Goal: Information Seeking & Learning: Find specific page/section

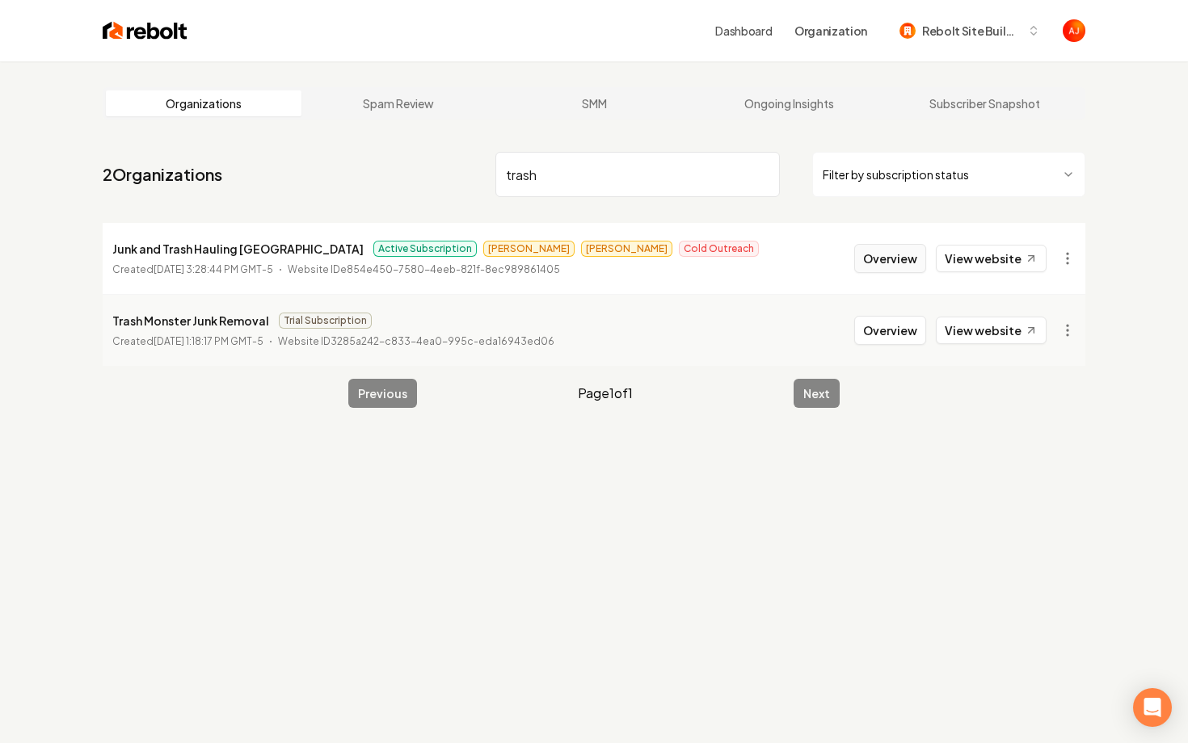
type input "trash"
click at [886, 263] on button "Overview" at bounding box center [890, 258] width 72 height 29
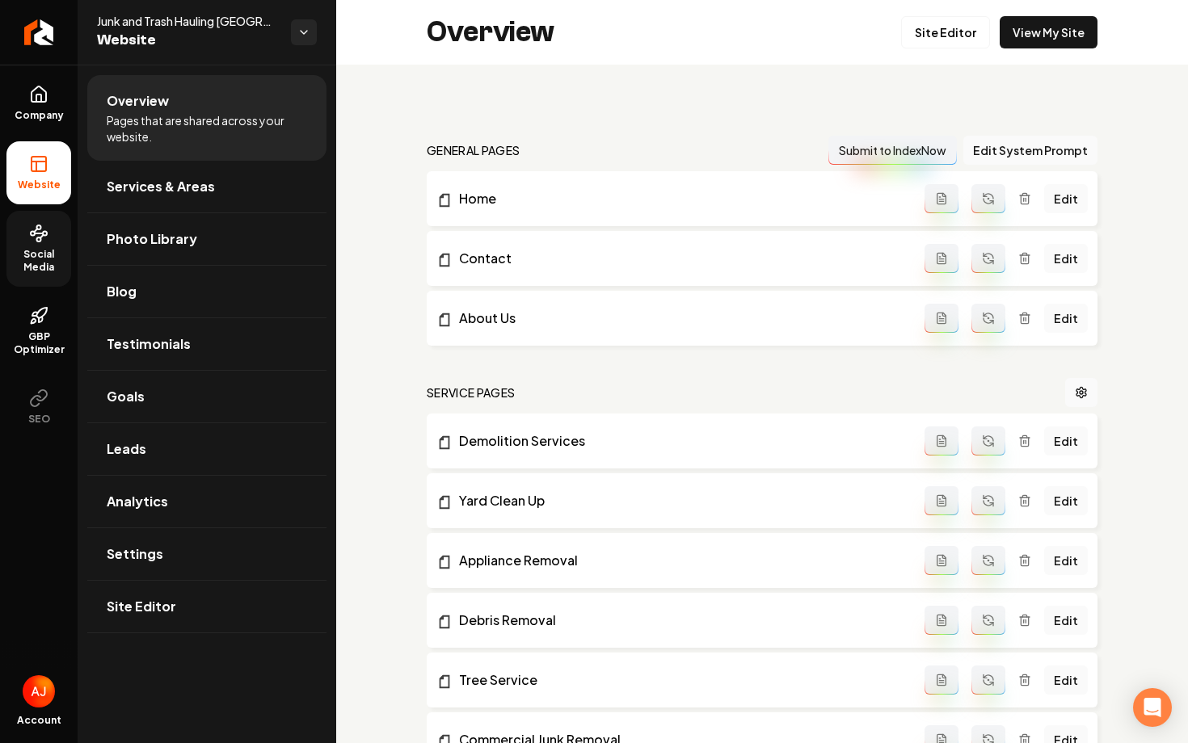
click at [19, 262] on span "Social Media" at bounding box center [38, 261] width 65 height 26
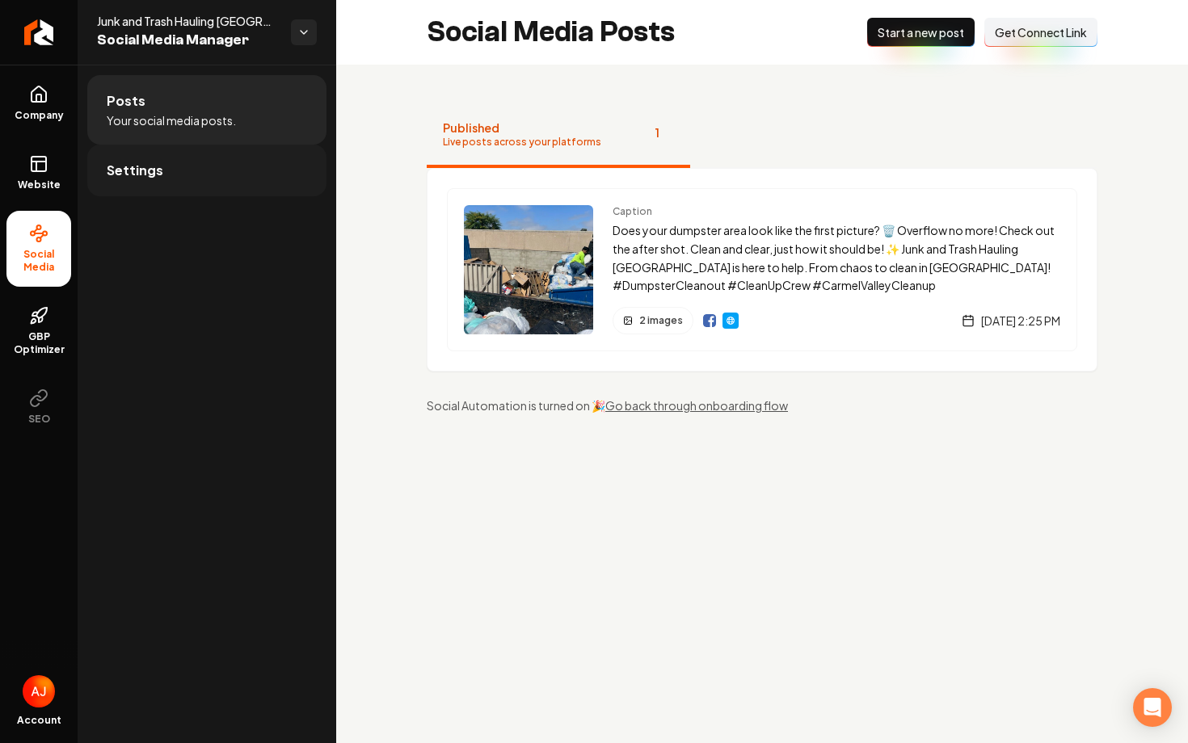
click at [130, 166] on span "Settings" at bounding box center [135, 170] width 57 height 19
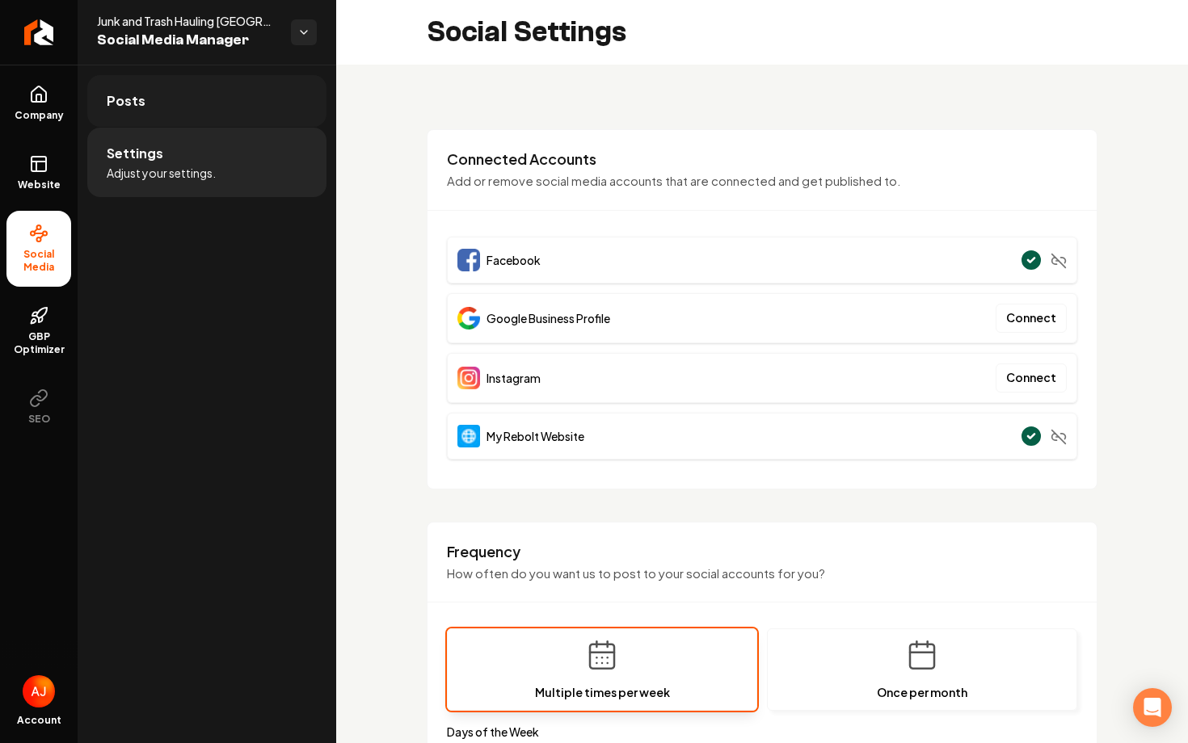
click at [237, 116] on link "Posts" at bounding box center [206, 101] width 239 height 52
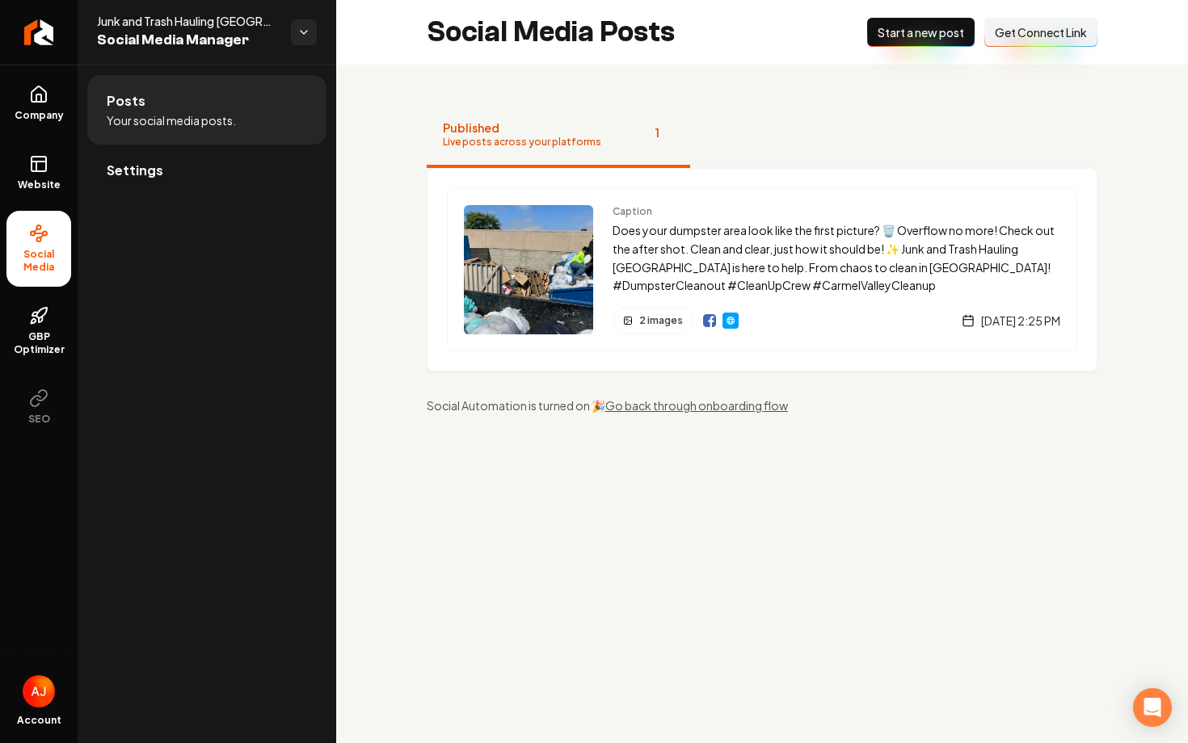
click at [1020, 40] on span "Get Connect Link" at bounding box center [1041, 32] width 92 height 16
click at [19, 116] on span "Company" at bounding box center [39, 115] width 62 height 13
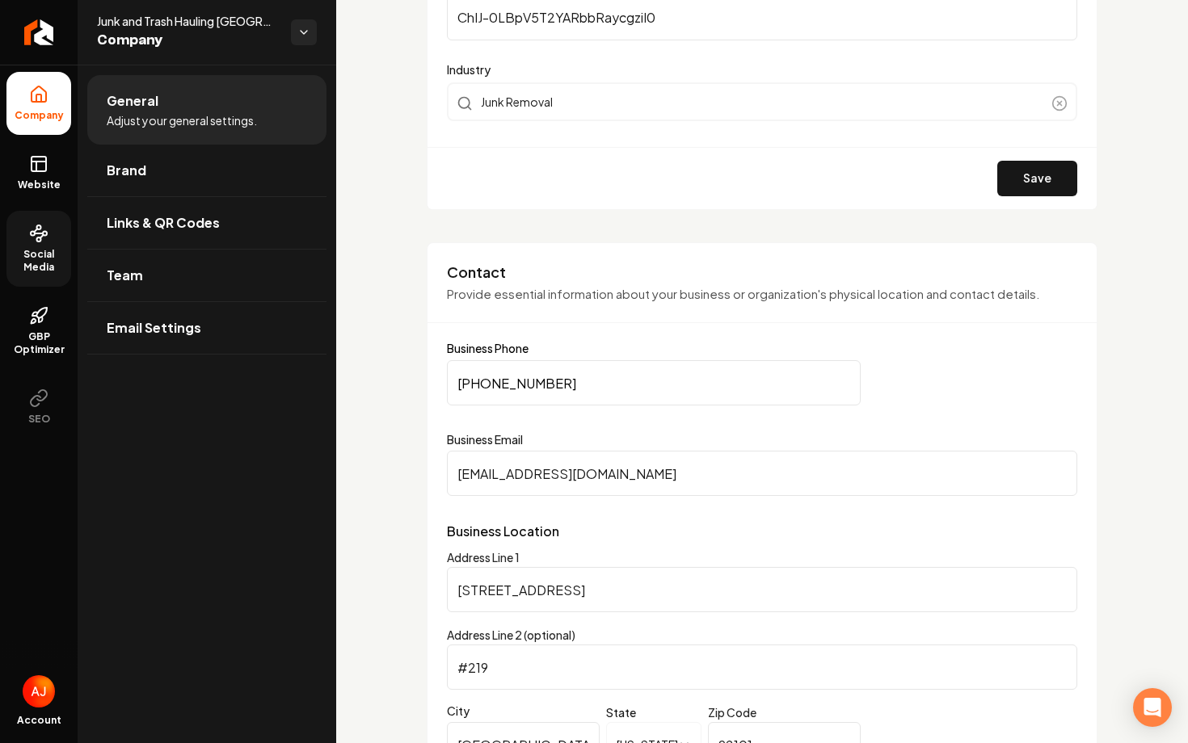
scroll to position [686, 0]
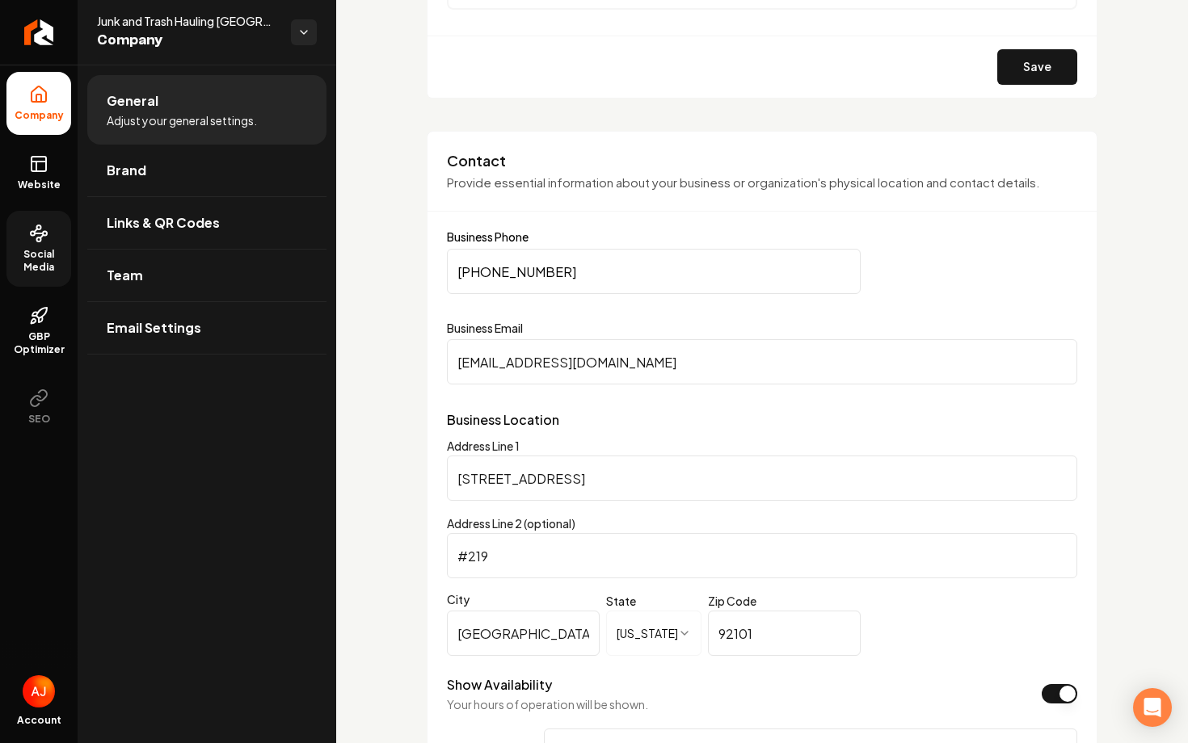
drag, startPoint x: 626, startPoint y: 366, endPoint x: 415, endPoint y: 368, distance: 210.9
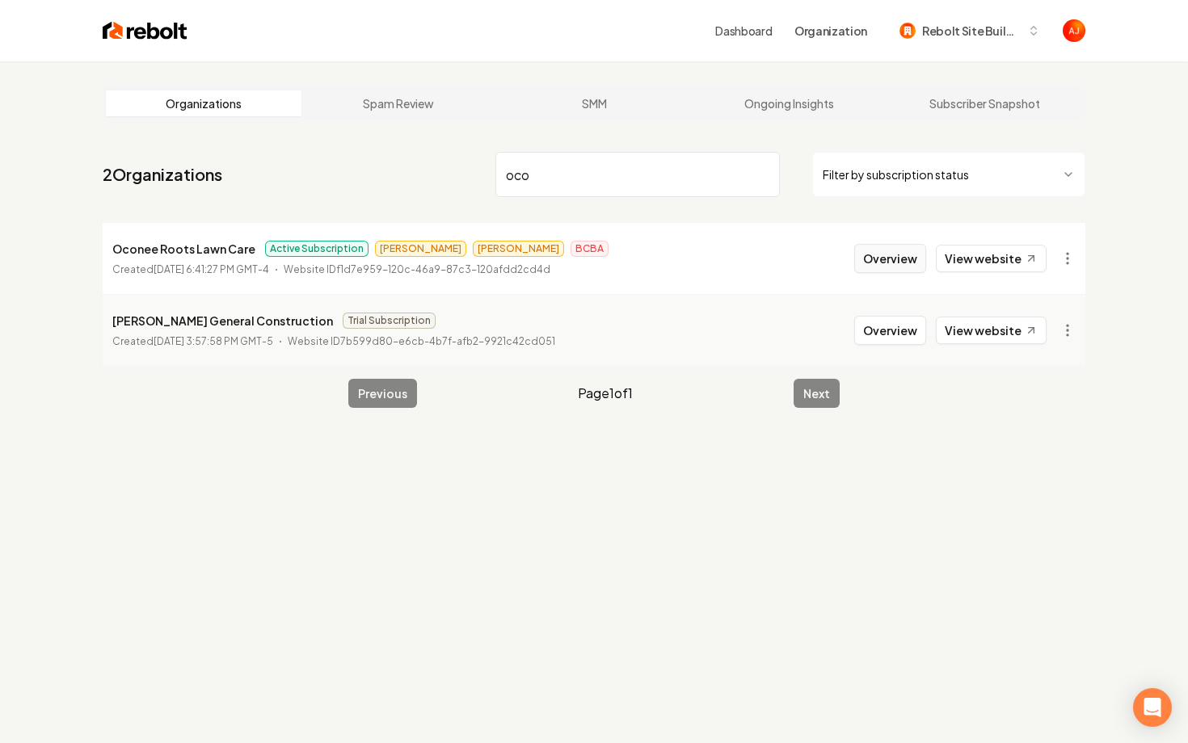
type input "oco"
click at [883, 267] on button "Overview" at bounding box center [890, 258] width 72 height 29
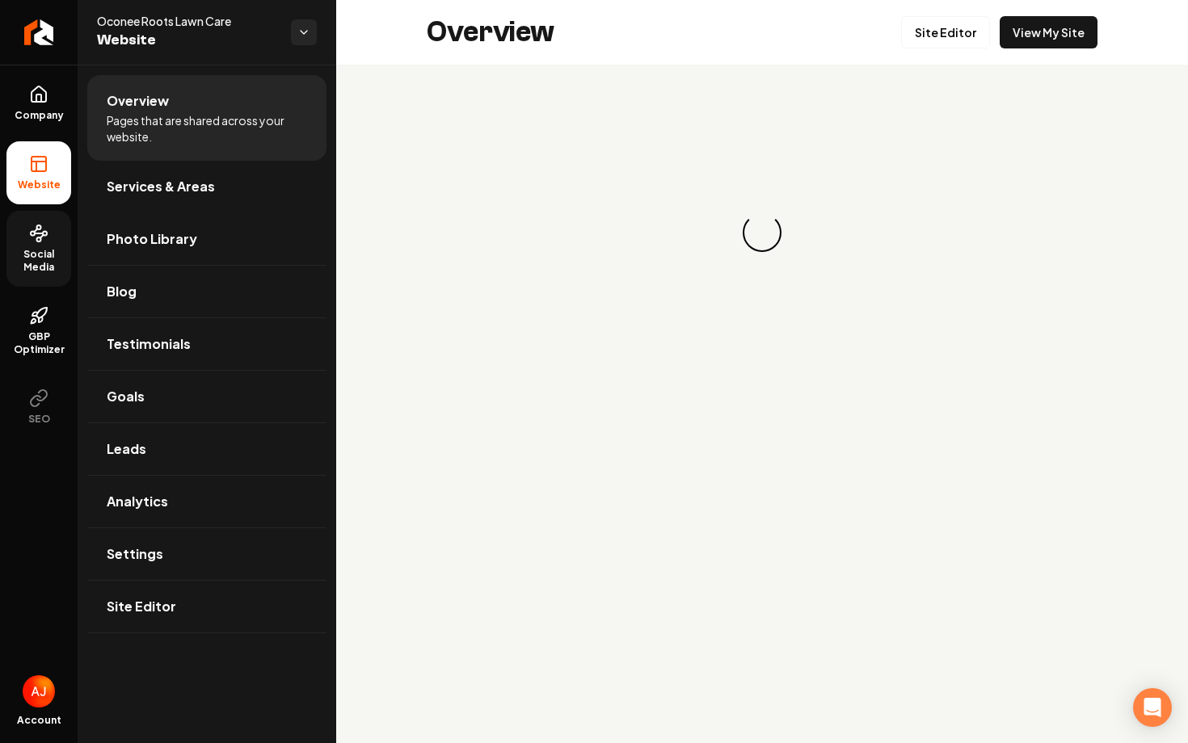
click at [31, 259] on span "Social Media" at bounding box center [38, 261] width 65 height 26
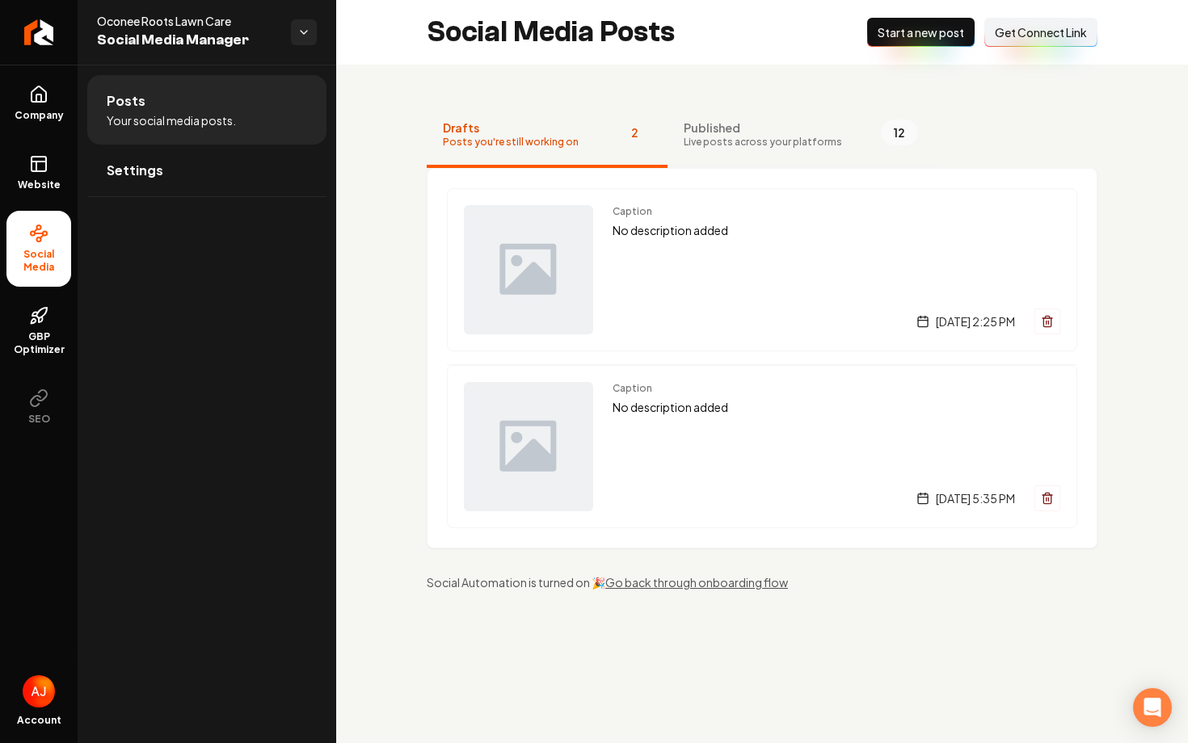
click at [722, 150] on button "Published Live posts across your platforms 12" at bounding box center [800, 135] width 267 height 65
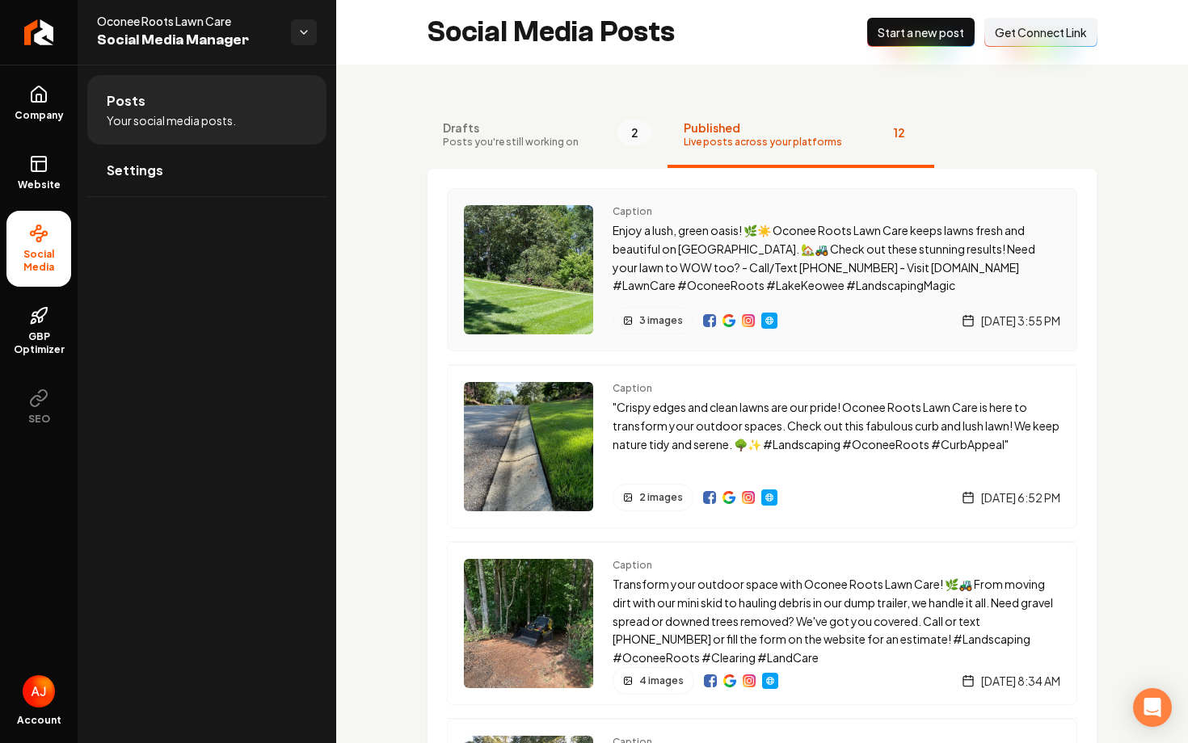
click at [706, 322] on img "Main content area" at bounding box center [709, 320] width 13 height 13
click at [47, 103] on icon at bounding box center [38, 94] width 19 height 19
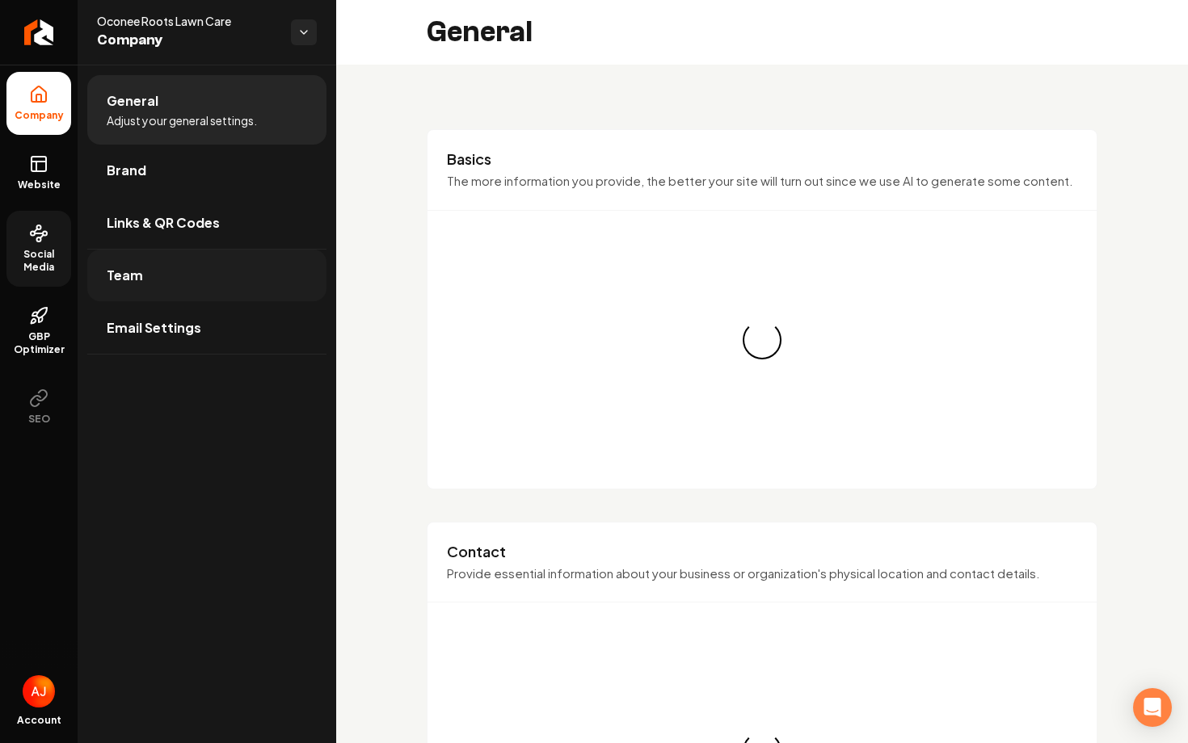
click at [134, 289] on link "Team" at bounding box center [206, 276] width 239 height 52
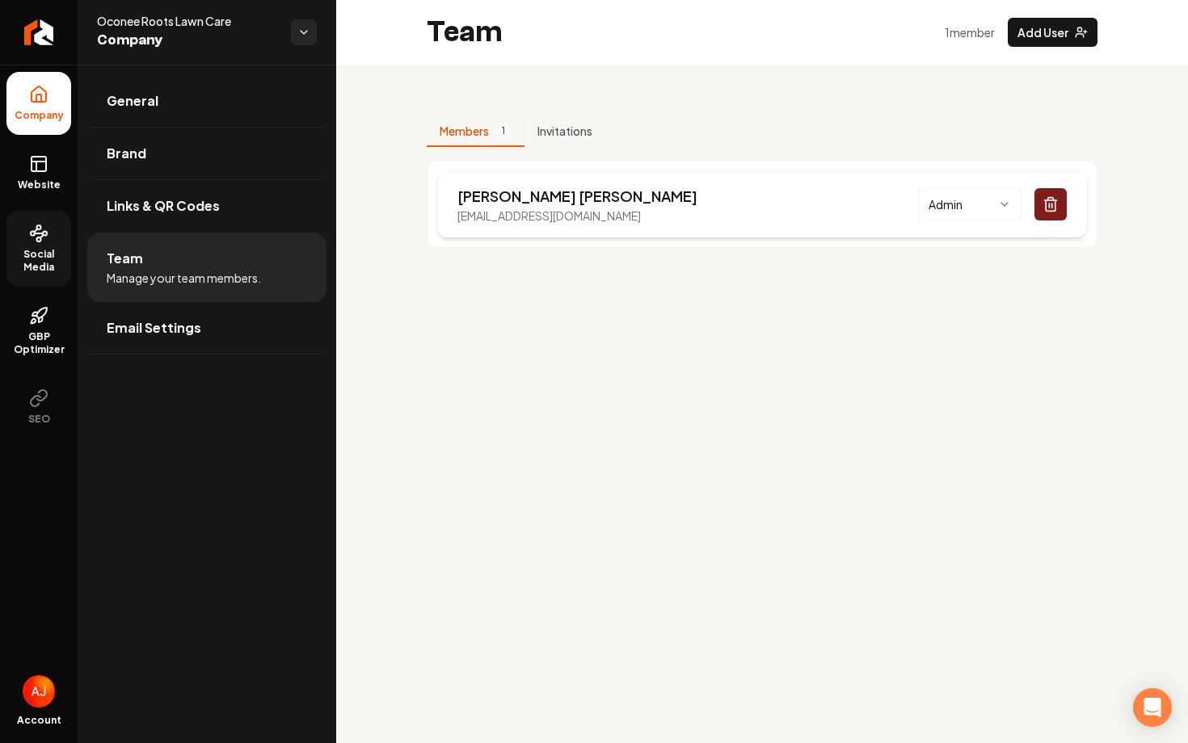
drag, startPoint x: 654, startPoint y: 217, endPoint x: 445, endPoint y: 224, distance: 208.6
click at [445, 224] on div "Brady Hopkins oconeerootslawncare@gmail.com Admin" at bounding box center [762, 204] width 650 height 66
drag, startPoint x: 645, startPoint y: 220, endPoint x: 452, endPoint y: 222, distance: 192.3
click at [452, 222] on div "Brady Hopkins oconeerootslawncare@gmail.com Admin" at bounding box center [762, 204] width 650 height 66
copy p "oconeerootslawncare@gmail.com"
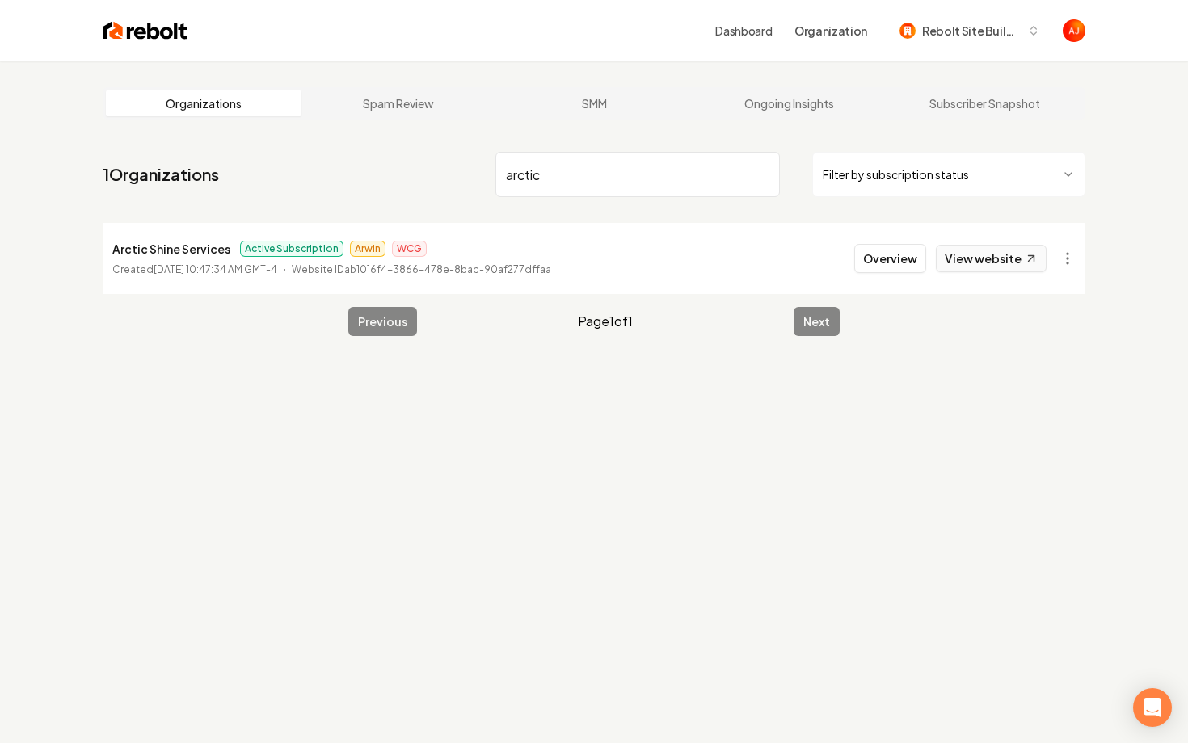
click at [1006, 252] on link "View website" at bounding box center [991, 258] width 111 height 27
drag, startPoint x: 565, startPoint y: 179, endPoint x: 386, endPoint y: 163, distance: 179.3
click at [386, 163] on nav "1 Organizations arctic Filter by subscription status" at bounding box center [594, 180] width 983 height 71
click at [959, 259] on link "View website" at bounding box center [991, 258] width 111 height 27
click at [552, 168] on input "renew" at bounding box center [637, 174] width 284 height 45
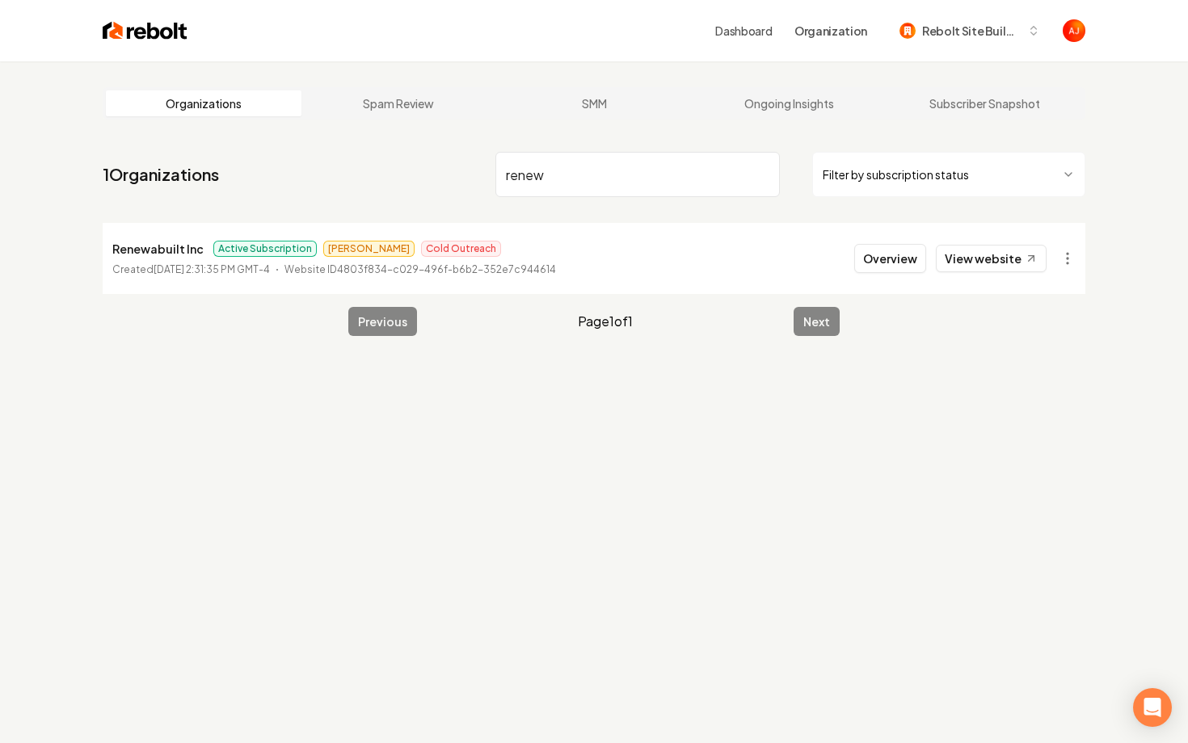
drag, startPoint x: 552, startPoint y: 168, endPoint x: 471, endPoint y: 168, distance: 80.8
click at [471, 168] on nav "1 Organizations renew Filter by subscription status" at bounding box center [594, 180] width 983 height 71
type input "d&g"
click at [869, 256] on button "Overview" at bounding box center [890, 258] width 72 height 29
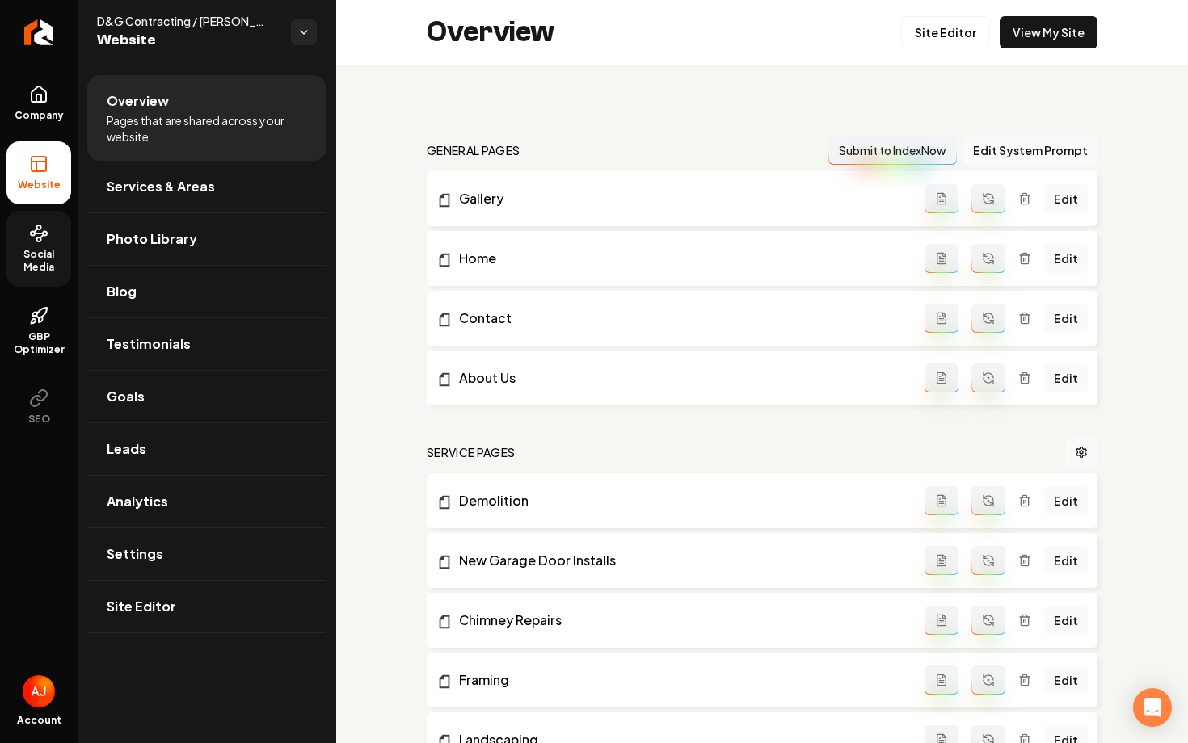
click at [23, 262] on span "Social Media" at bounding box center [38, 261] width 65 height 26
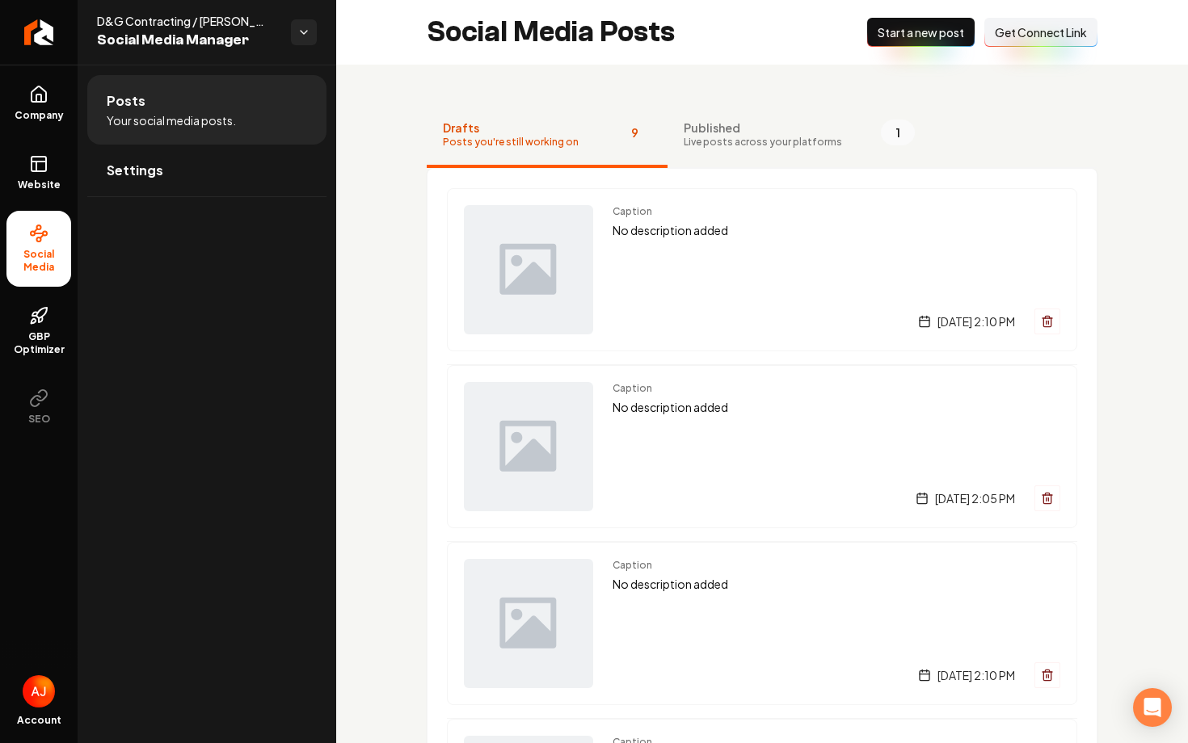
click at [719, 145] on span "Live posts across your platforms" at bounding box center [763, 142] width 158 height 13
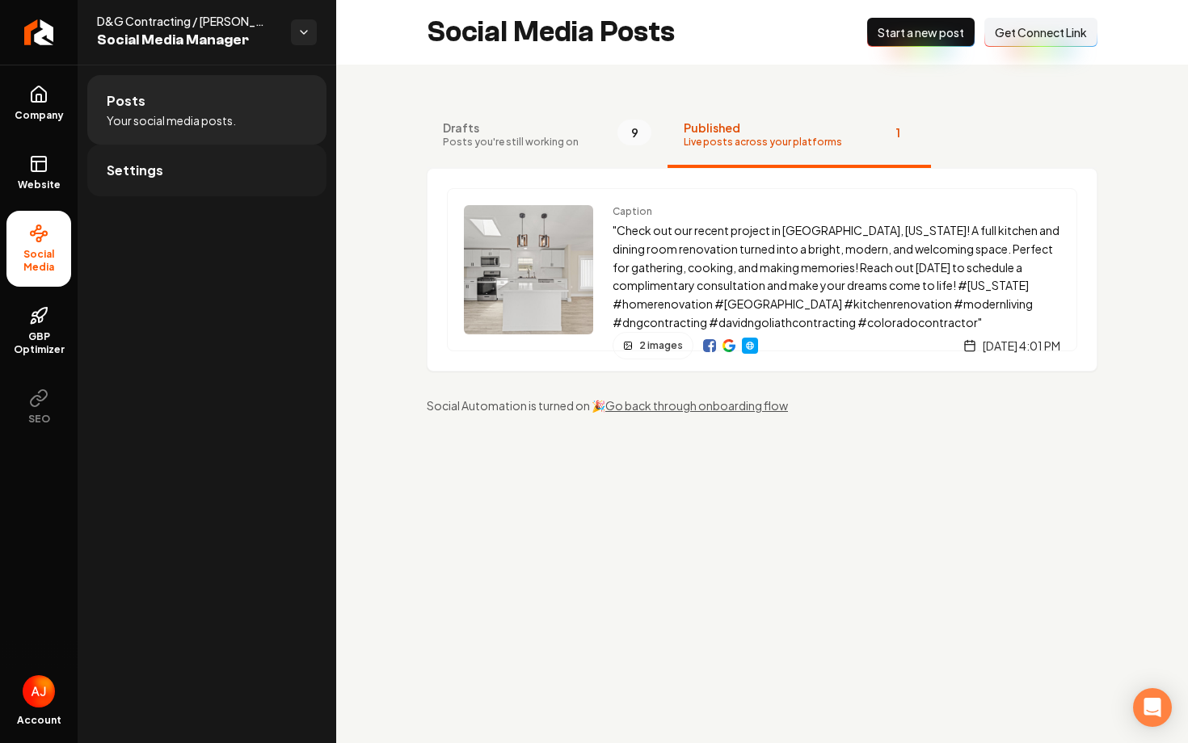
click at [233, 158] on link "Settings" at bounding box center [206, 171] width 239 height 52
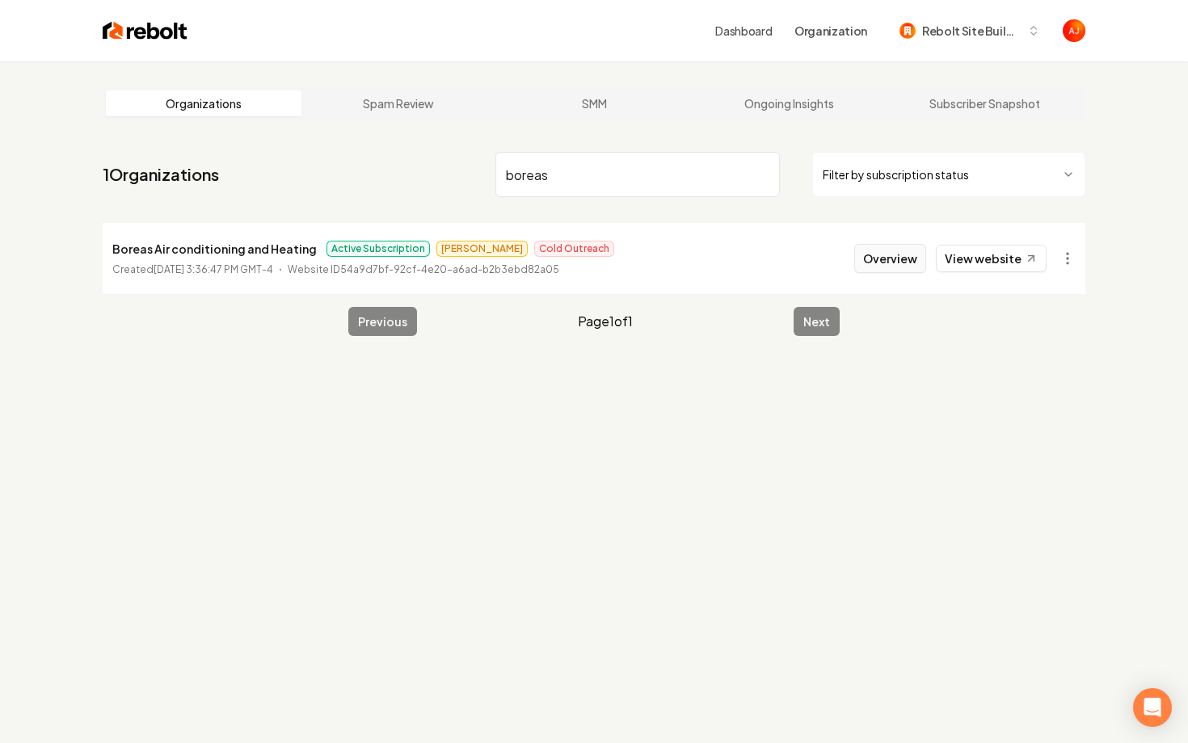
type input "boreas"
click at [879, 263] on button "Overview" at bounding box center [890, 258] width 72 height 29
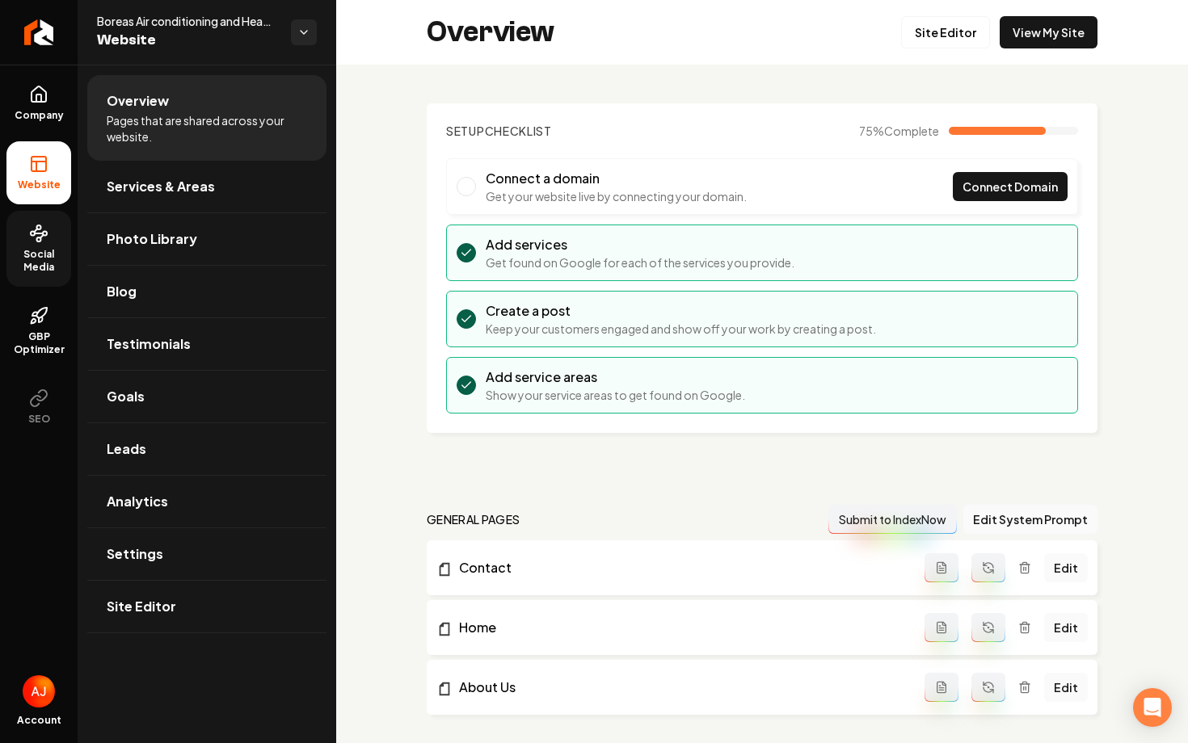
click at [43, 253] on span "Social Media" at bounding box center [38, 261] width 65 height 26
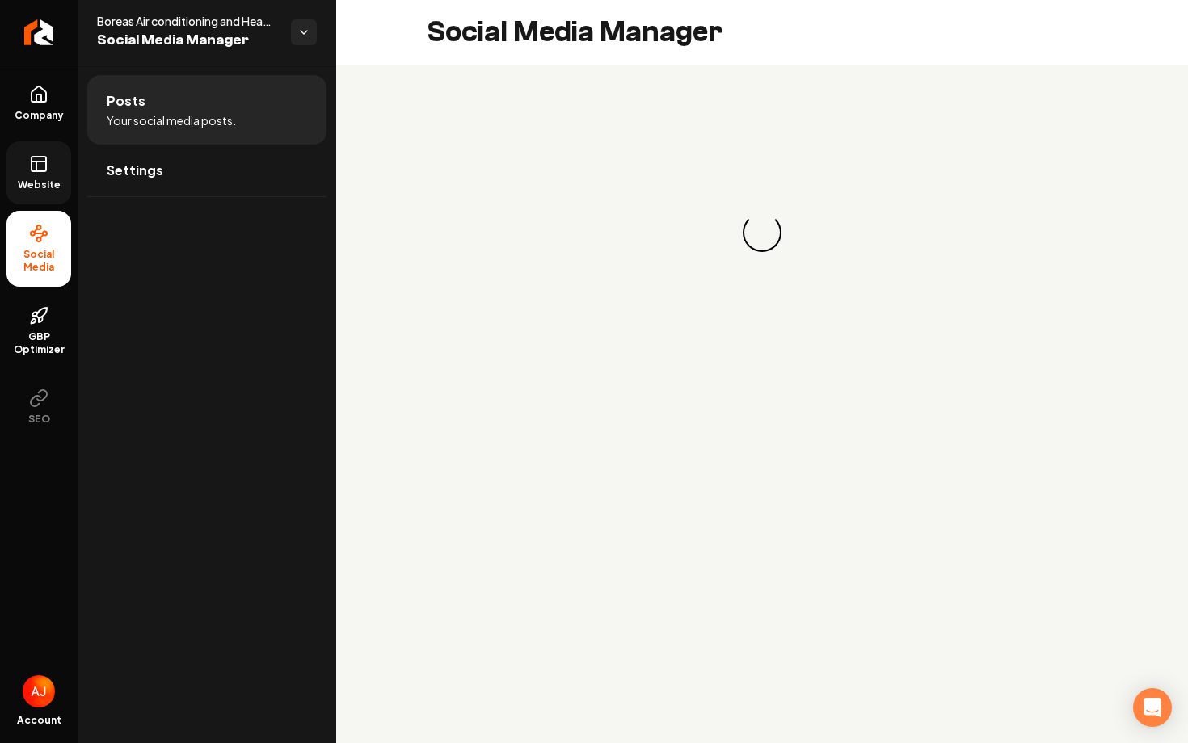
click at [60, 155] on link "Website" at bounding box center [38, 172] width 65 height 63
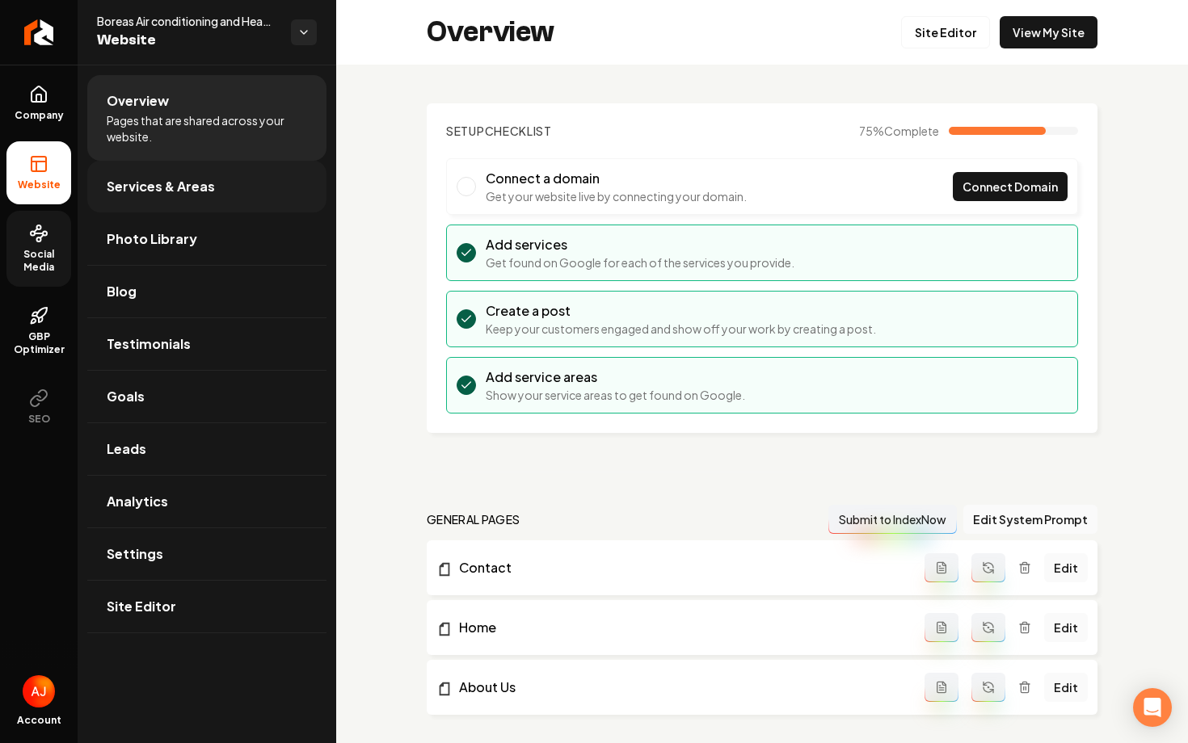
click at [166, 175] on link "Services & Areas" at bounding box center [206, 187] width 239 height 52
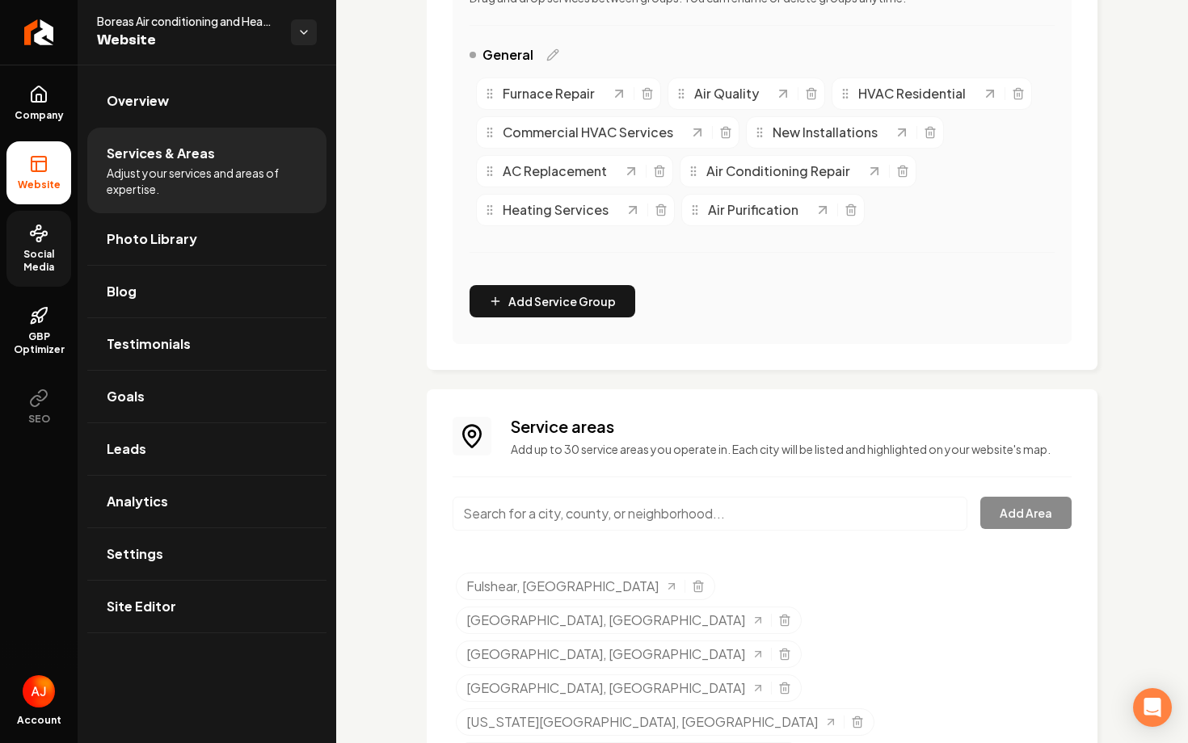
scroll to position [422, 0]
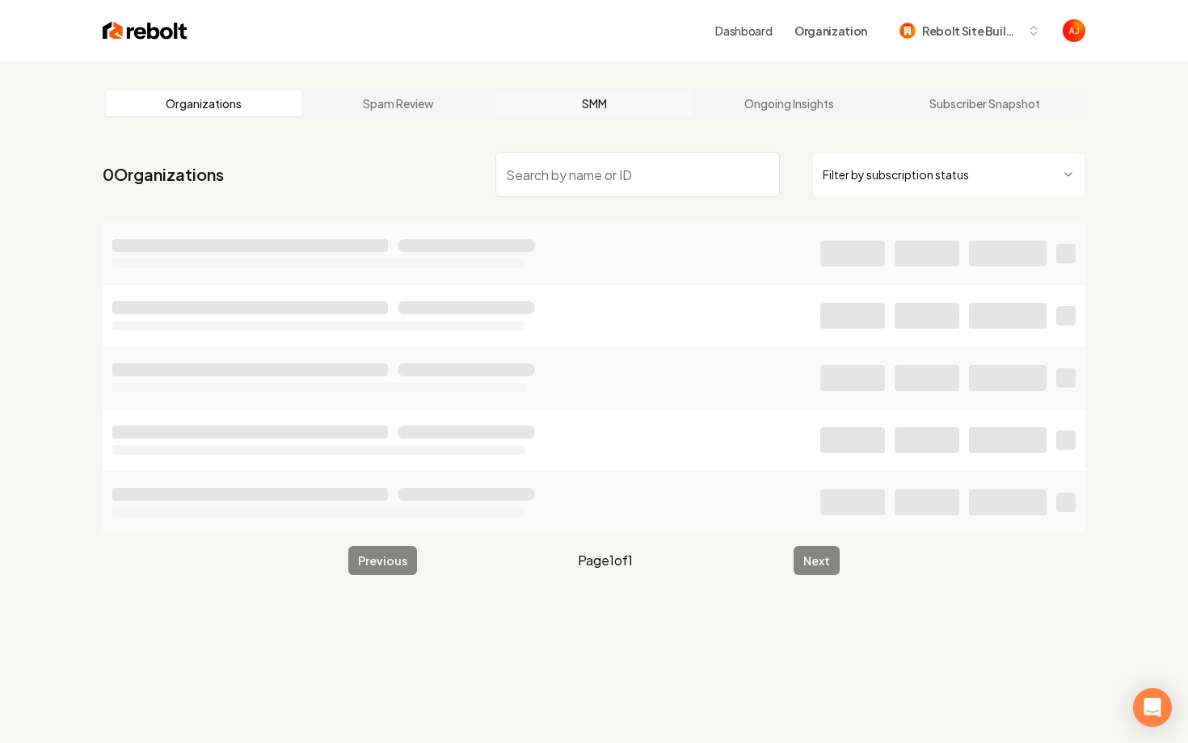
click at [590, 101] on link "SMM" at bounding box center [594, 103] width 196 height 26
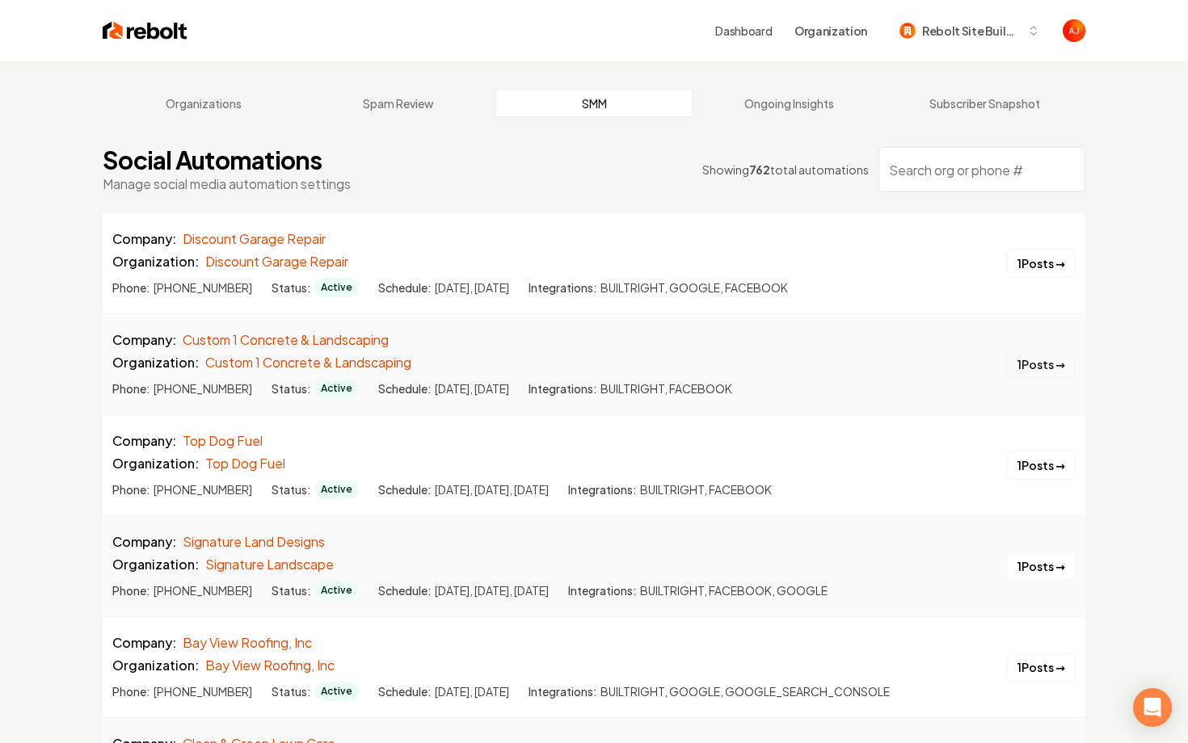
click at [1013, 368] on button "1 Posts →" at bounding box center [1041, 364] width 69 height 29
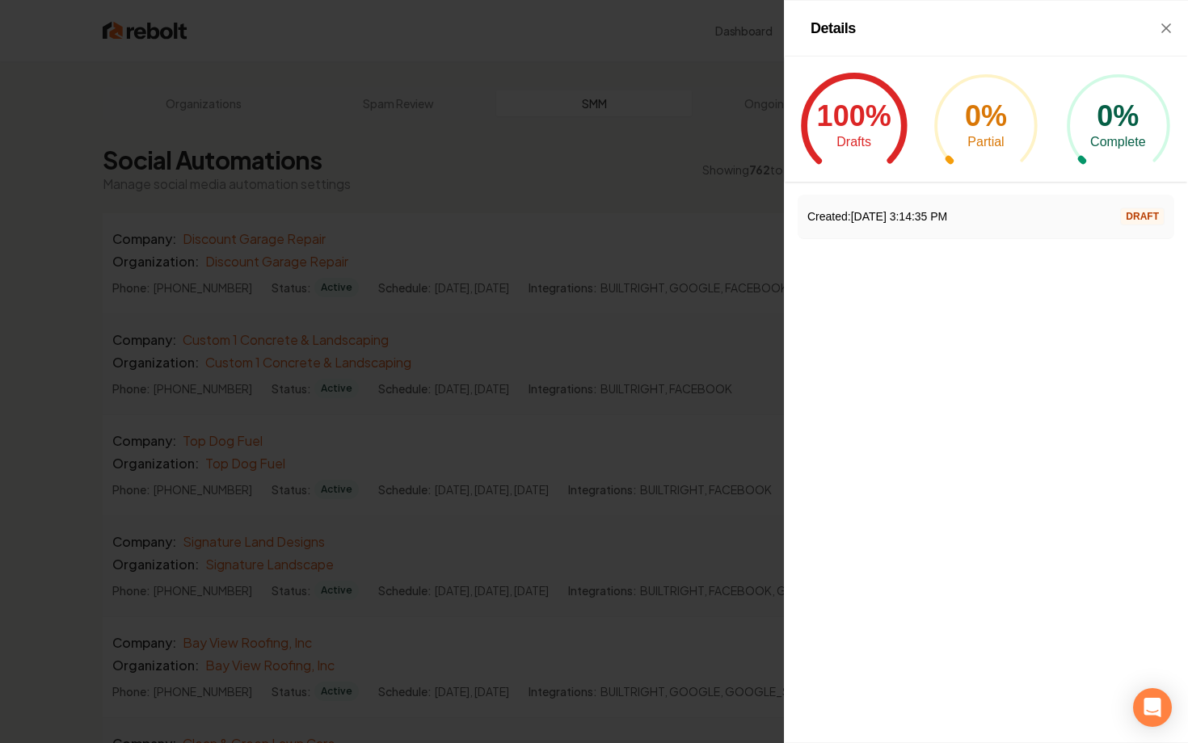
click at [1174, 33] on div "Details" at bounding box center [986, 29] width 402 height 56
click at [1159, 23] on icon "button" at bounding box center [1166, 28] width 16 height 16
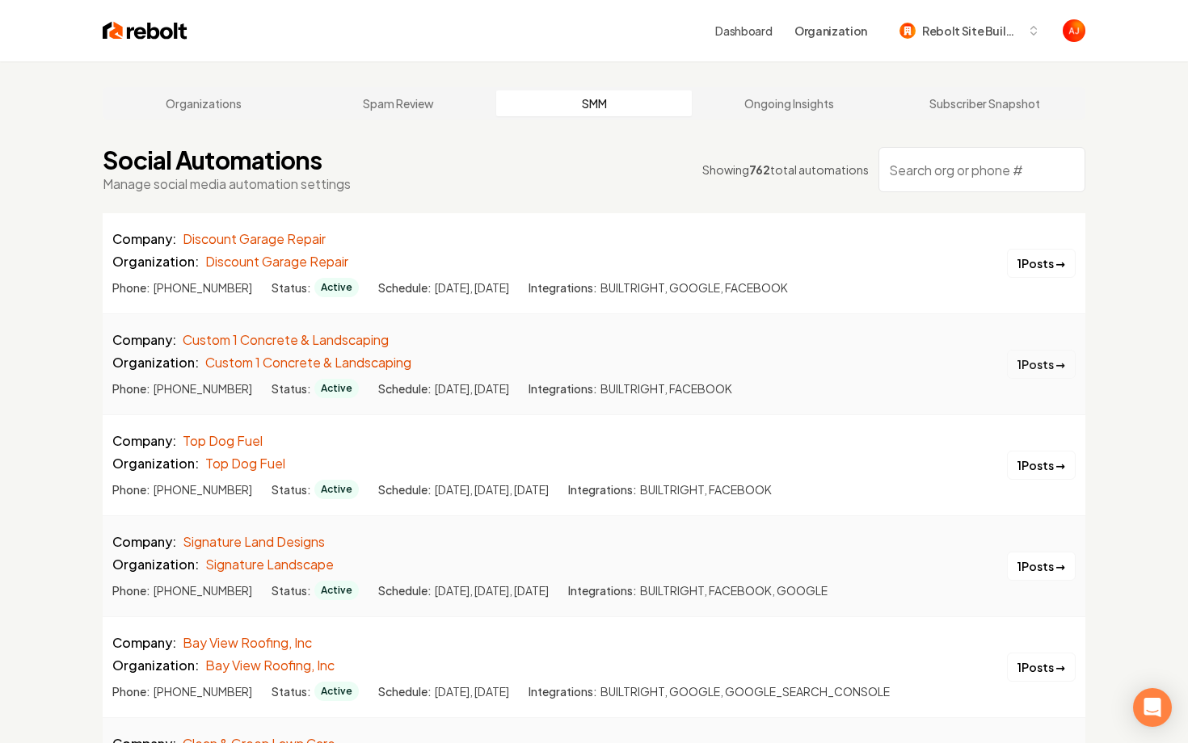
click at [1026, 360] on button "1 Posts →" at bounding box center [1041, 364] width 69 height 29
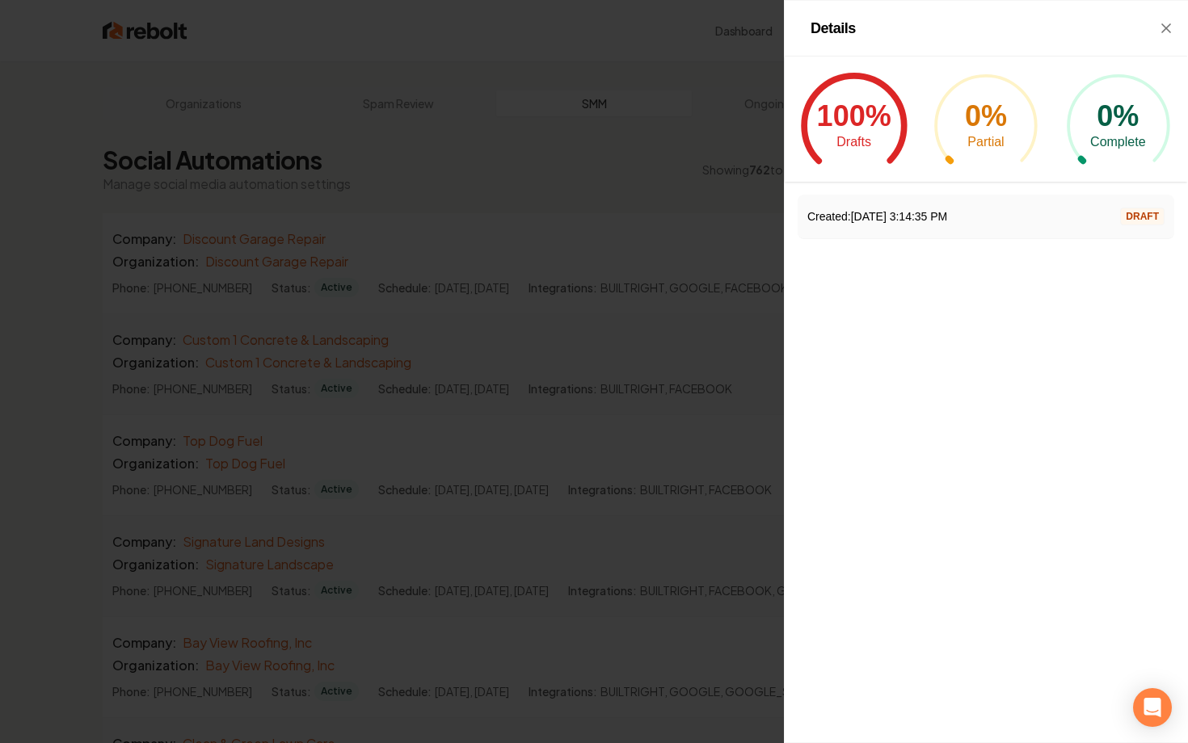
click at [978, 133] on span "Partial" at bounding box center [986, 142] width 42 height 19
click at [1169, 28] on icon "button" at bounding box center [1166, 28] width 16 height 16
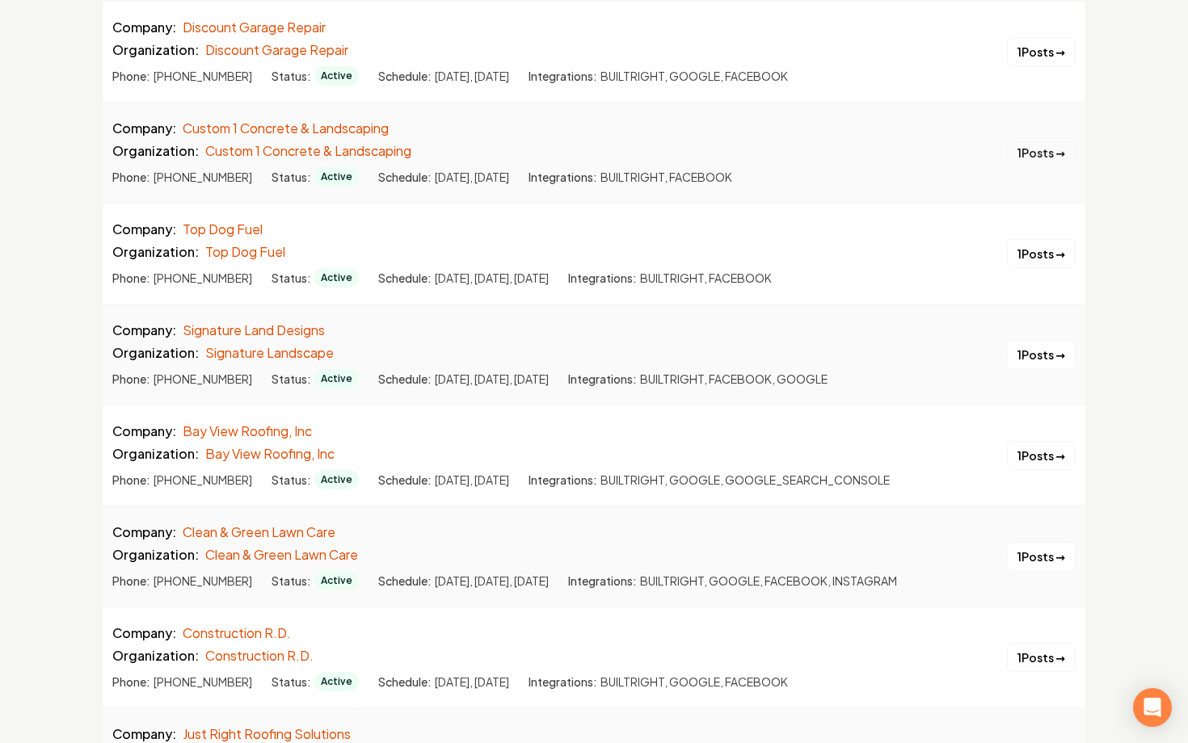
scroll to position [214, 0]
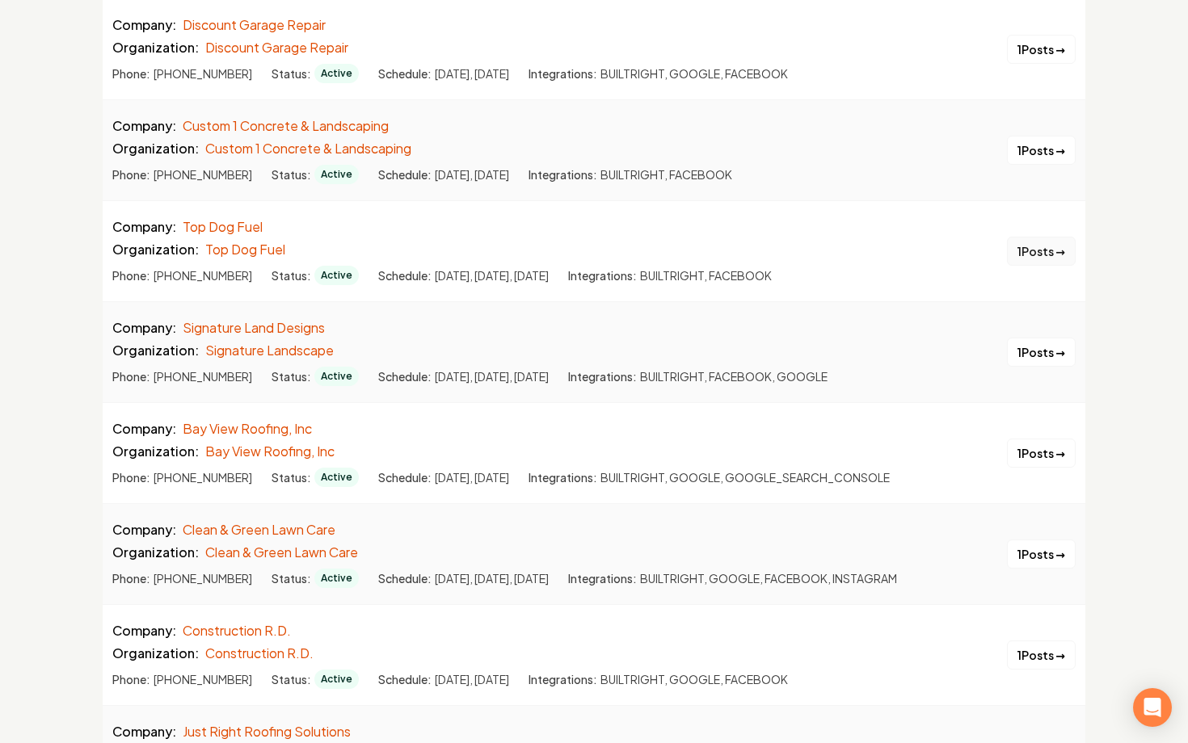
click at [1054, 244] on button "1 Posts →" at bounding box center [1041, 251] width 69 height 29
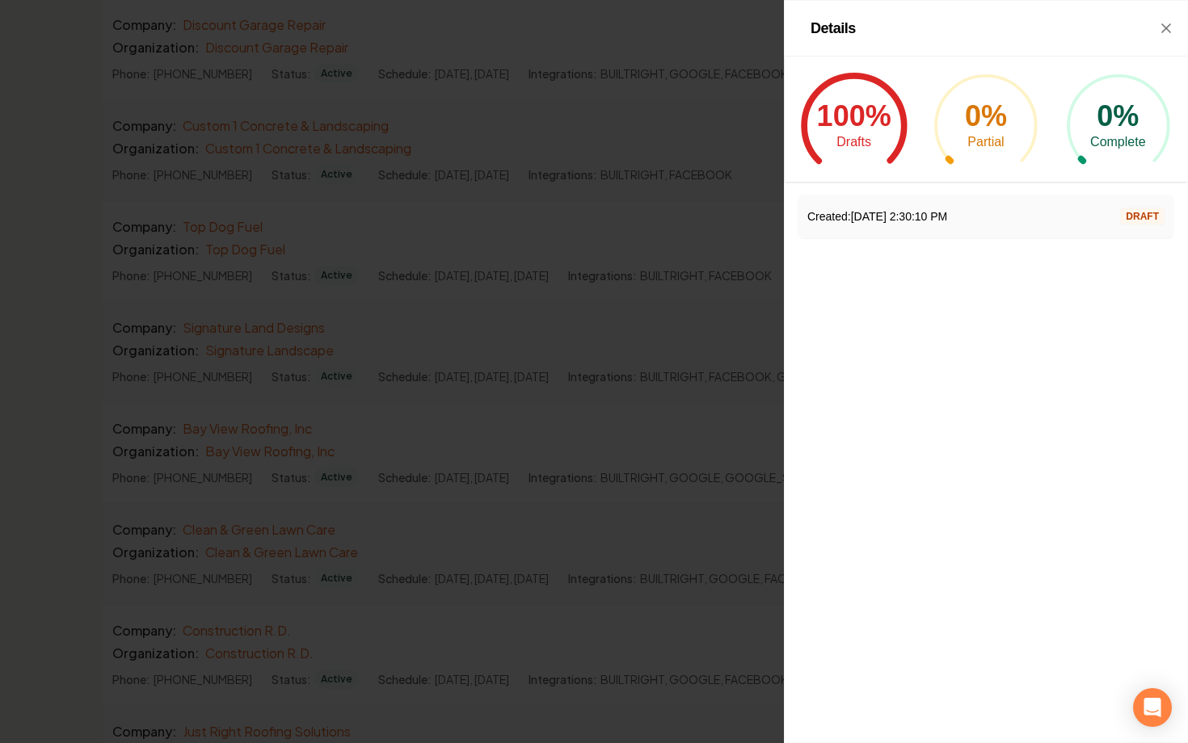
click at [716, 263] on div at bounding box center [594, 371] width 1188 height 743
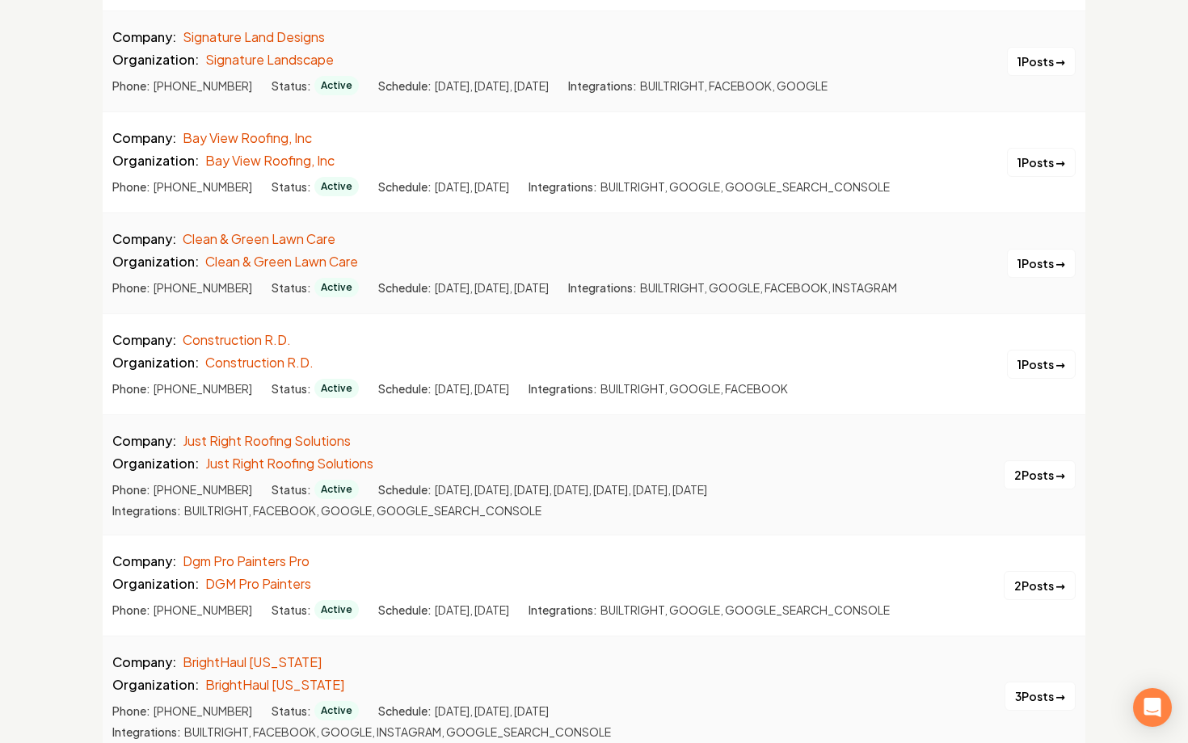
scroll to position [507, 0]
click at [1031, 360] on button "1 Posts →" at bounding box center [1041, 362] width 69 height 29
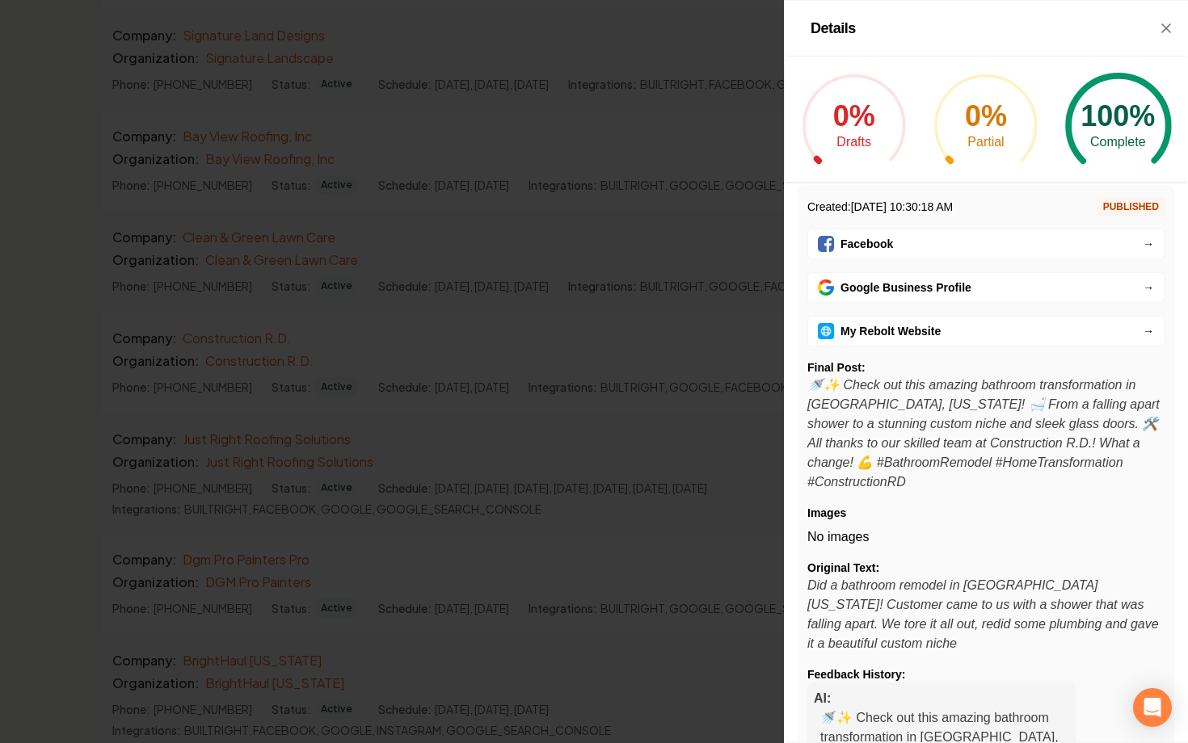
scroll to position [0, 0]
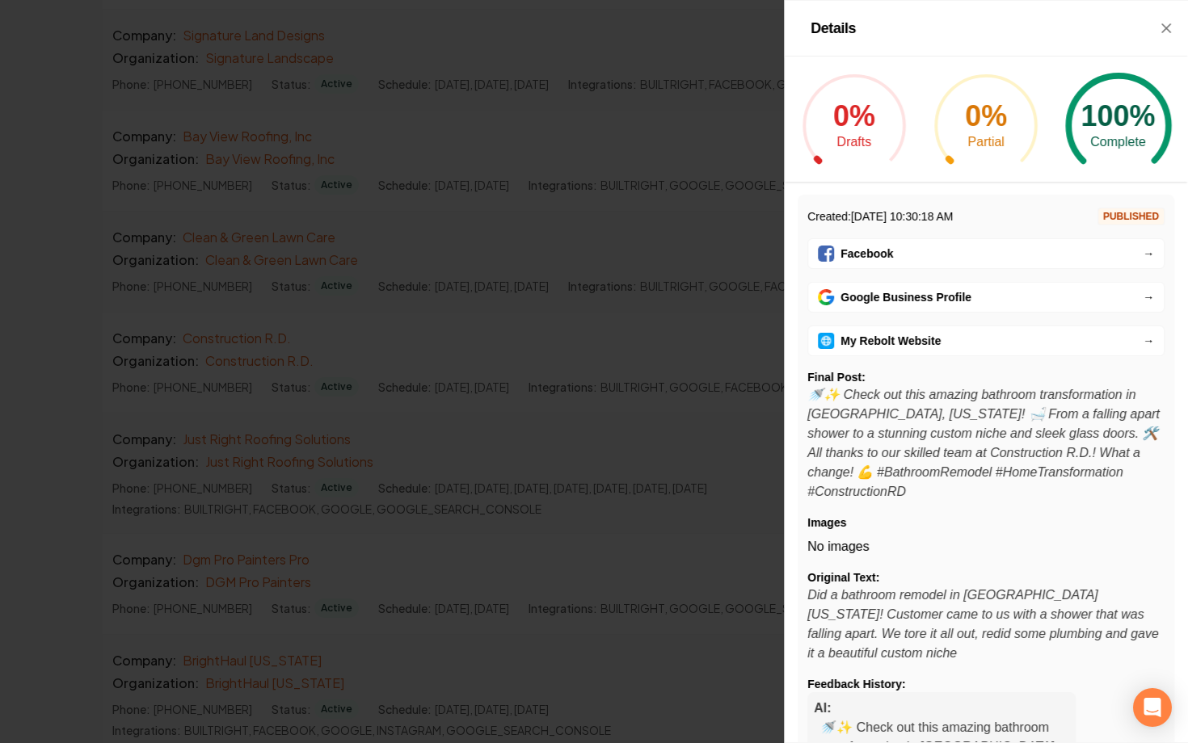
click at [1158, 17] on div "Details" at bounding box center [986, 29] width 402 height 56
click at [1172, 47] on div "Details" at bounding box center [986, 29] width 402 height 56
click at [1168, 36] on div "Details" at bounding box center [986, 29] width 402 height 56
click at [1165, 23] on icon "button" at bounding box center [1166, 28] width 16 height 16
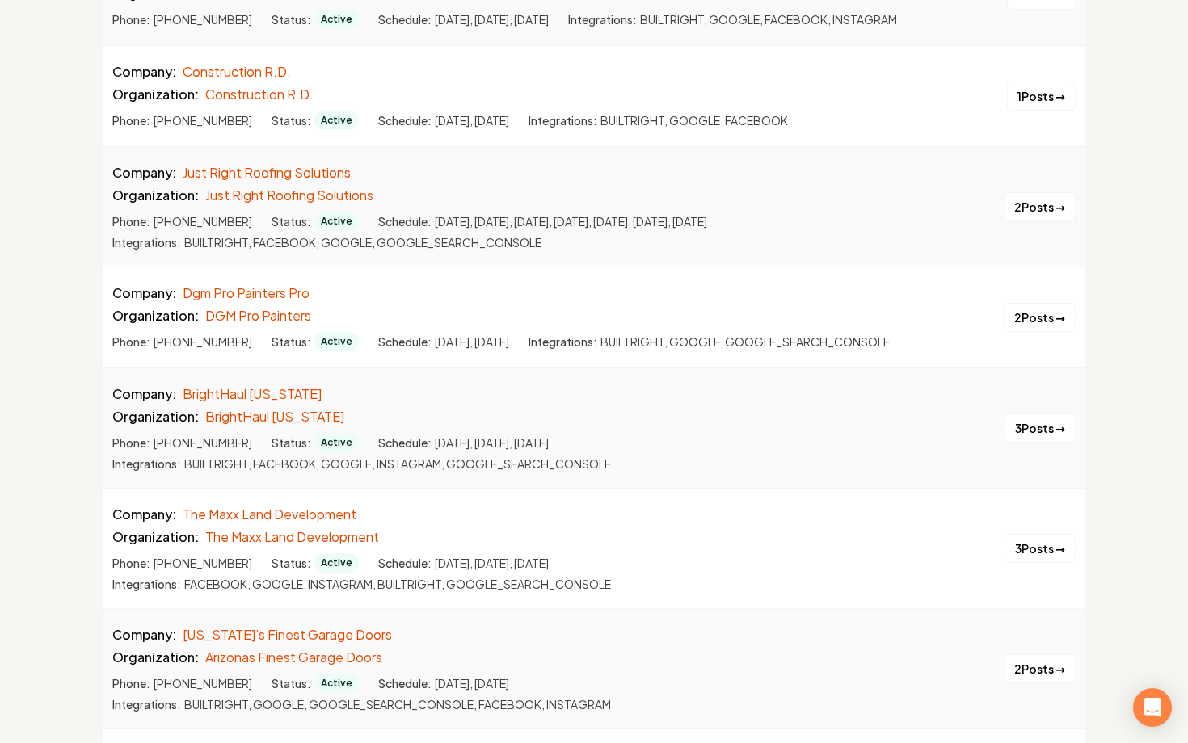
scroll to position [787, 0]
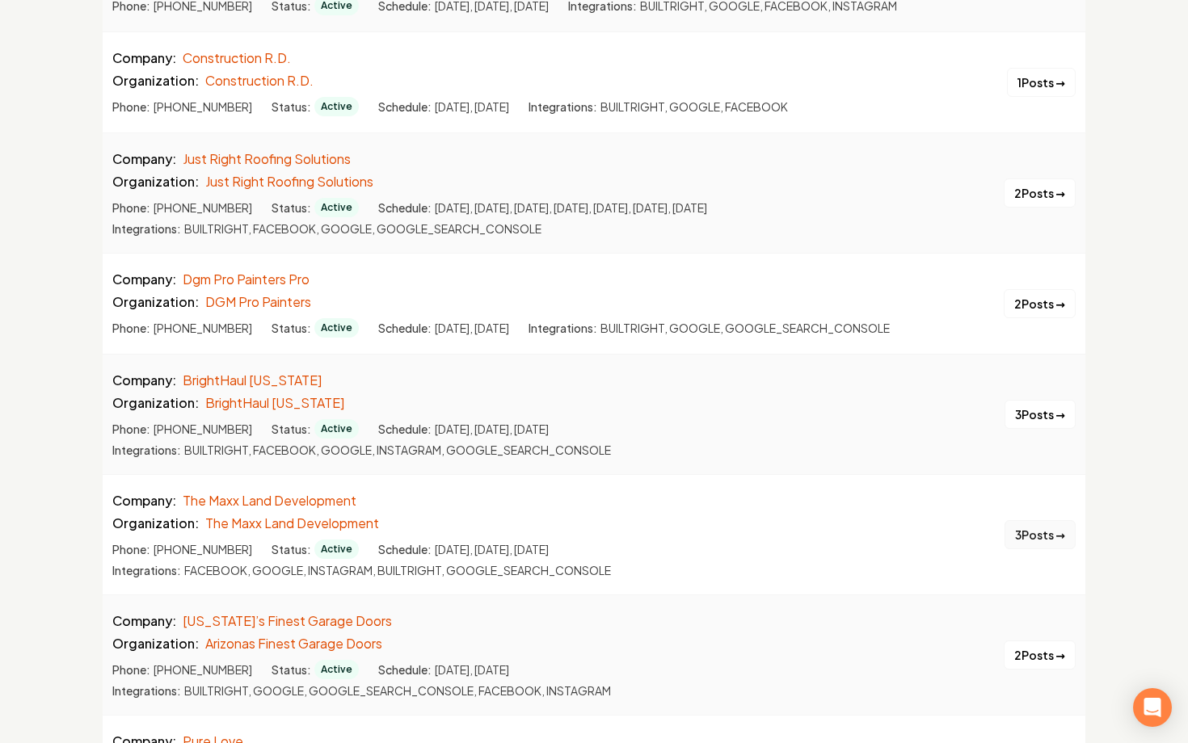
click at [1023, 529] on button "3 Posts →" at bounding box center [1039, 534] width 71 height 29
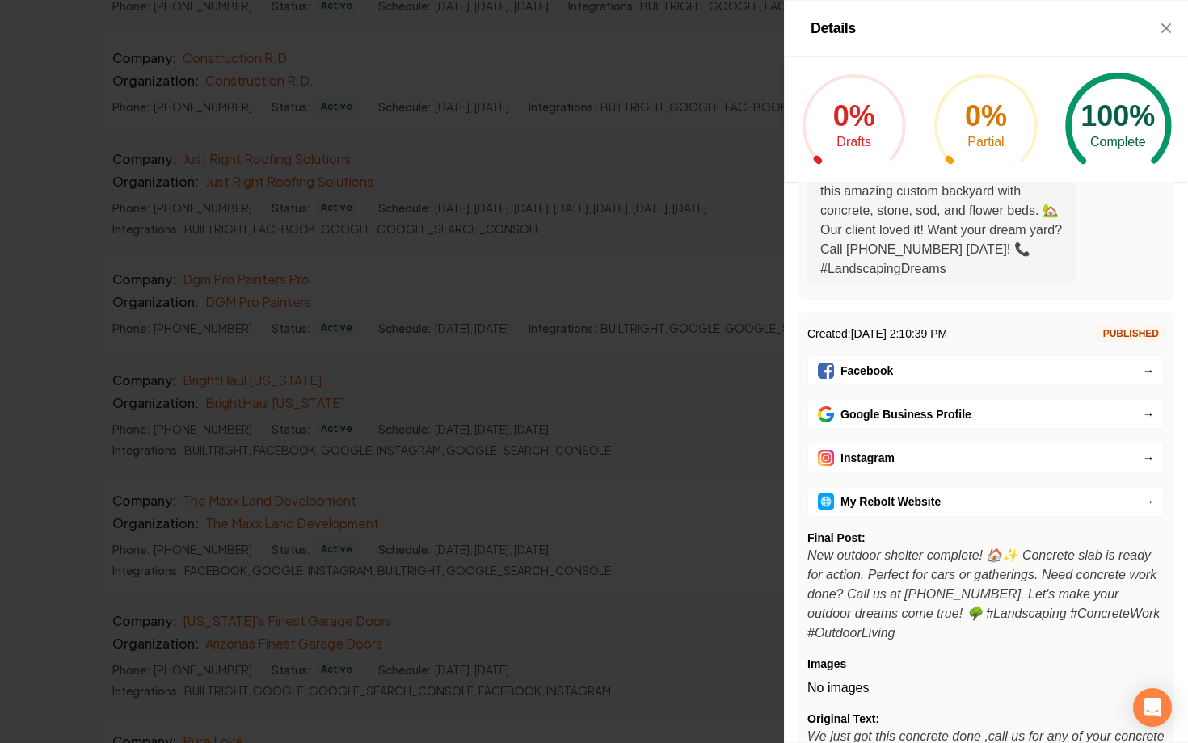
scroll to position [1085, 0]
click at [968, 442] on link "Instagram →" at bounding box center [985, 457] width 357 height 31
click at [362, 313] on div at bounding box center [594, 371] width 1188 height 743
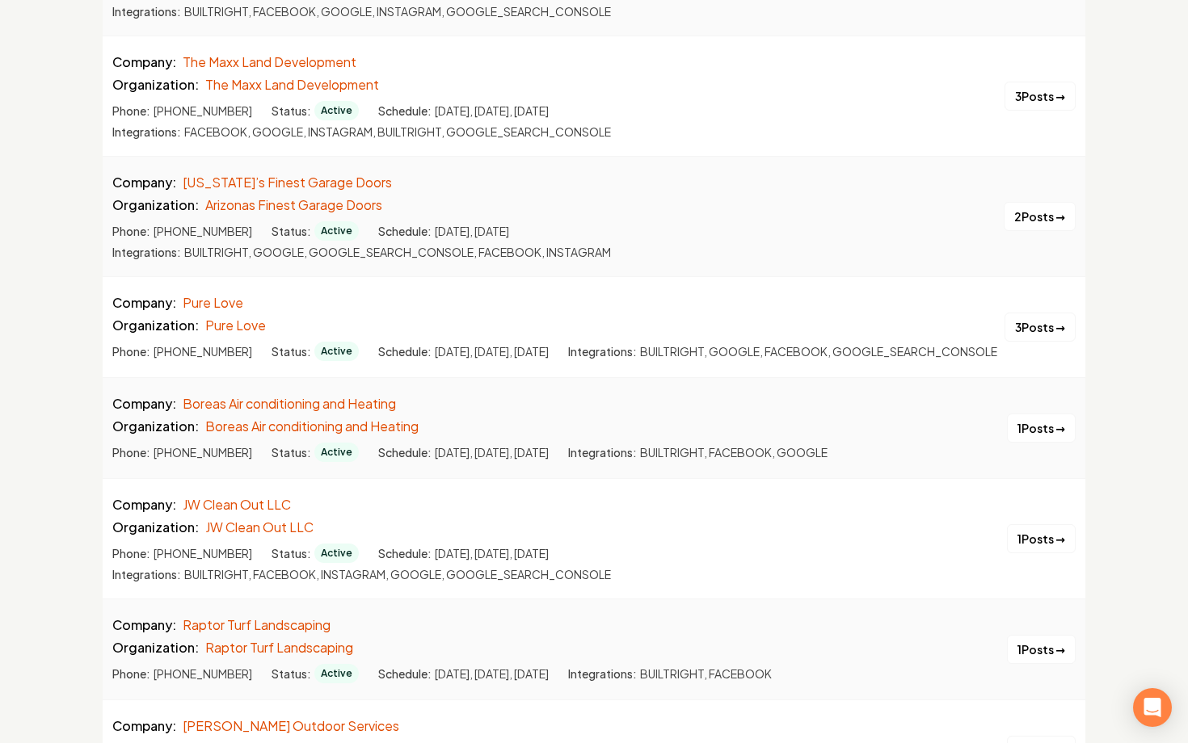
scroll to position [1222, 0]
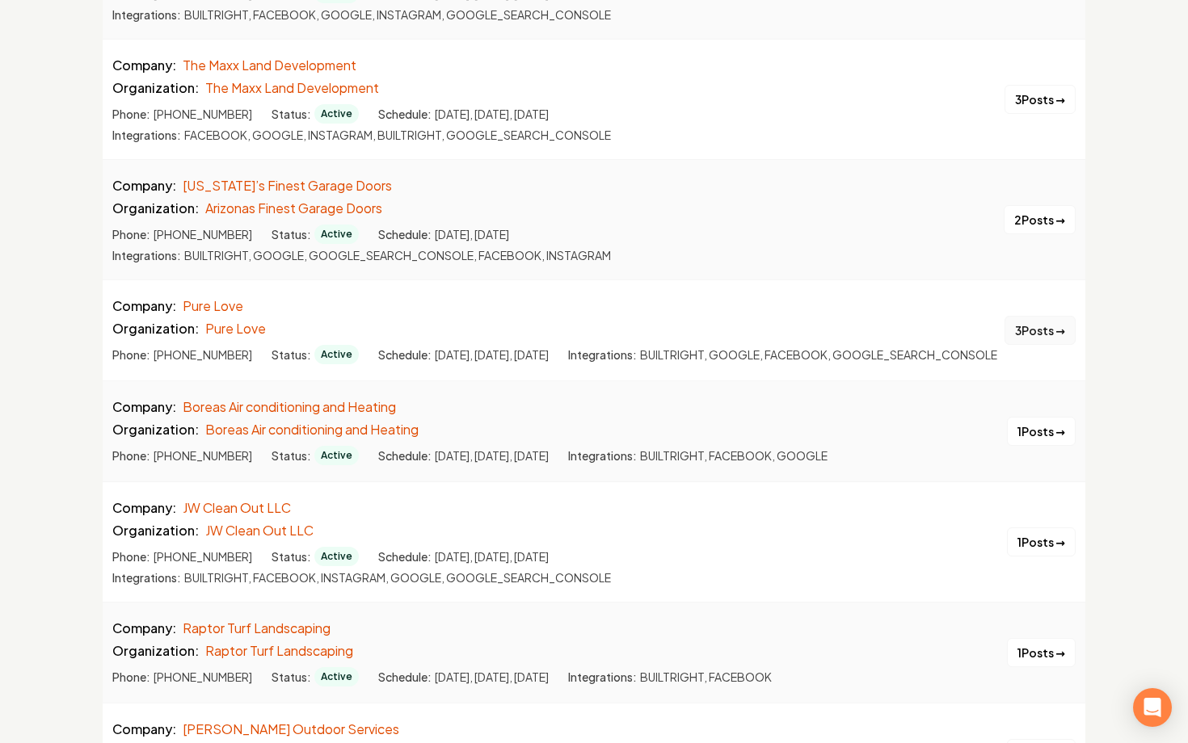
click at [1015, 344] on button "3 Posts →" at bounding box center [1039, 330] width 71 height 29
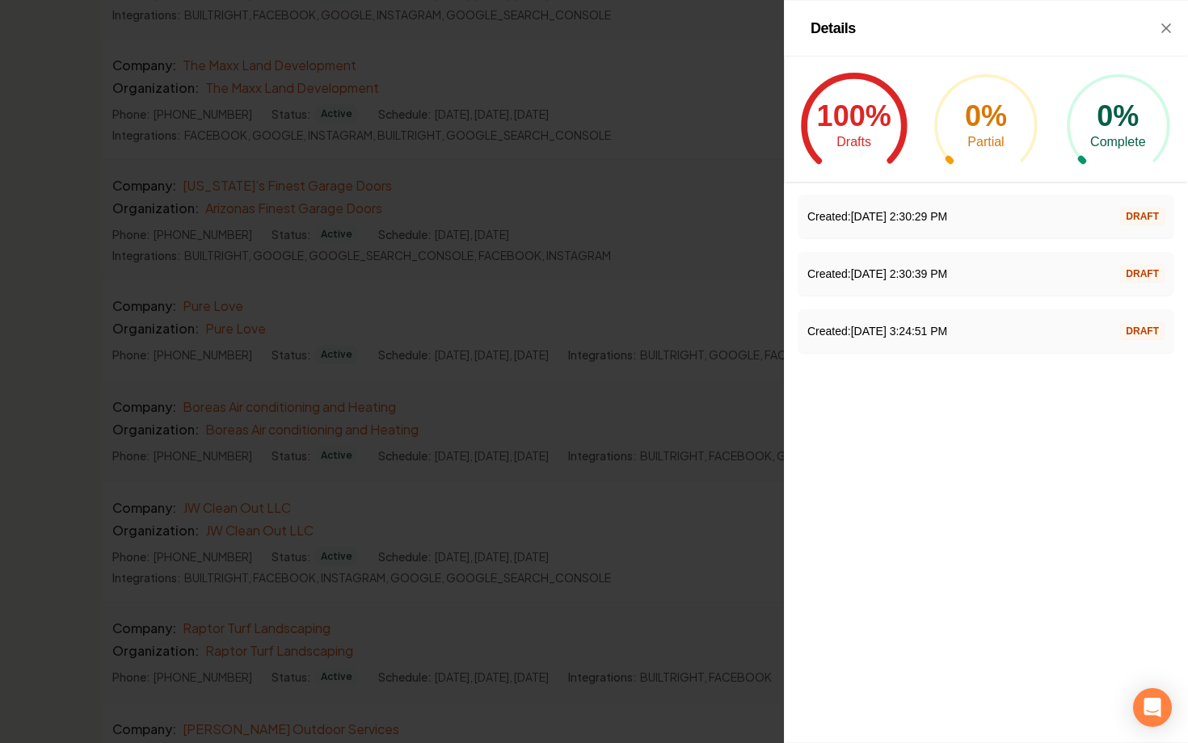
click at [533, 292] on div at bounding box center [594, 371] width 1188 height 743
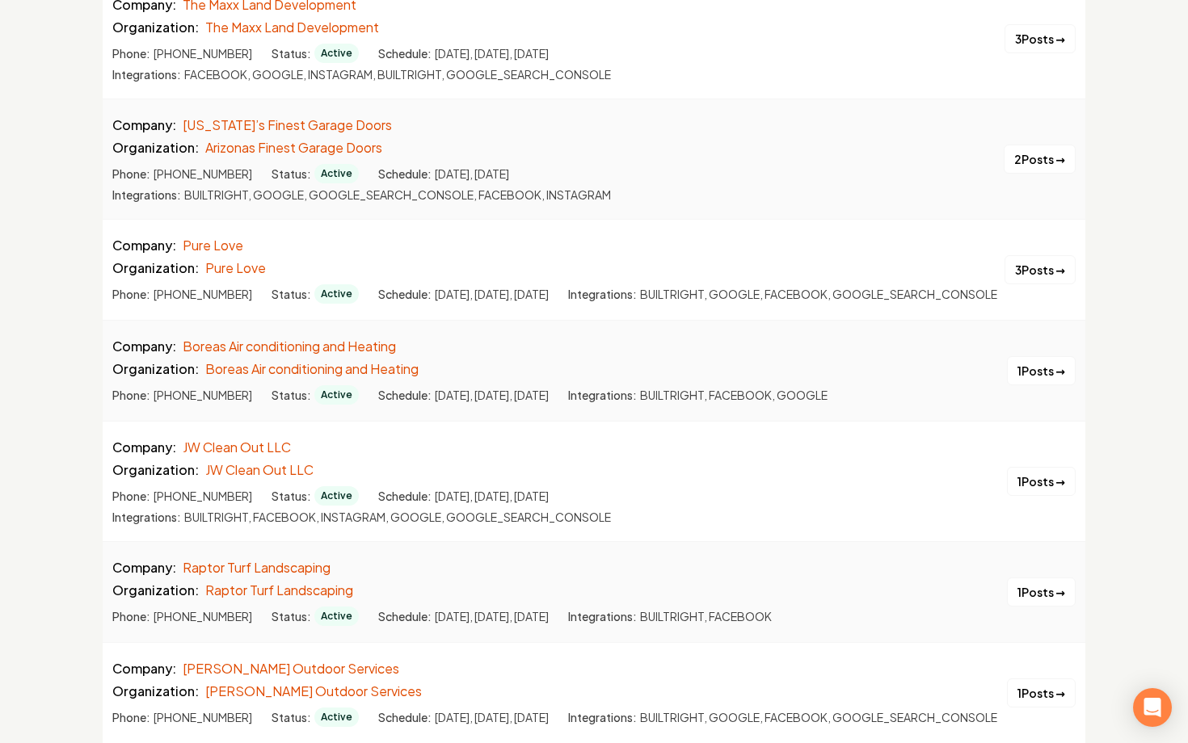
scroll to position [1286, 0]
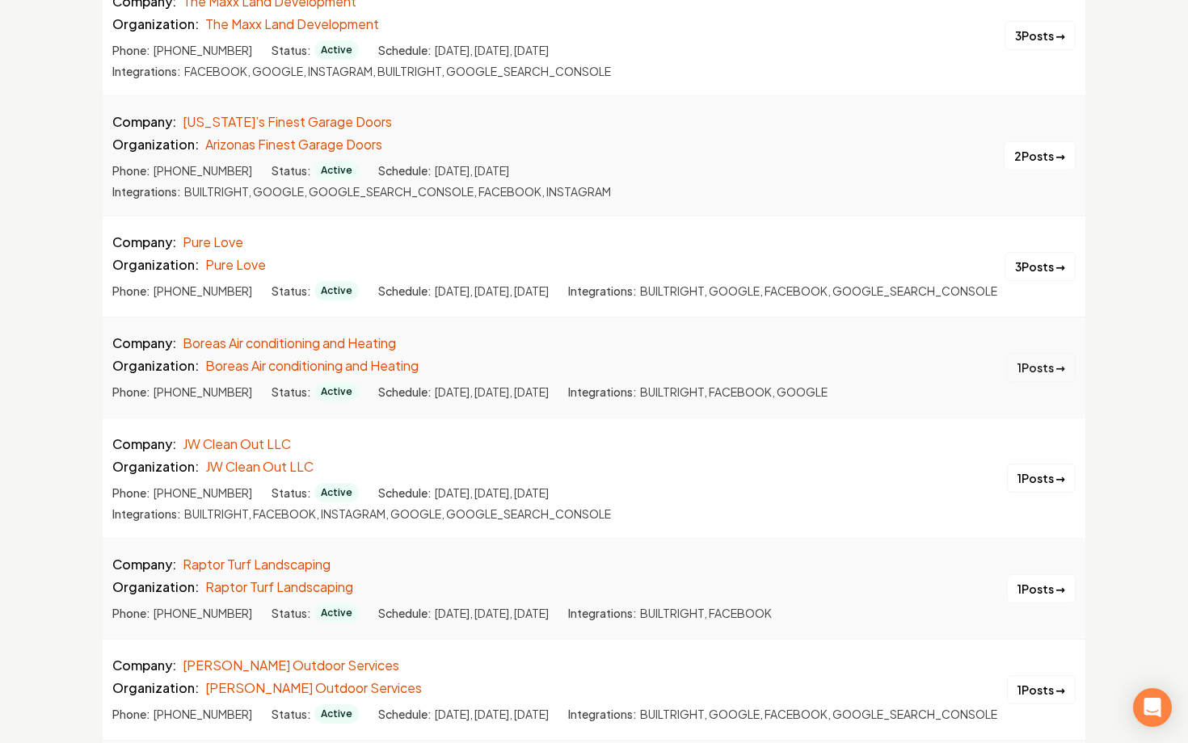
click at [1015, 382] on button "1 Posts →" at bounding box center [1041, 367] width 69 height 29
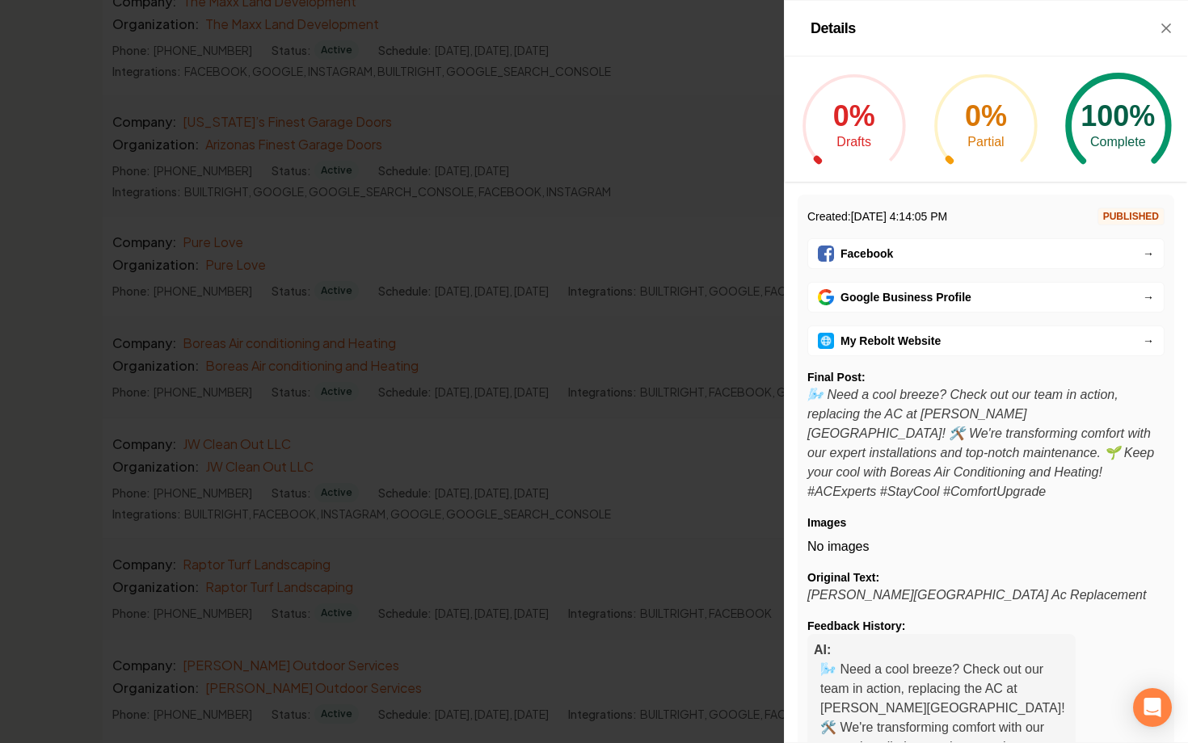
click at [731, 443] on div at bounding box center [594, 371] width 1188 height 743
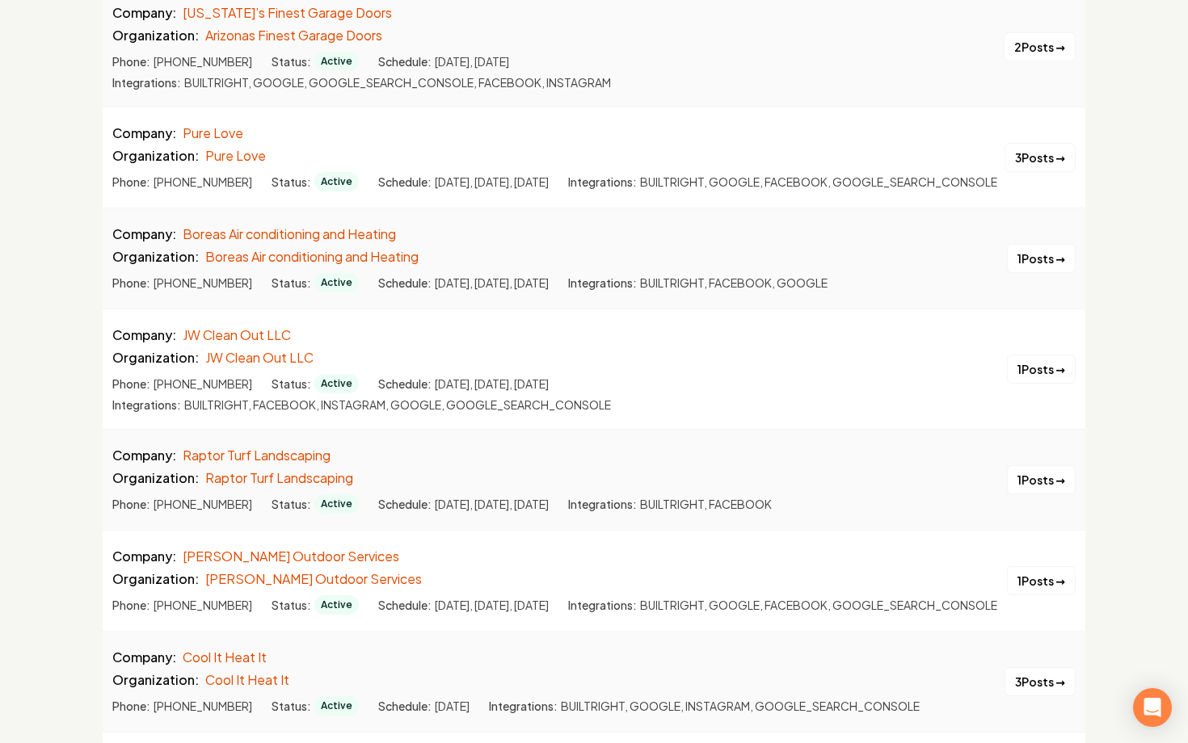
scroll to position [1411, 0]
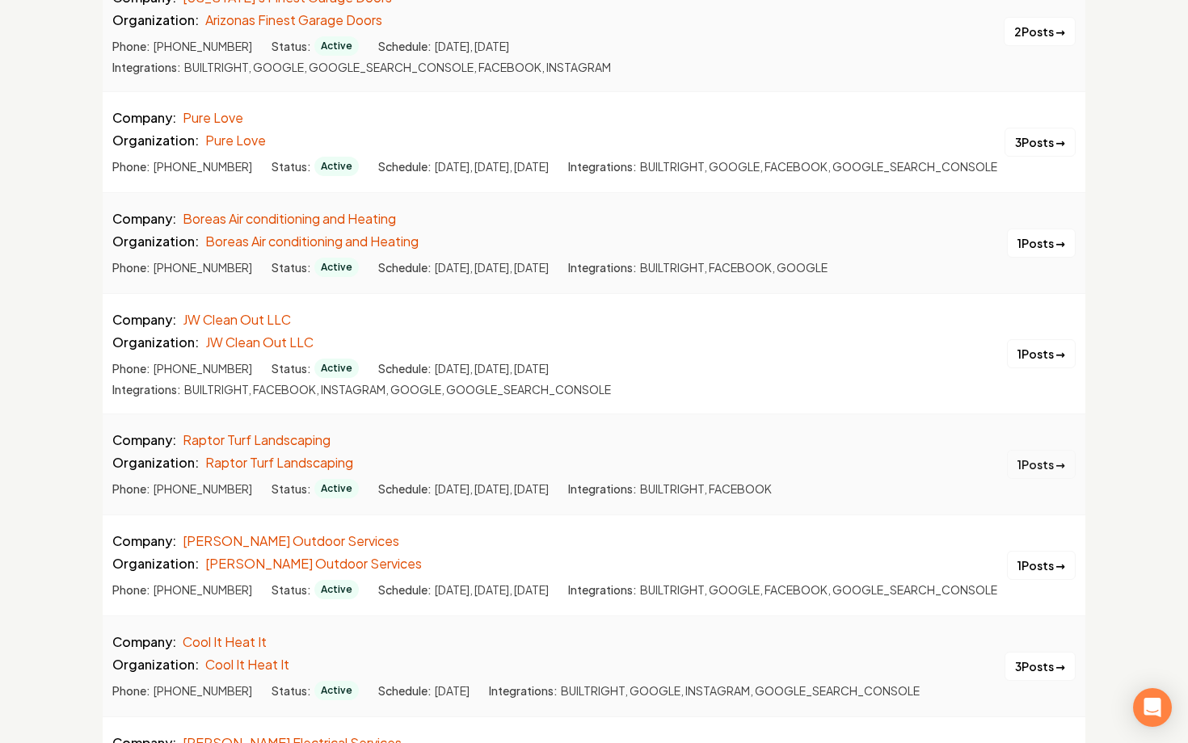
click at [1056, 479] on button "1 Posts →" at bounding box center [1041, 464] width 69 height 29
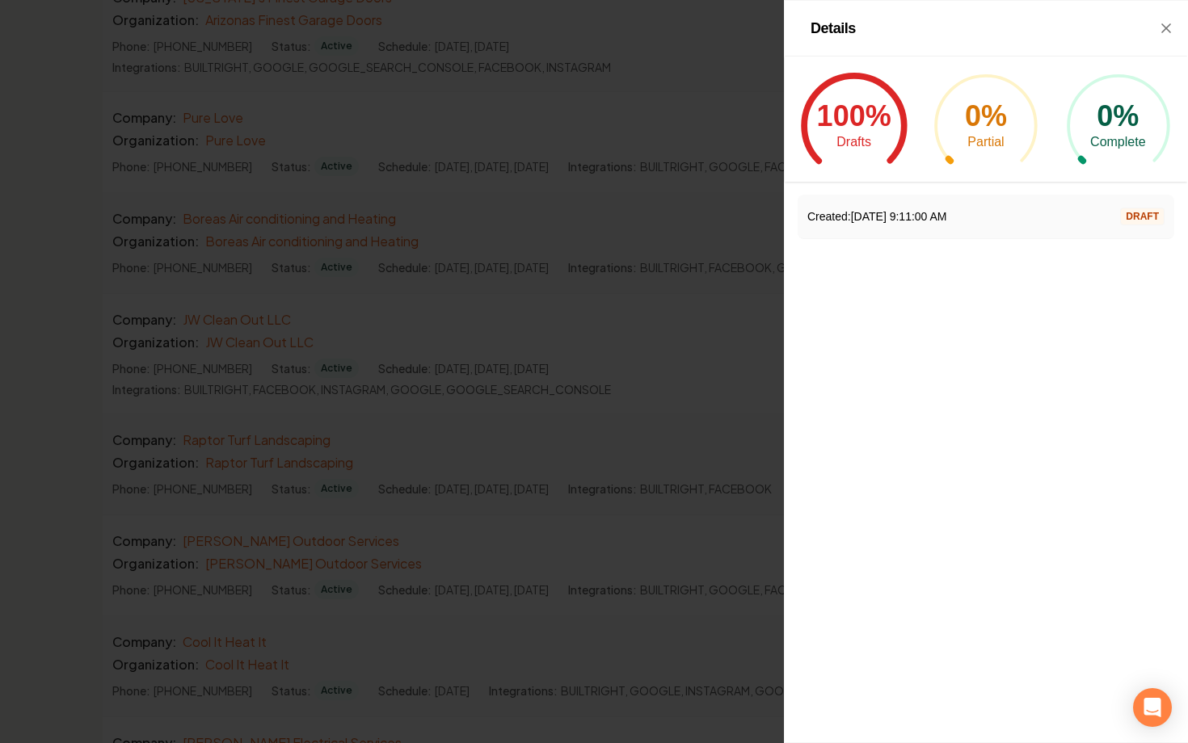
click at [714, 442] on div at bounding box center [594, 371] width 1188 height 743
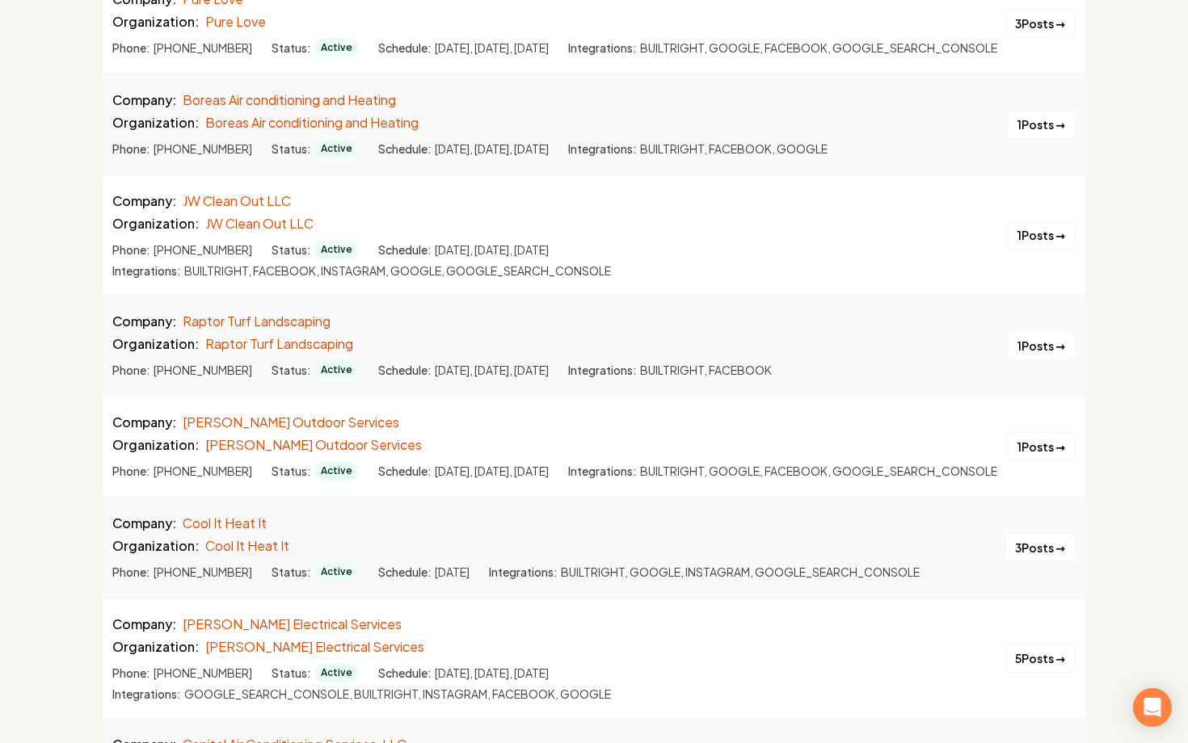
scroll to position [1546, 0]
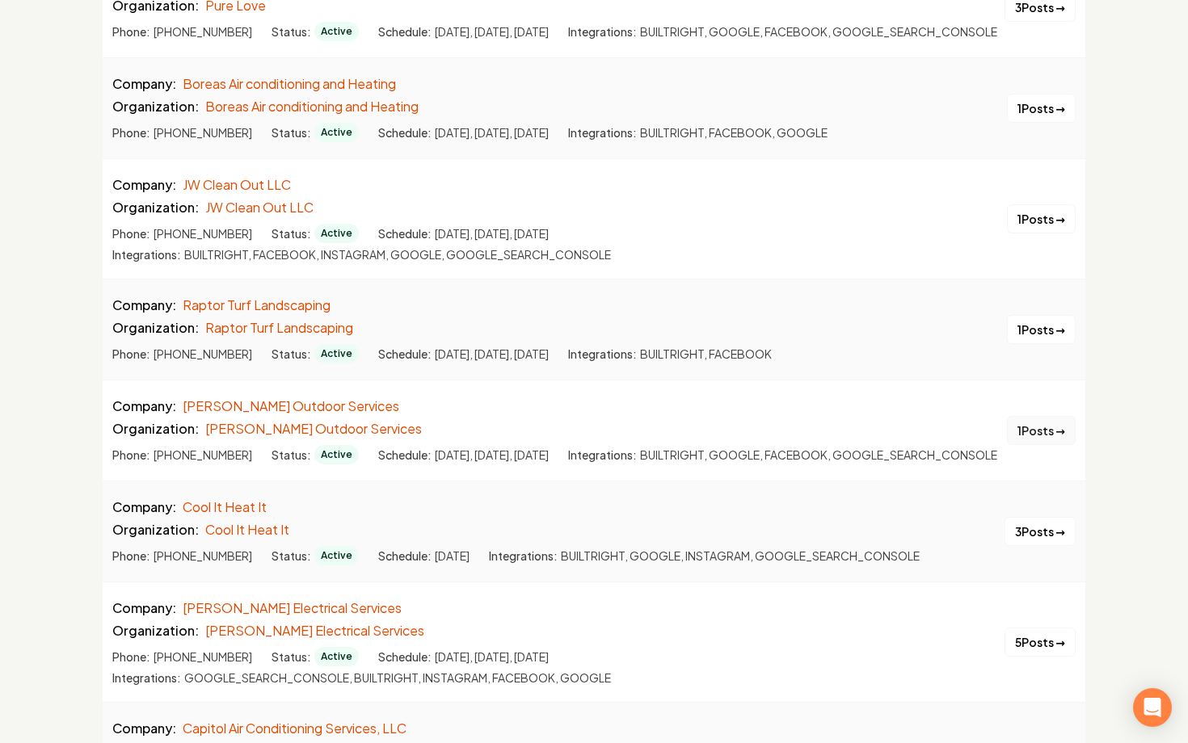
click at [1020, 445] on button "1 Posts →" at bounding box center [1041, 430] width 69 height 29
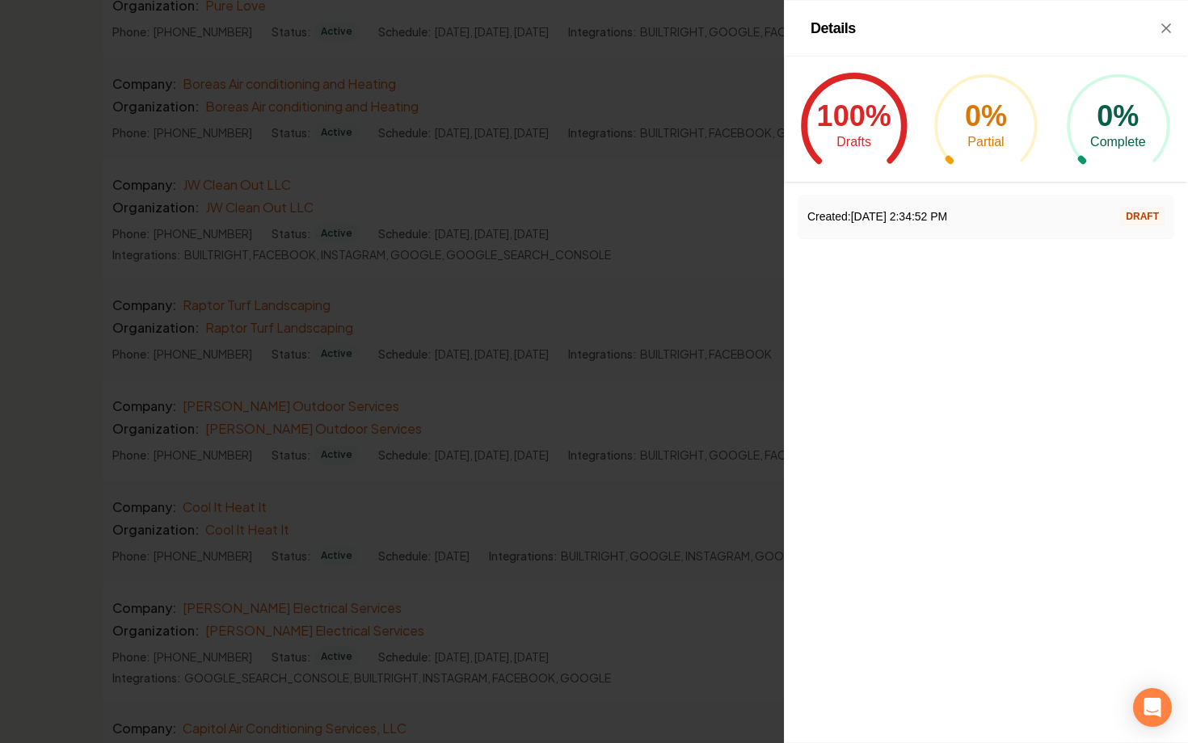
click at [737, 410] on div at bounding box center [594, 371] width 1188 height 743
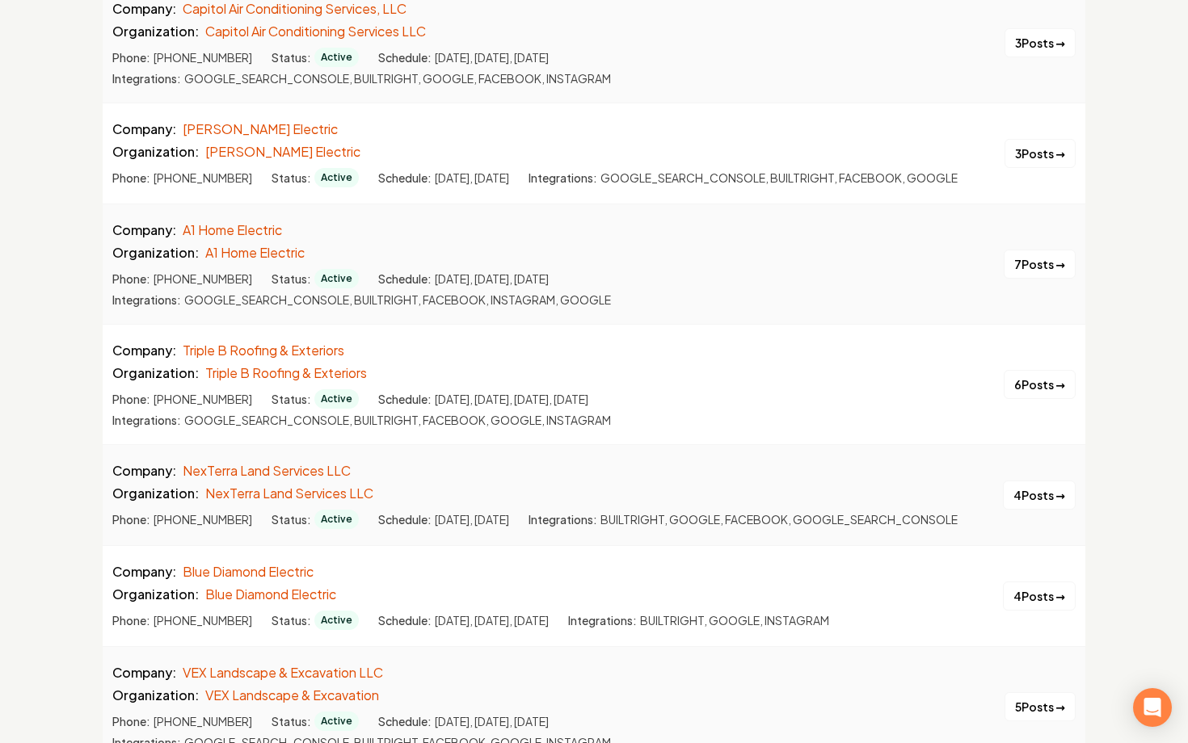
scroll to position [2270, 0]
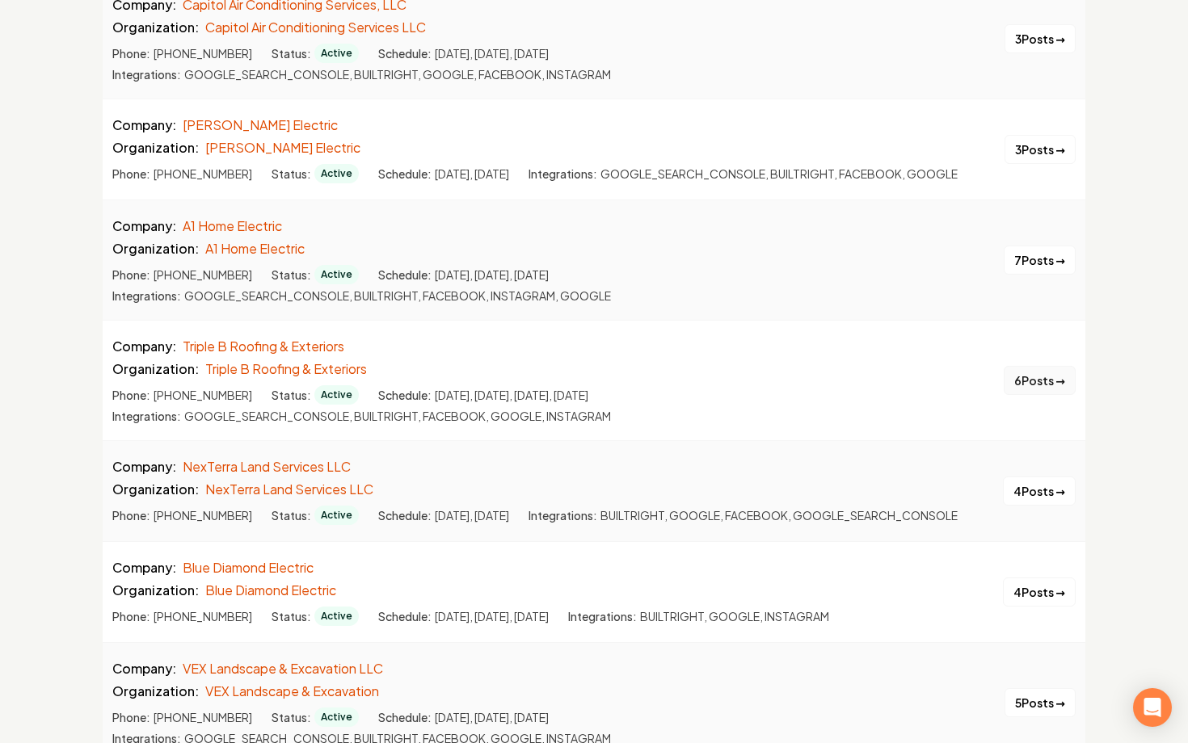
click at [1037, 395] on button "6 Posts →" at bounding box center [1040, 380] width 72 height 29
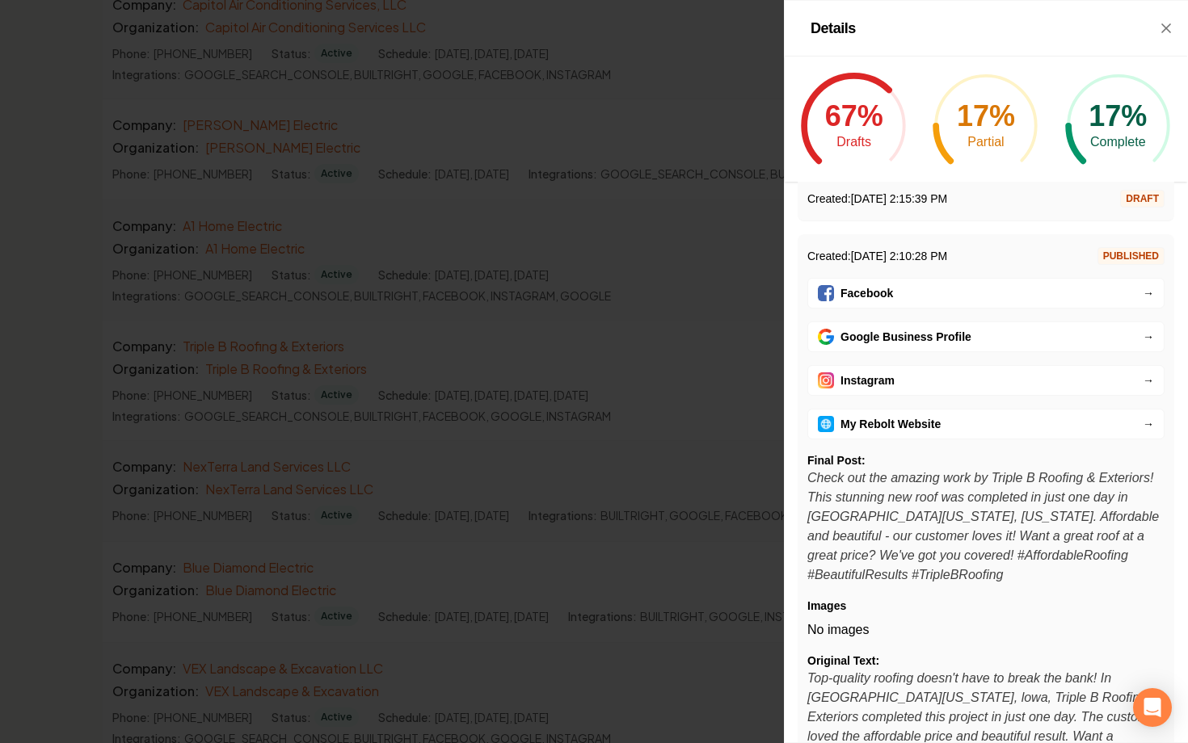
scroll to position [77, 0]
click at [678, 465] on div at bounding box center [594, 371] width 1188 height 743
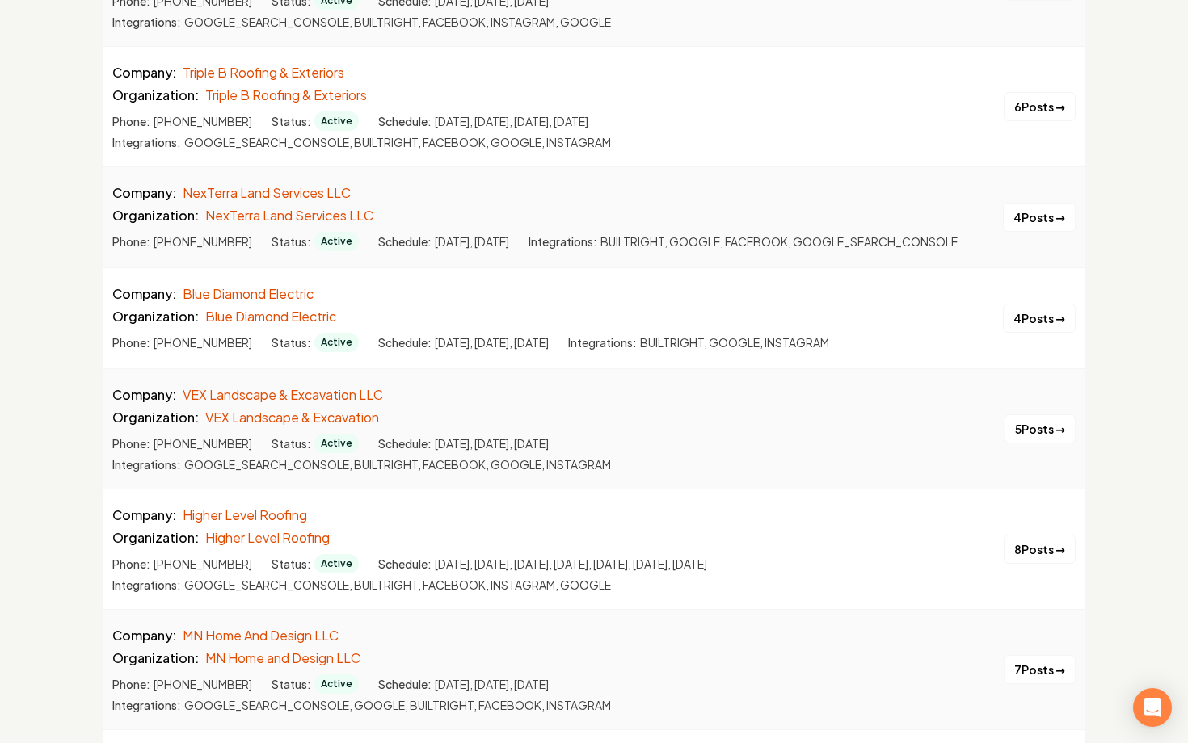
scroll to position [2549, 0]
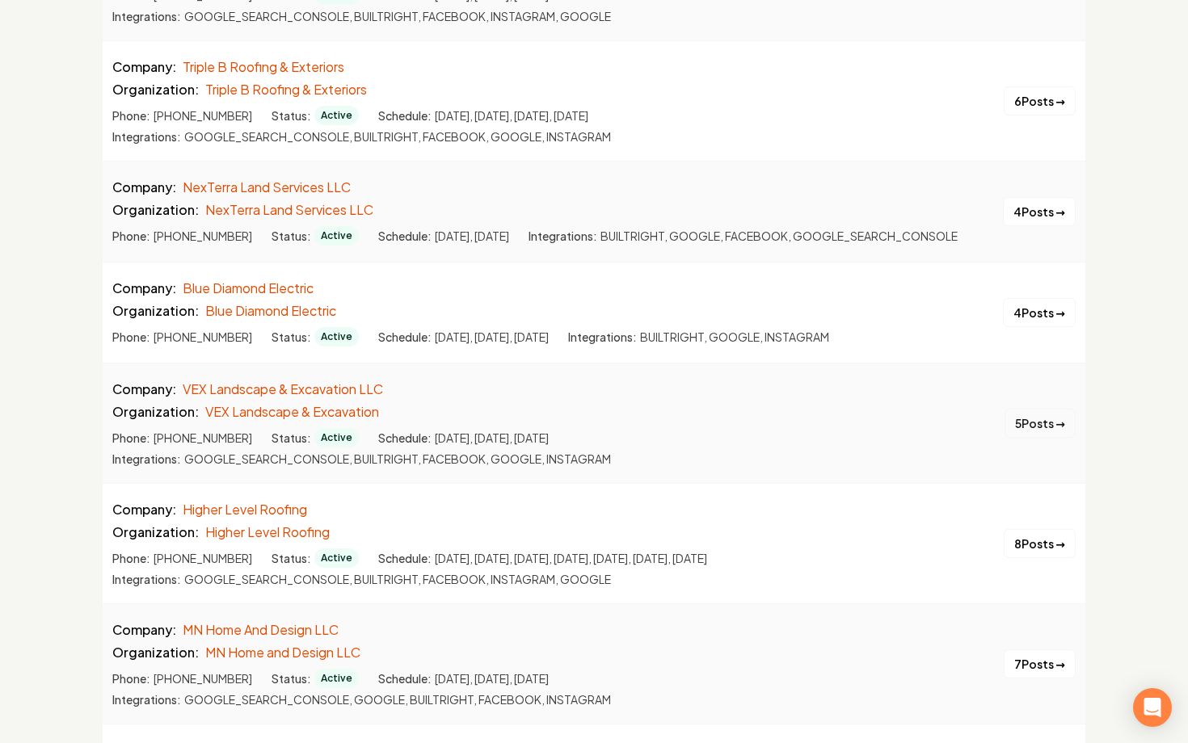
click at [1023, 438] on button "5 Posts →" at bounding box center [1039, 423] width 71 height 29
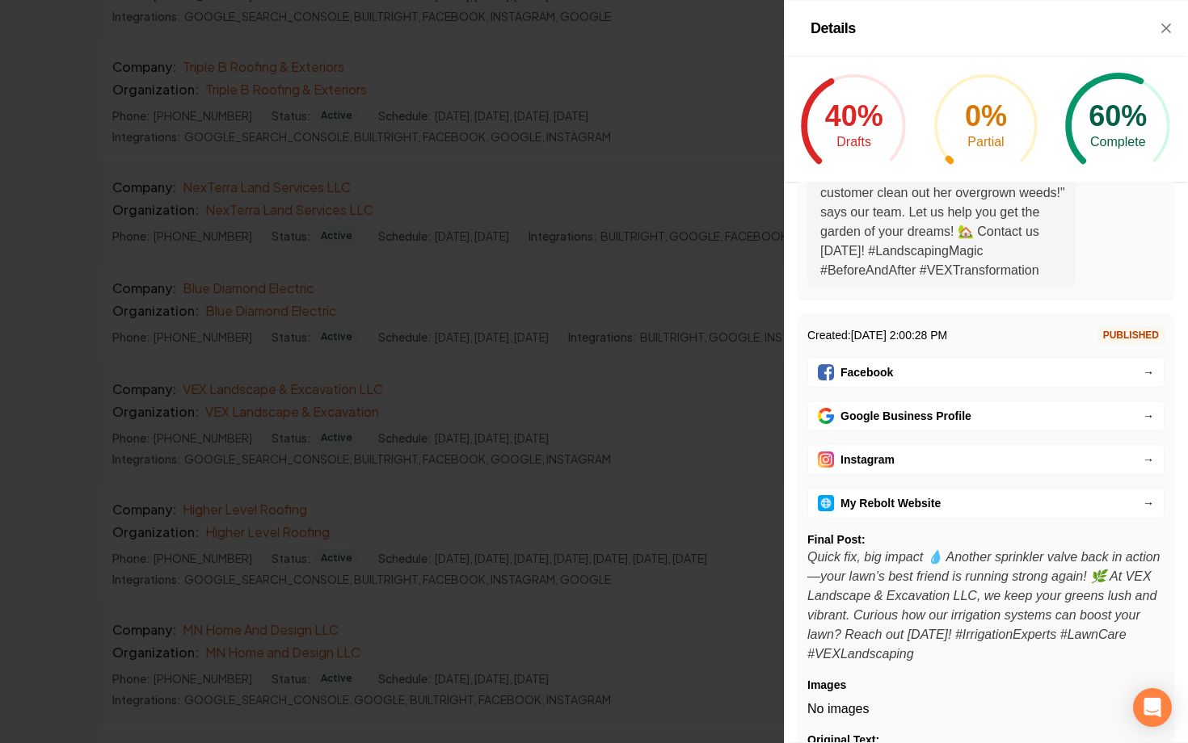
scroll to position [678, 0]
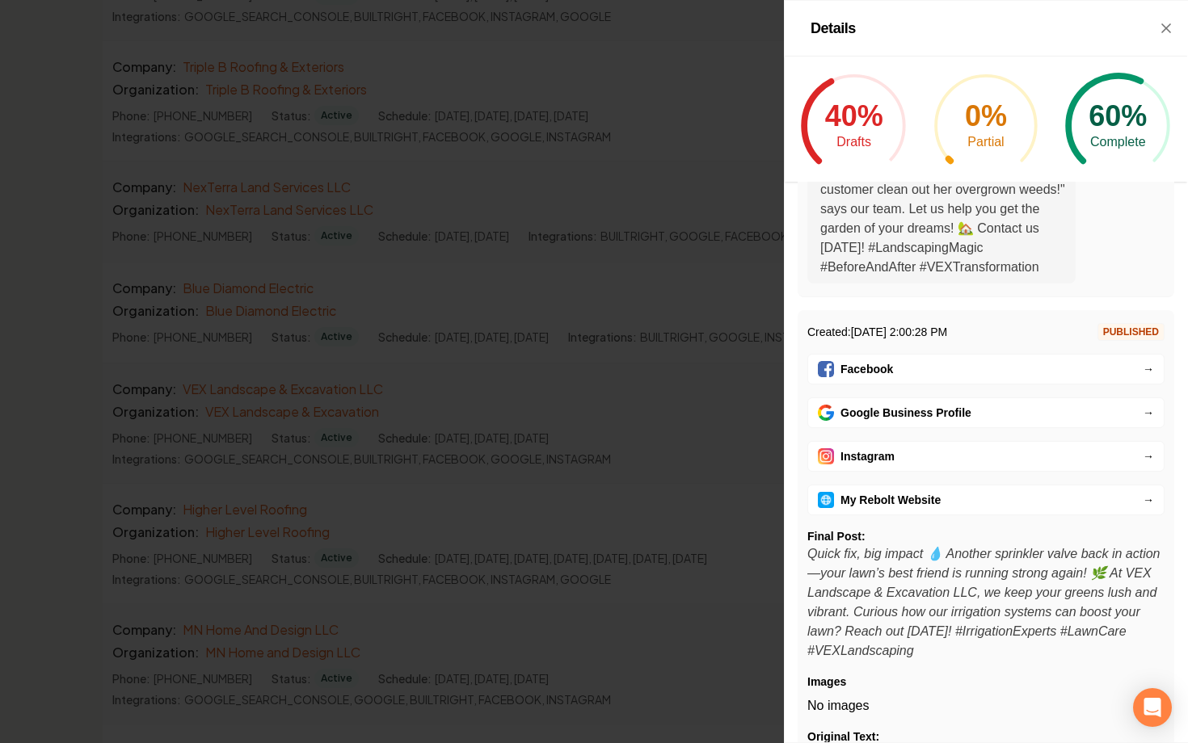
click at [686, 495] on div at bounding box center [594, 371] width 1188 height 743
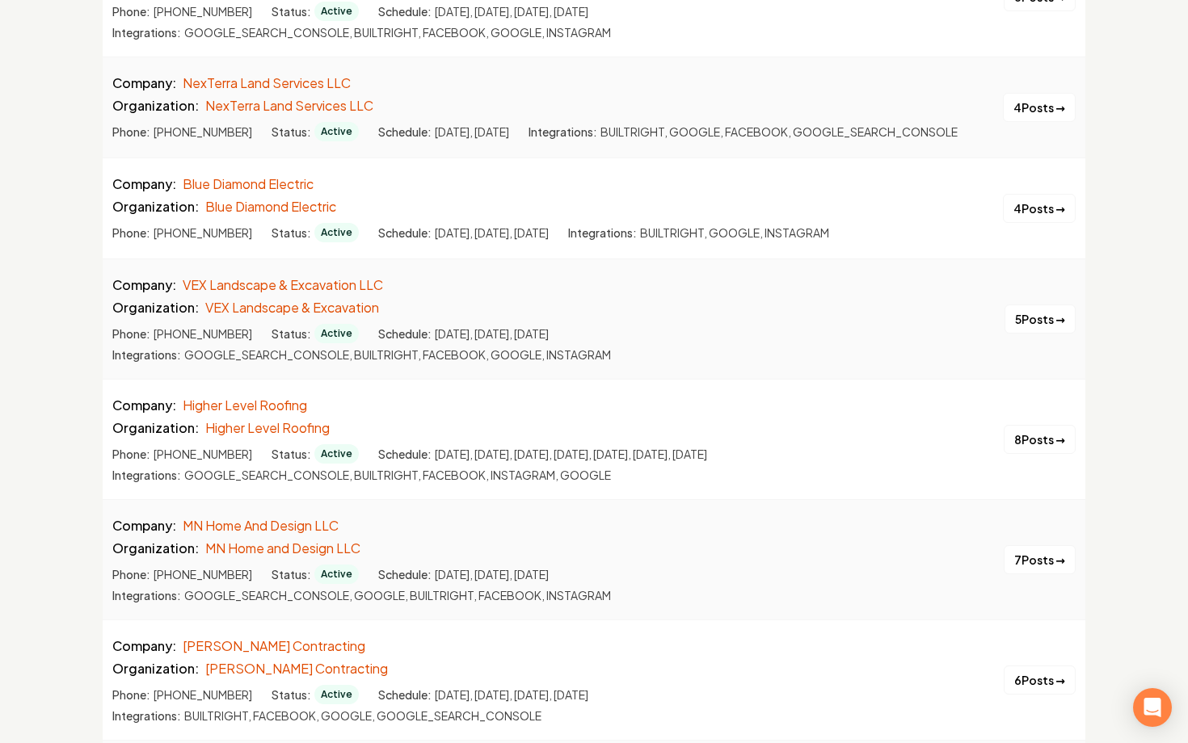
scroll to position [2654, 0]
click at [1012, 574] on button "7 Posts →" at bounding box center [1040, 559] width 72 height 29
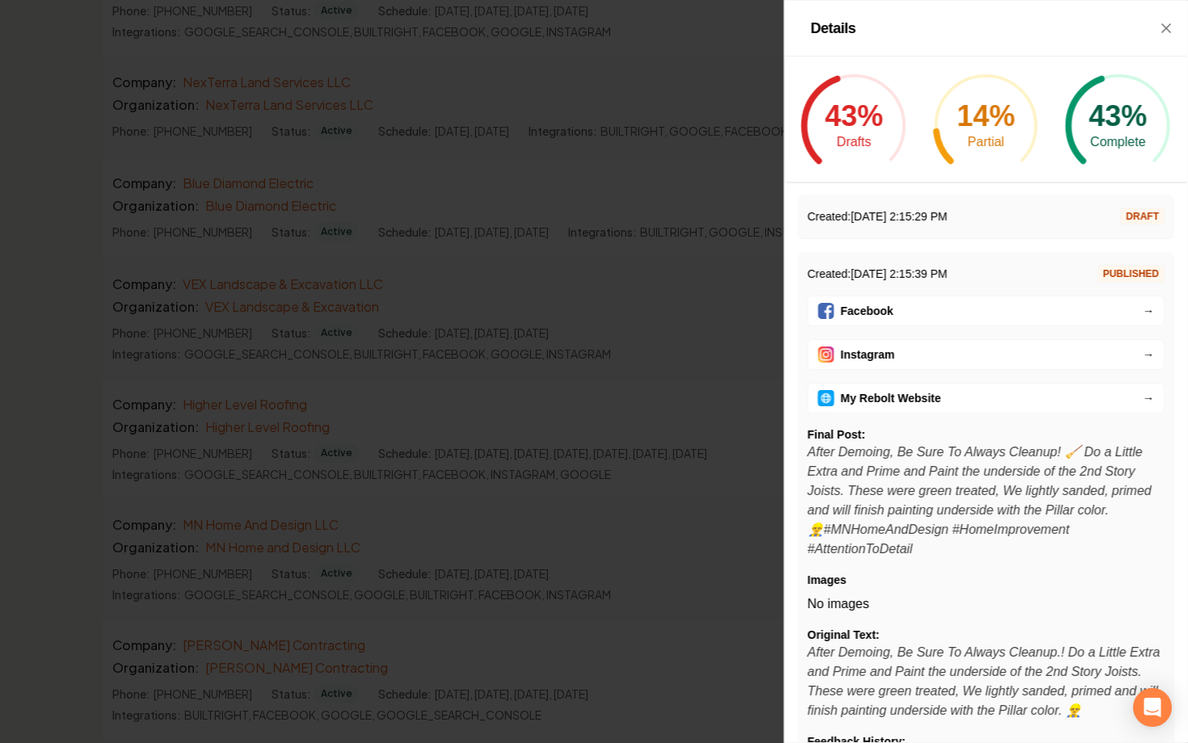
click at [974, 216] on div "Created: 8/15/2025, 2:15:29 PM DRAFT" at bounding box center [985, 217] width 357 height 18
click at [1156, 30] on div "Details" at bounding box center [986, 29] width 402 height 56
click at [1158, 40] on div "Details" at bounding box center [986, 29] width 402 height 56
click at [1158, 33] on icon "button" at bounding box center [1166, 28] width 16 height 16
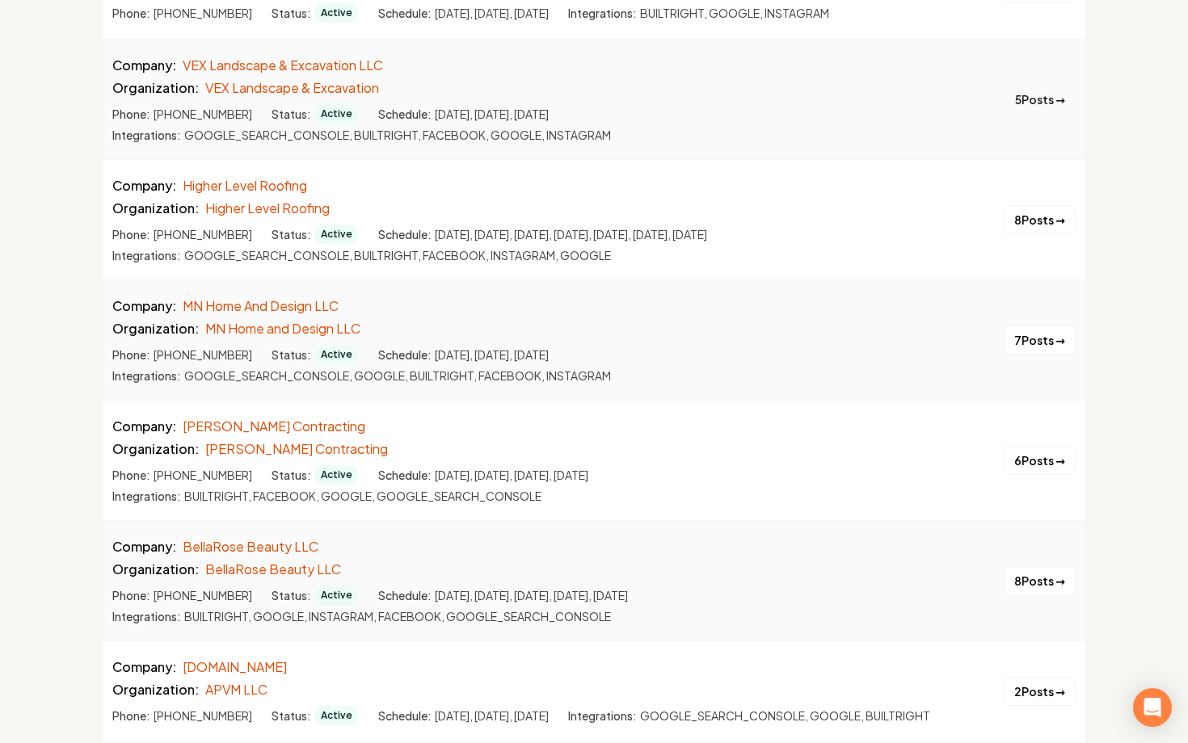
scroll to position [2872, 0]
click at [1039, 477] on button "6 Posts →" at bounding box center [1040, 462] width 72 height 29
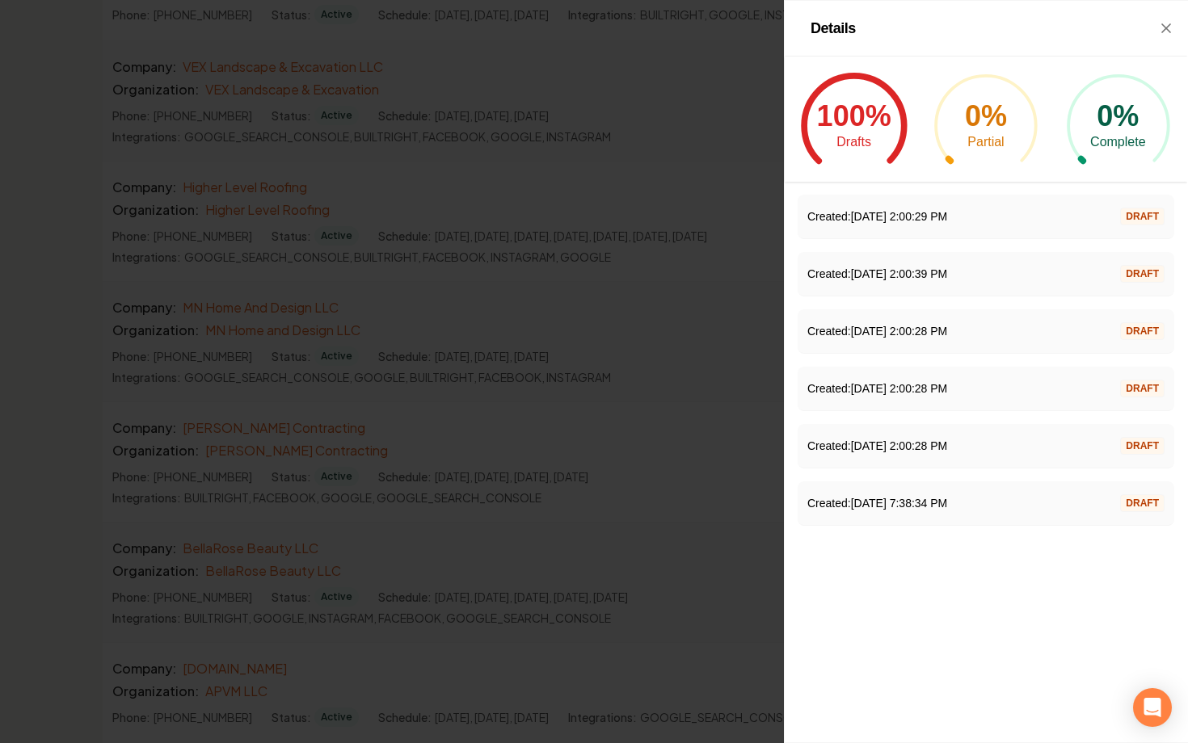
click at [913, 220] on p "Created: 8/15/2025, 2:00:29 PM" at bounding box center [877, 216] width 140 height 16
click at [1163, 26] on icon "button" at bounding box center [1166, 28] width 8 height 8
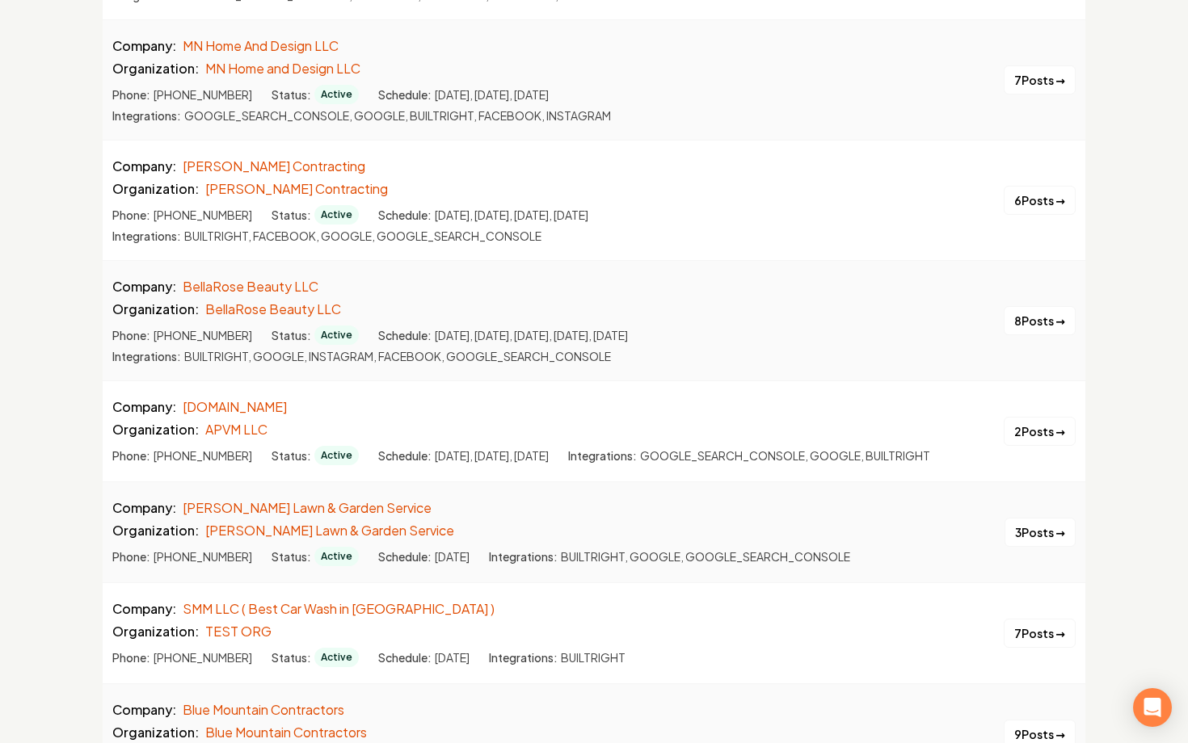
scroll to position [3137, 0]
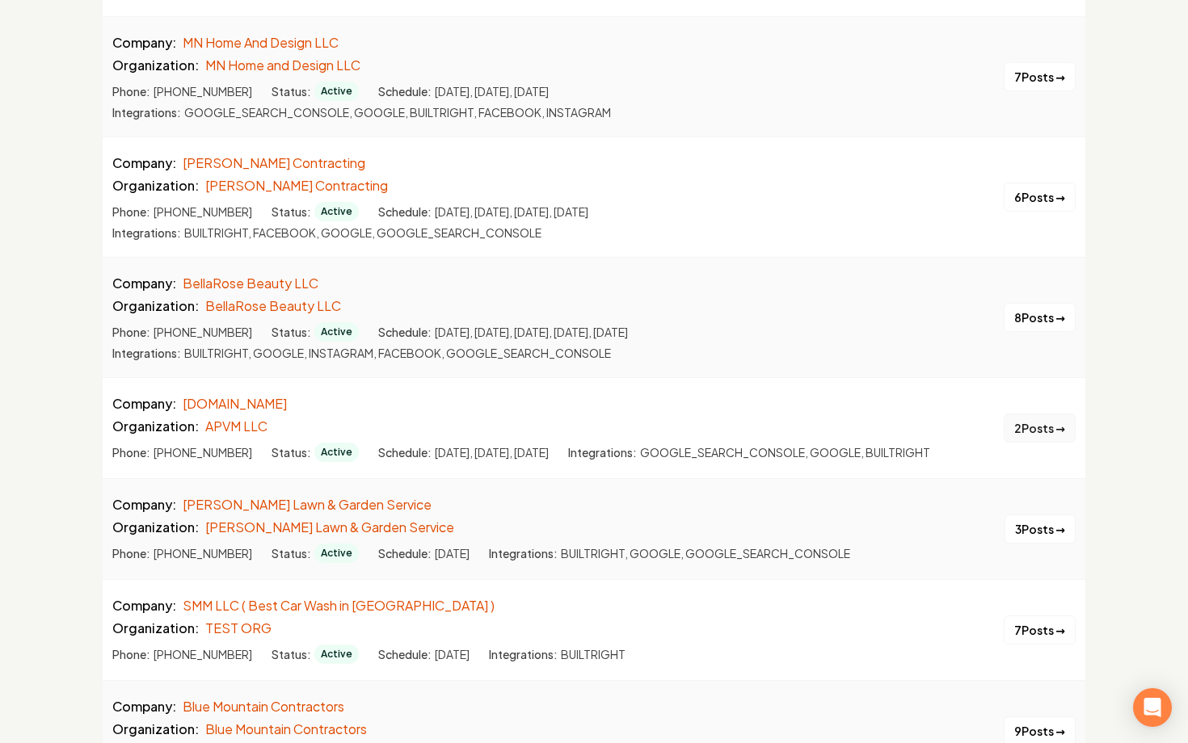
click at [1042, 443] on button "2 Posts →" at bounding box center [1040, 428] width 72 height 29
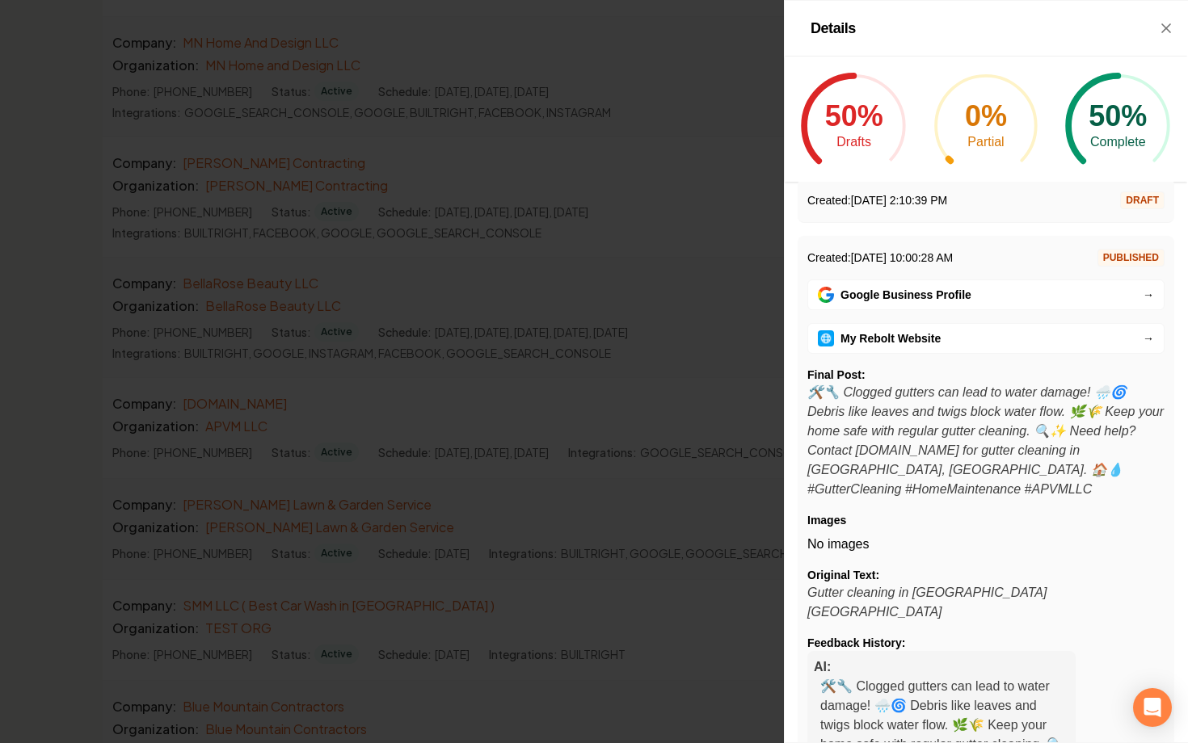
scroll to position [0, 0]
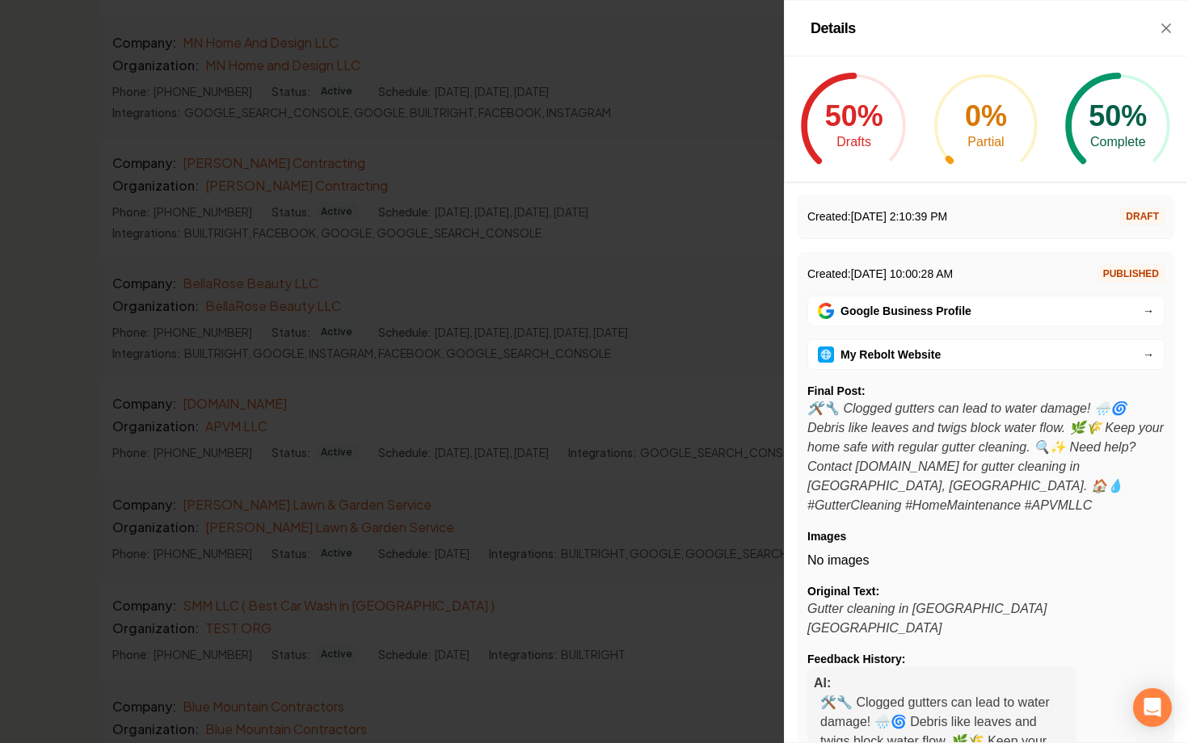
click at [1163, 23] on icon "button" at bounding box center [1166, 28] width 16 height 16
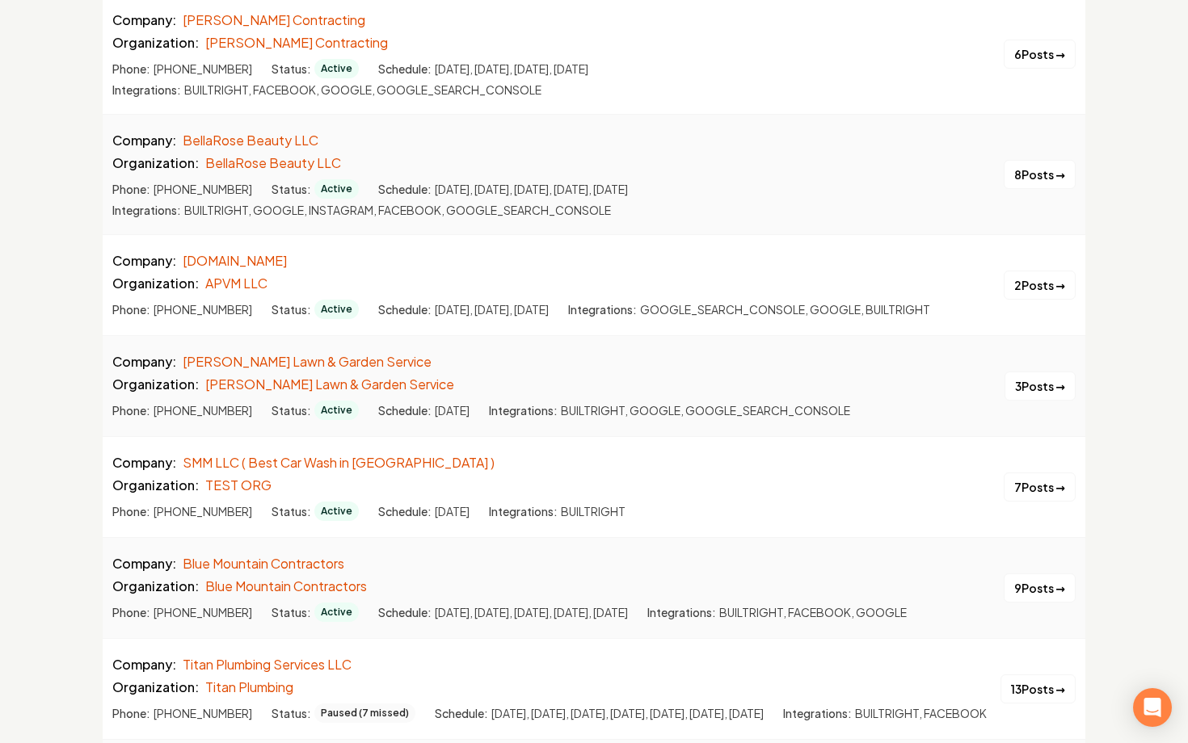
scroll to position [3290, 0]
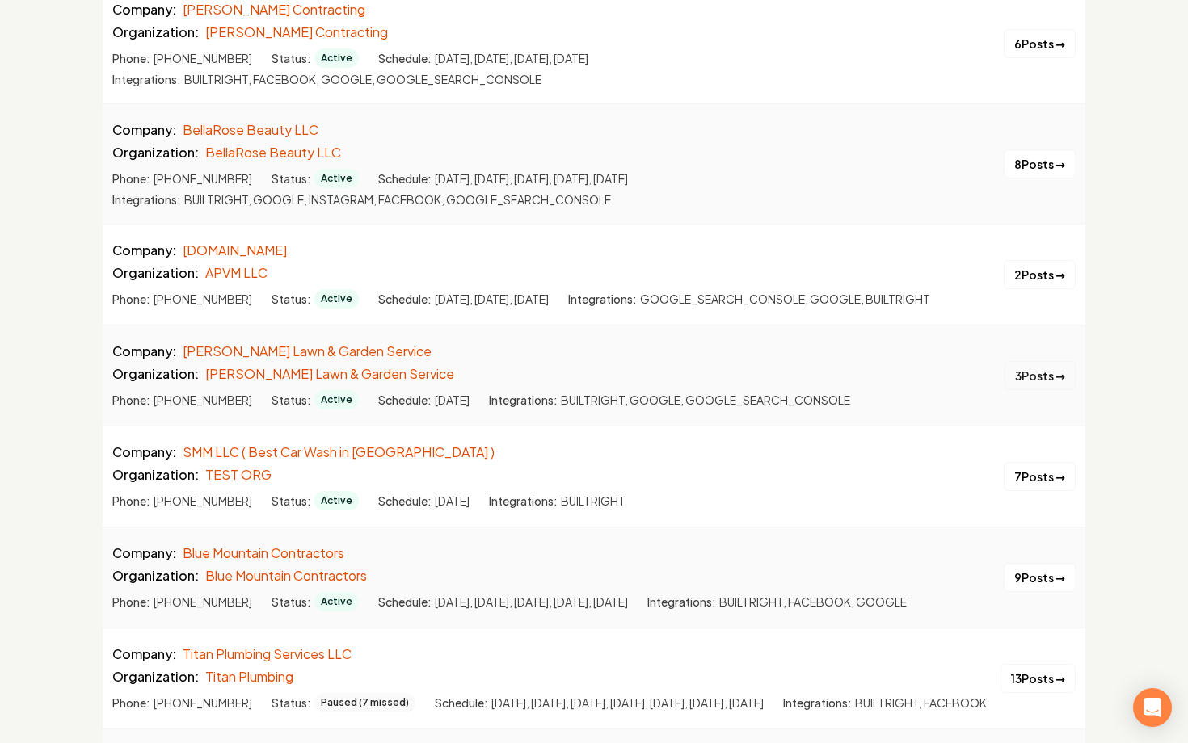
click at [1021, 390] on button "3 Posts →" at bounding box center [1039, 375] width 71 height 29
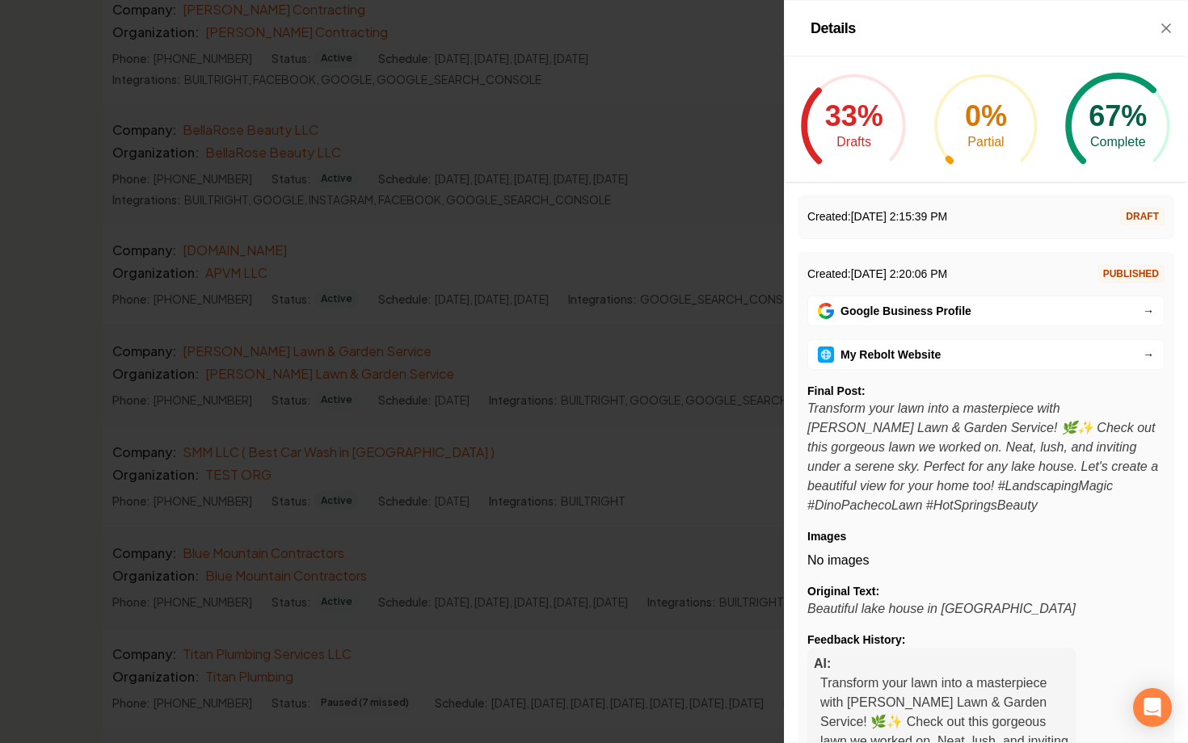
click at [1170, 28] on icon "button" at bounding box center [1166, 28] width 16 height 16
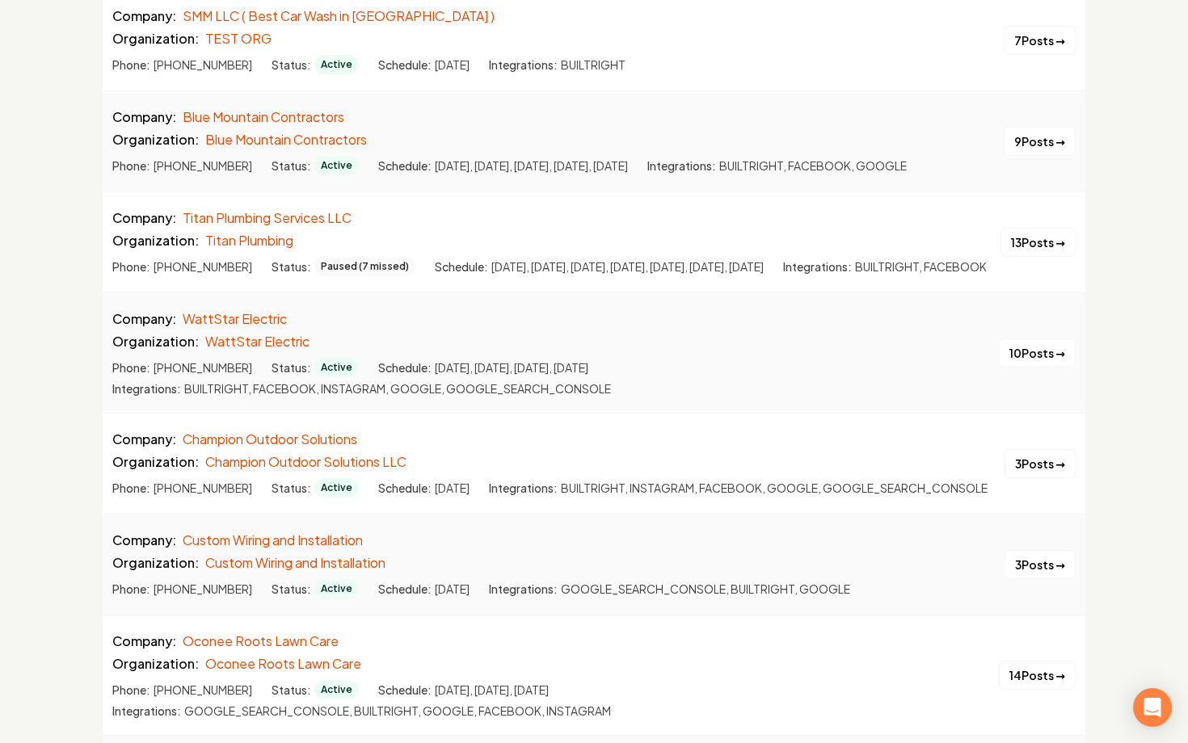
scroll to position [3729, 0]
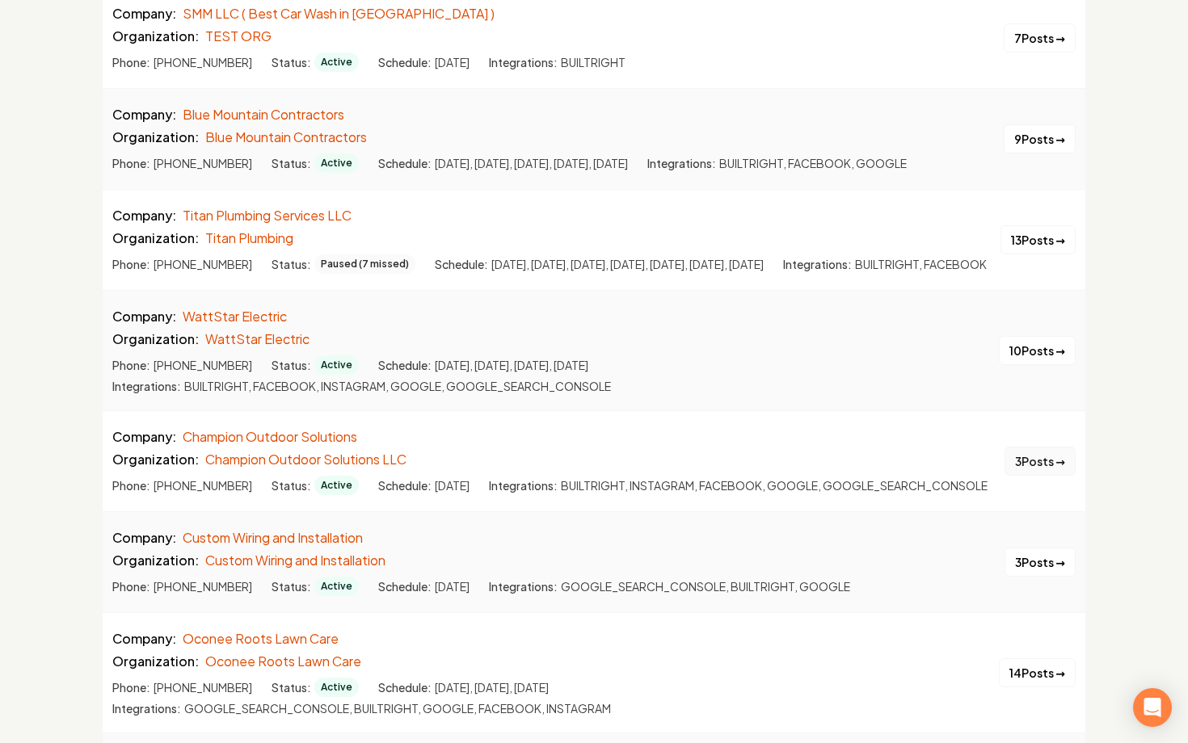
click at [1029, 511] on li "Company: Champion Outdoor Solutions Organization: Champion Outdoor Solutions LL…" at bounding box center [594, 460] width 983 height 101
click at [1027, 476] on button "3 Posts →" at bounding box center [1039, 461] width 71 height 29
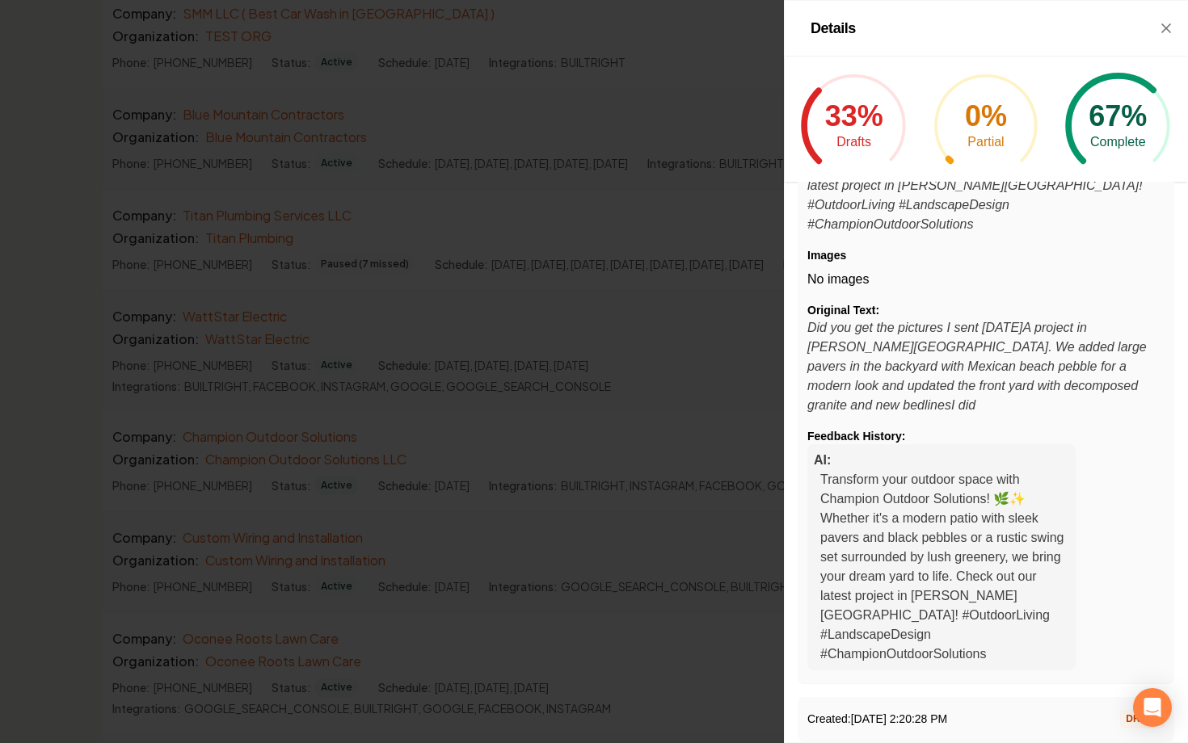
scroll to position [0, 0]
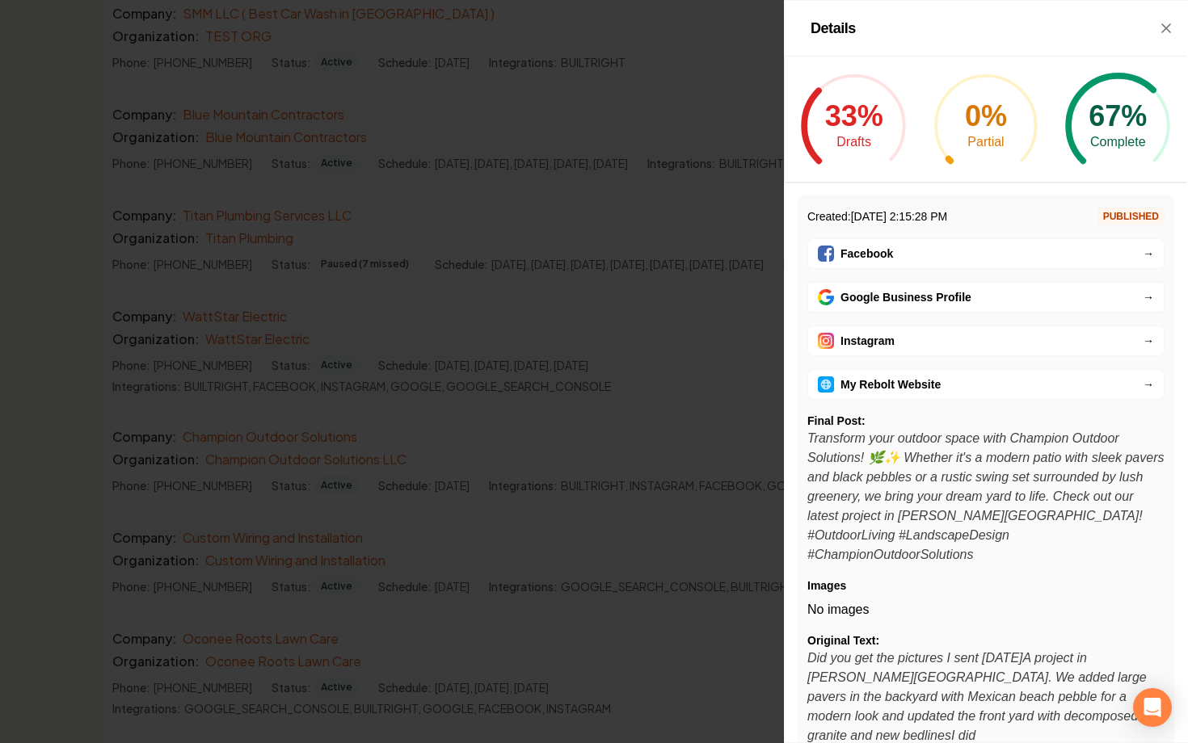
click at [1032, 306] on link "Google Business Profile →" at bounding box center [985, 297] width 357 height 31
click at [313, 338] on div at bounding box center [594, 371] width 1188 height 743
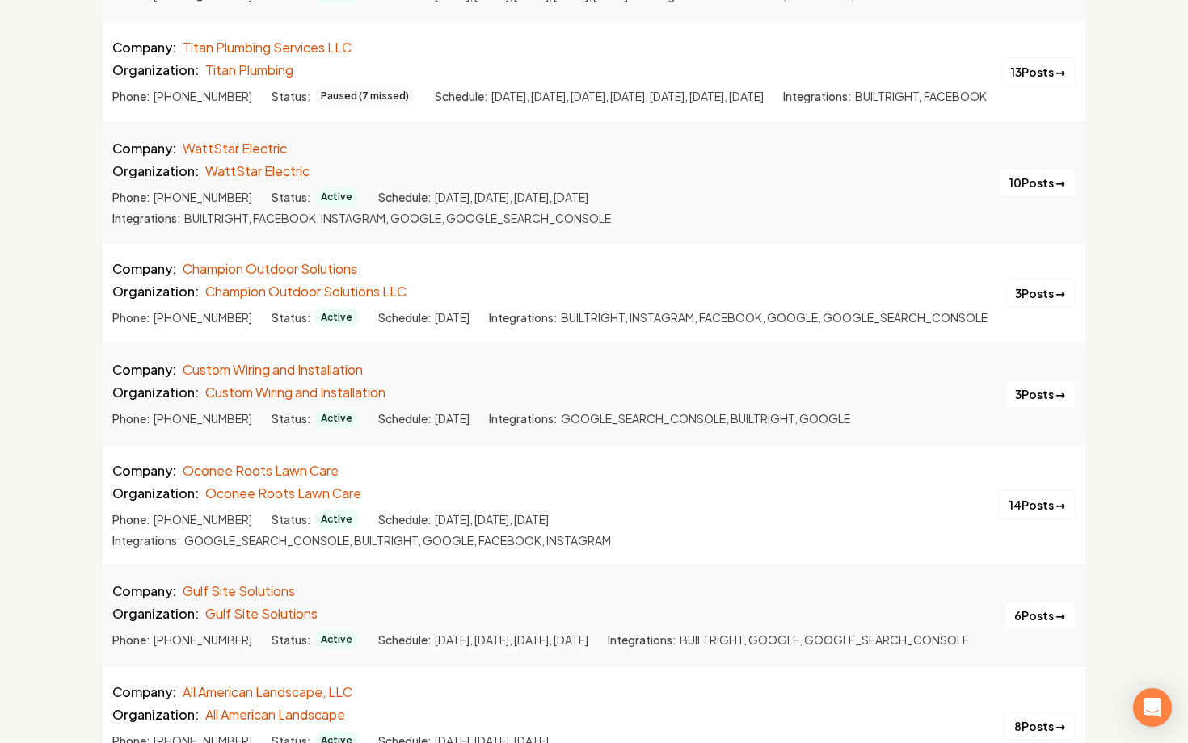
scroll to position [3949, 0]
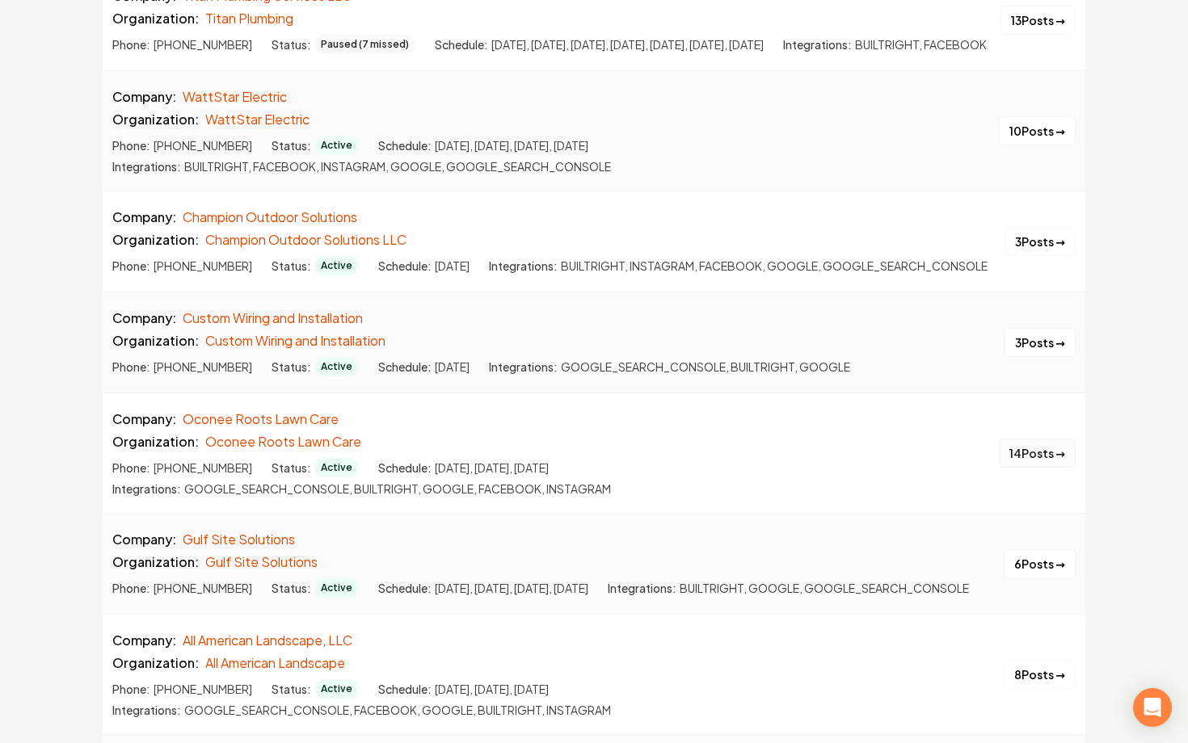
click at [1012, 468] on button "14 Posts →" at bounding box center [1037, 453] width 77 height 29
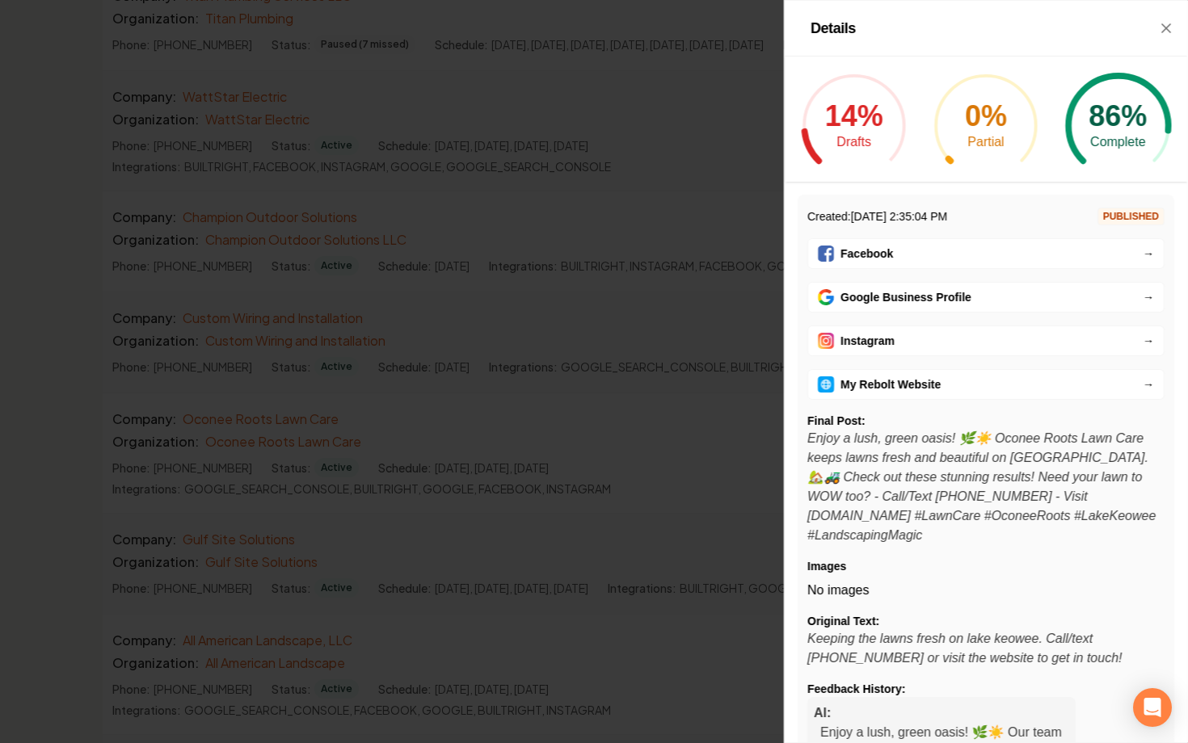
click at [852, 303] on span "Google Business Profile" at bounding box center [895, 297] width 154 height 16
click at [476, 305] on div at bounding box center [594, 371] width 1188 height 743
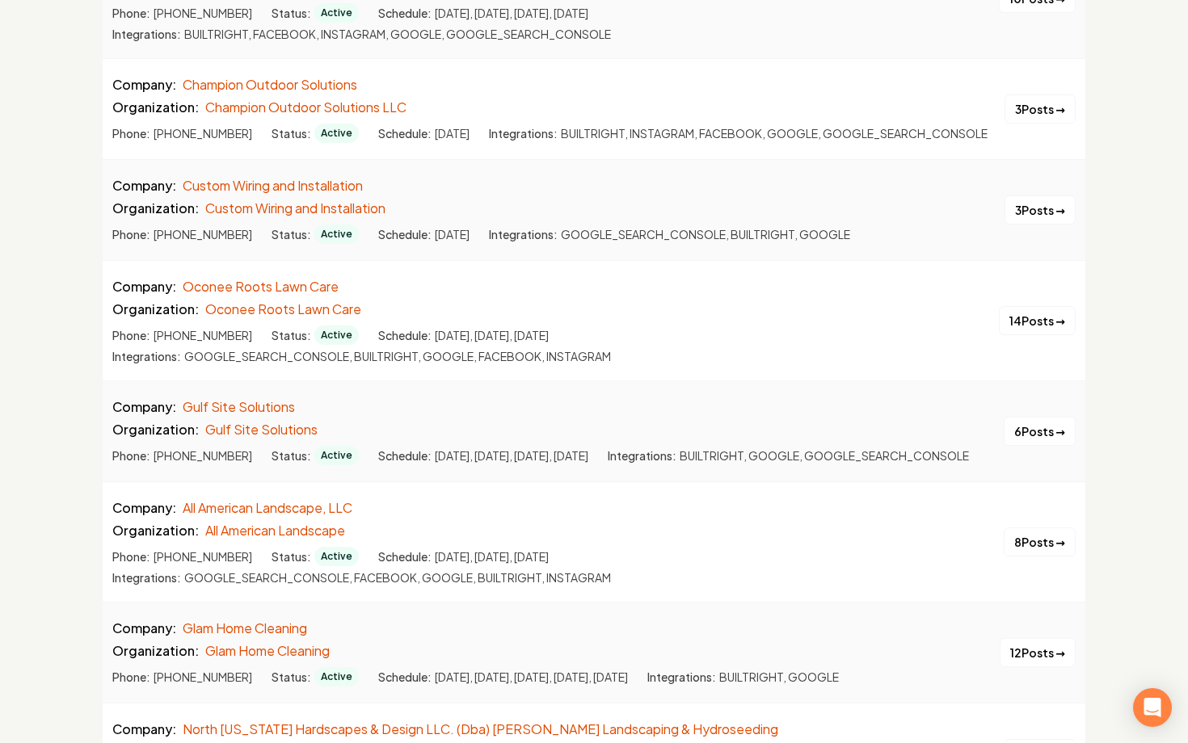
scroll to position [4087, 0]
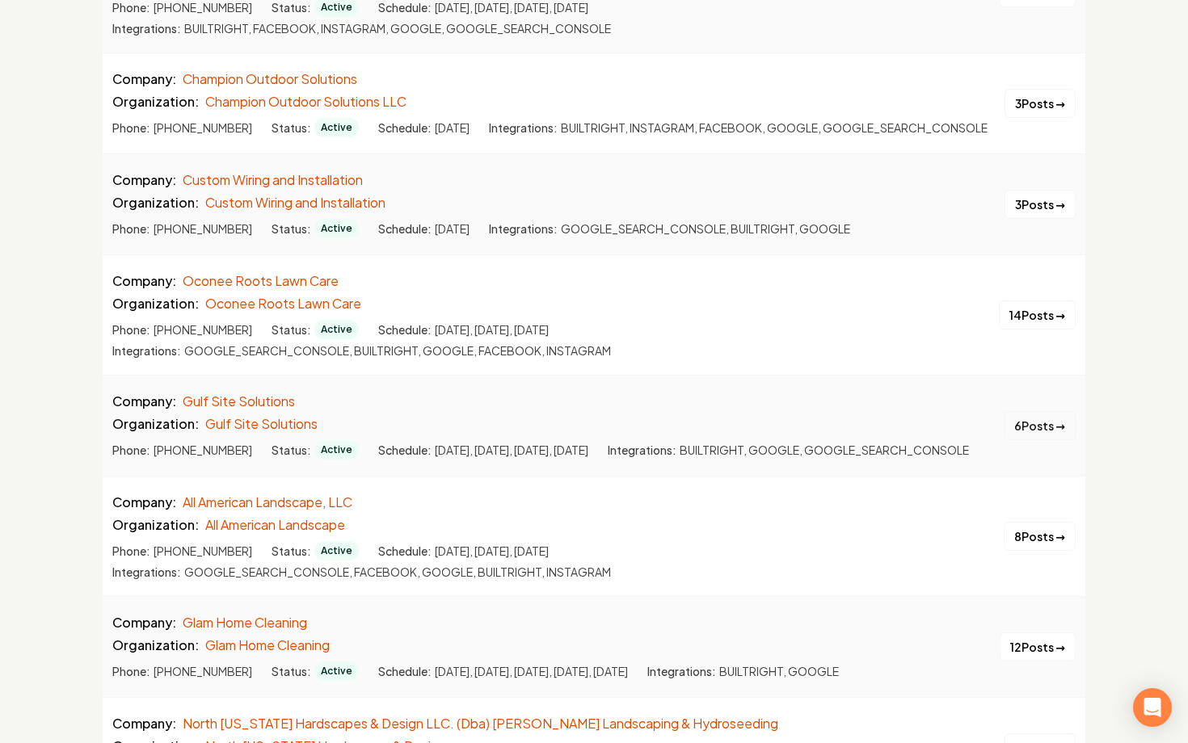
click at [1020, 440] on button "6 Posts →" at bounding box center [1040, 425] width 72 height 29
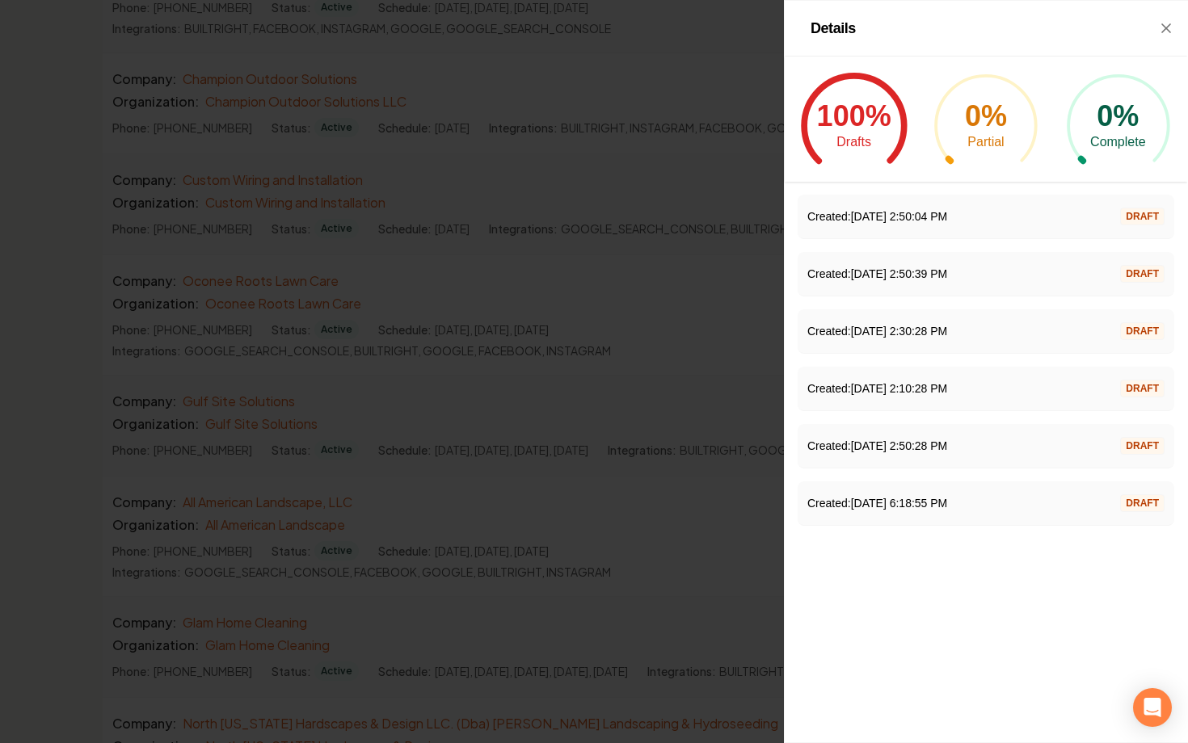
click at [666, 473] on div at bounding box center [594, 371] width 1188 height 743
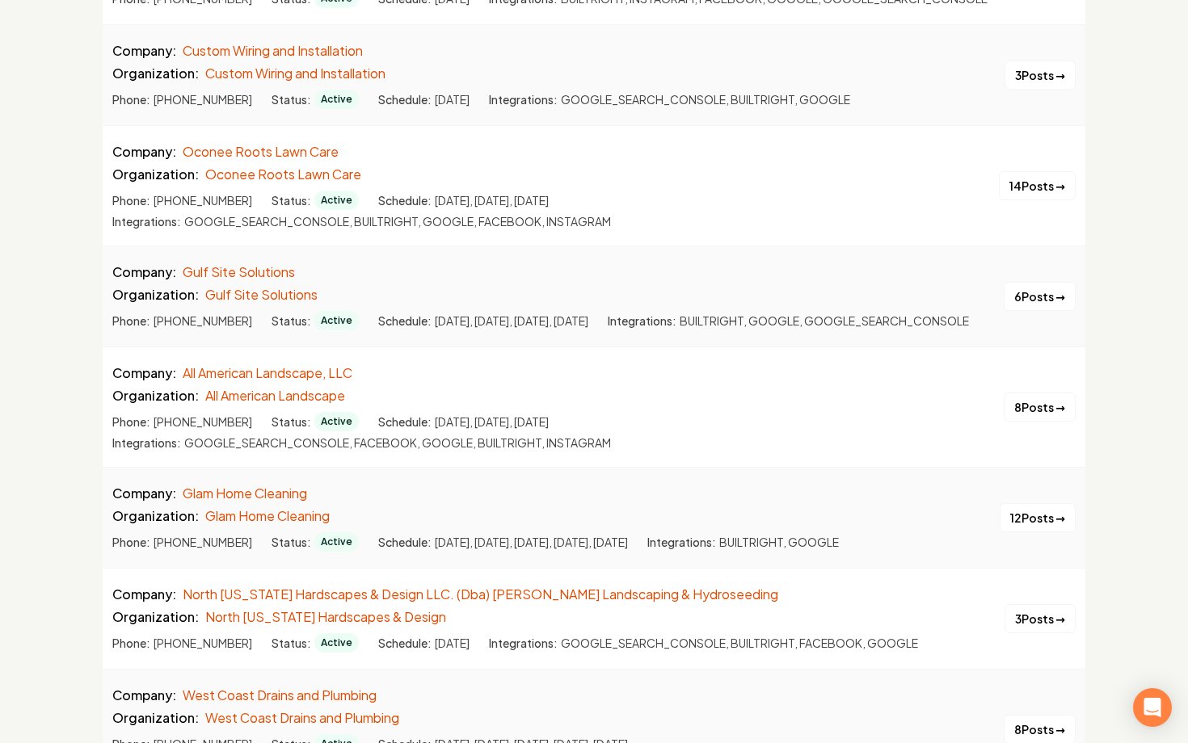
scroll to position [4218, 0]
click at [1020, 420] on button "8 Posts →" at bounding box center [1040, 405] width 72 height 29
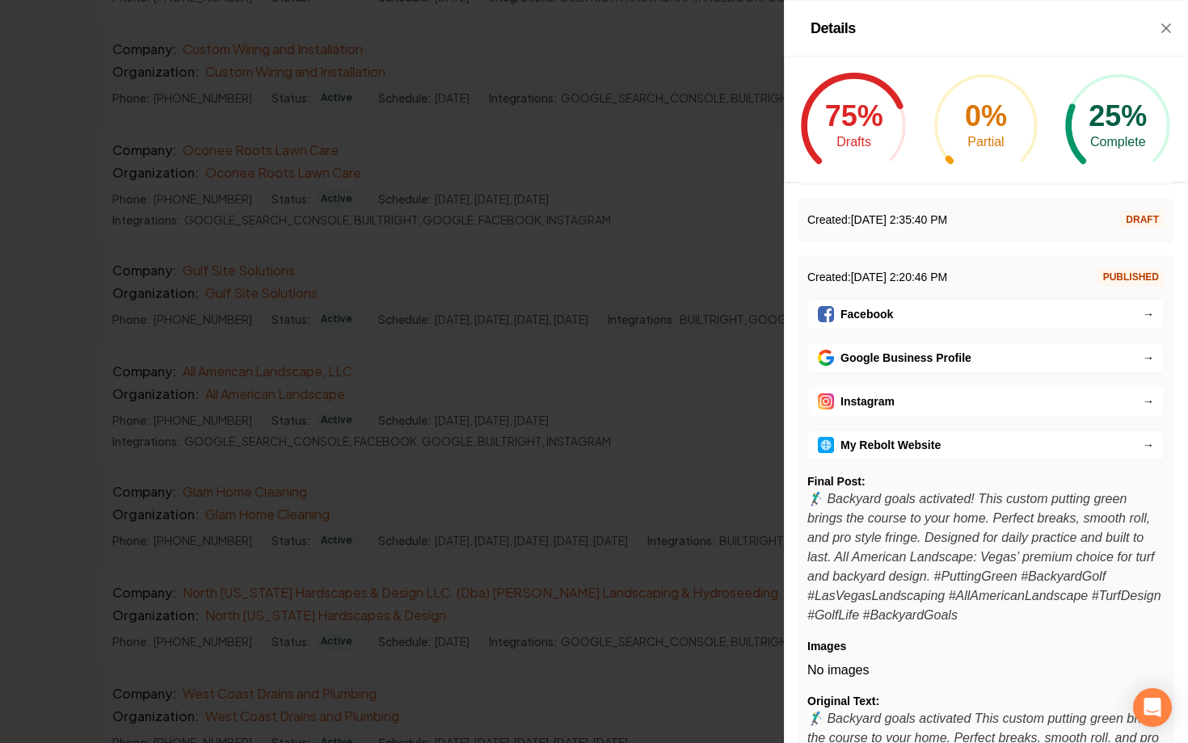
scroll to position [229, 0]
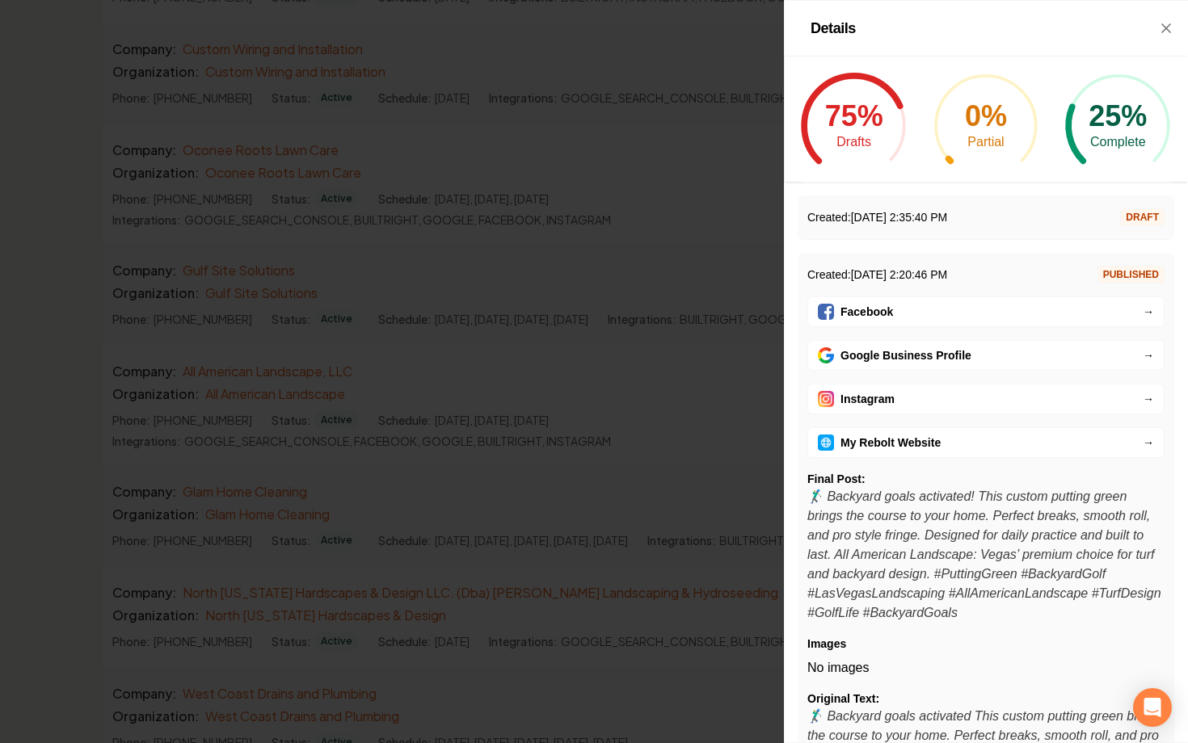
click at [690, 468] on div at bounding box center [594, 371] width 1188 height 743
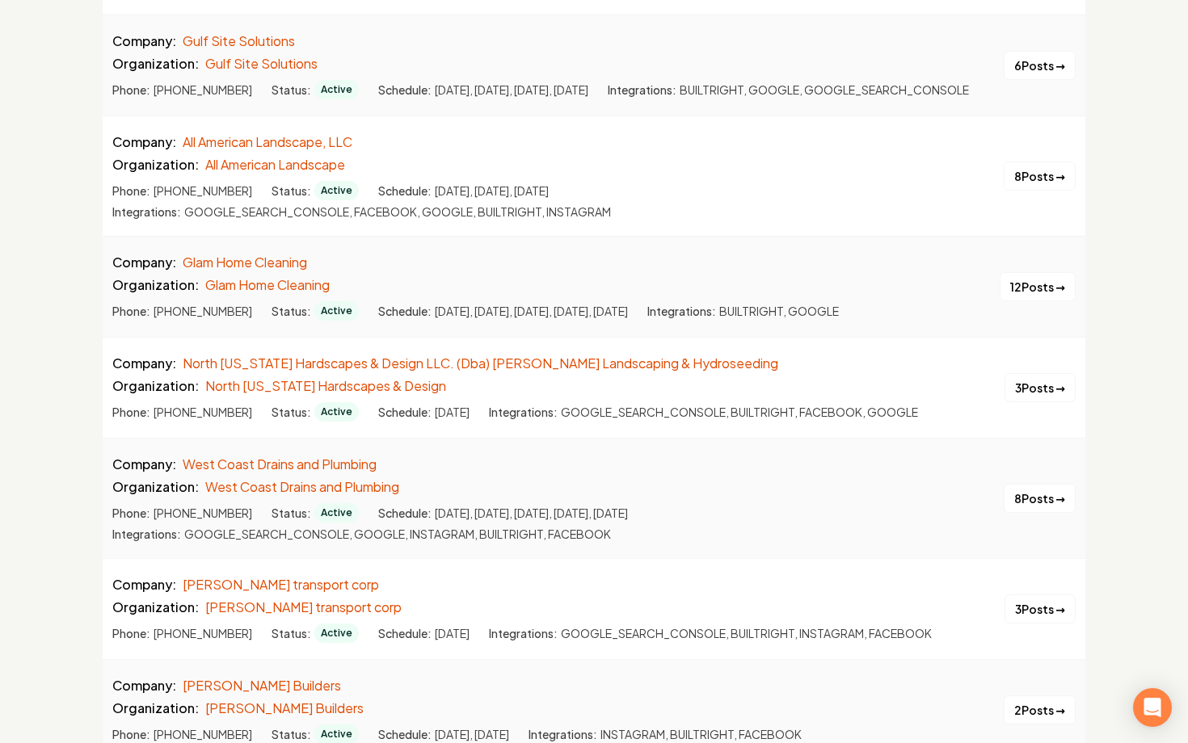
scroll to position [4450, 0]
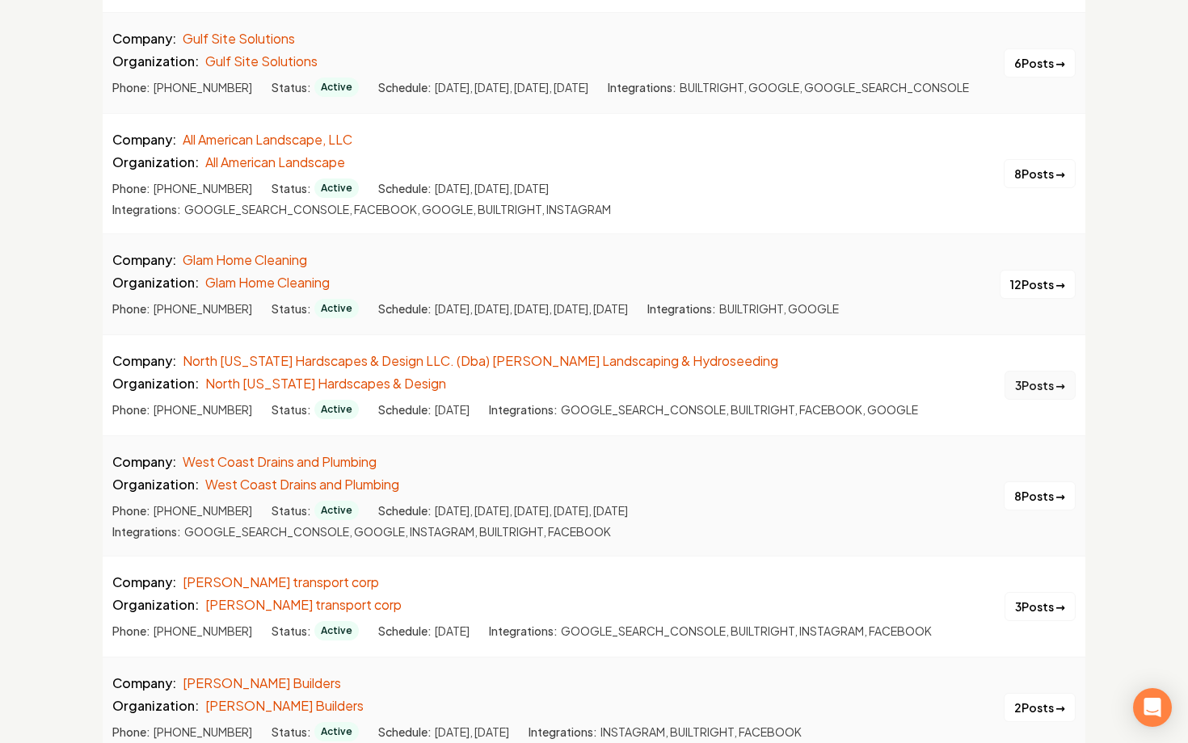
click at [1020, 400] on button "3 Posts →" at bounding box center [1039, 385] width 71 height 29
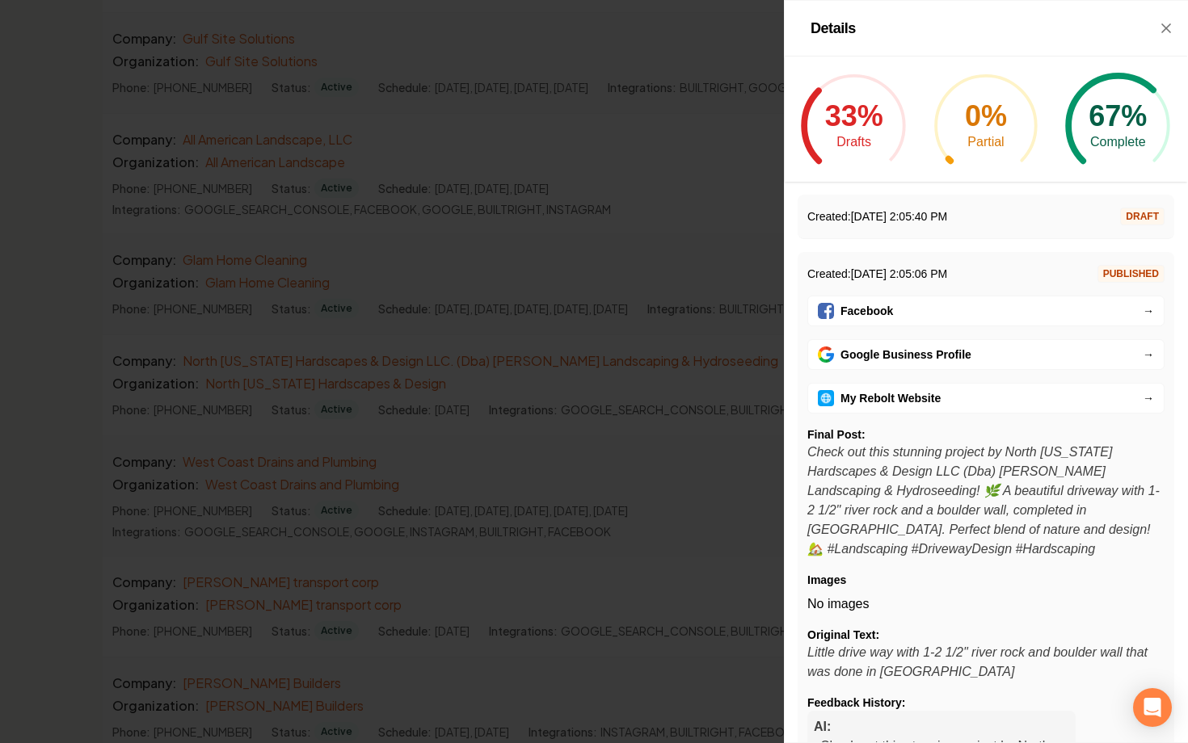
click at [909, 356] on span "Google Business Profile" at bounding box center [895, 355] width 154 height 16
click at [1000, 402] on link "My Rebolt Website →" at bounding box center [985, 398] width 357 height 31
click at [625, 342] on div at bounding box center [594, 371] width 1188 height 743
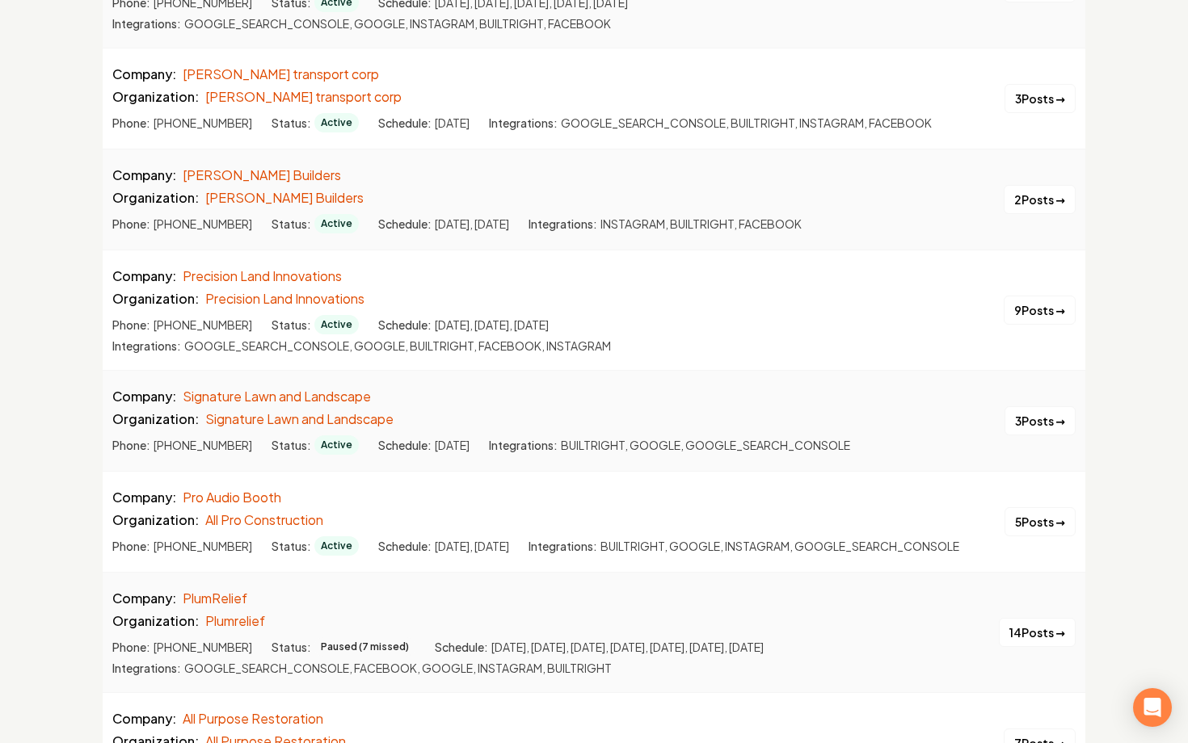
scroll to position [4961, 0]
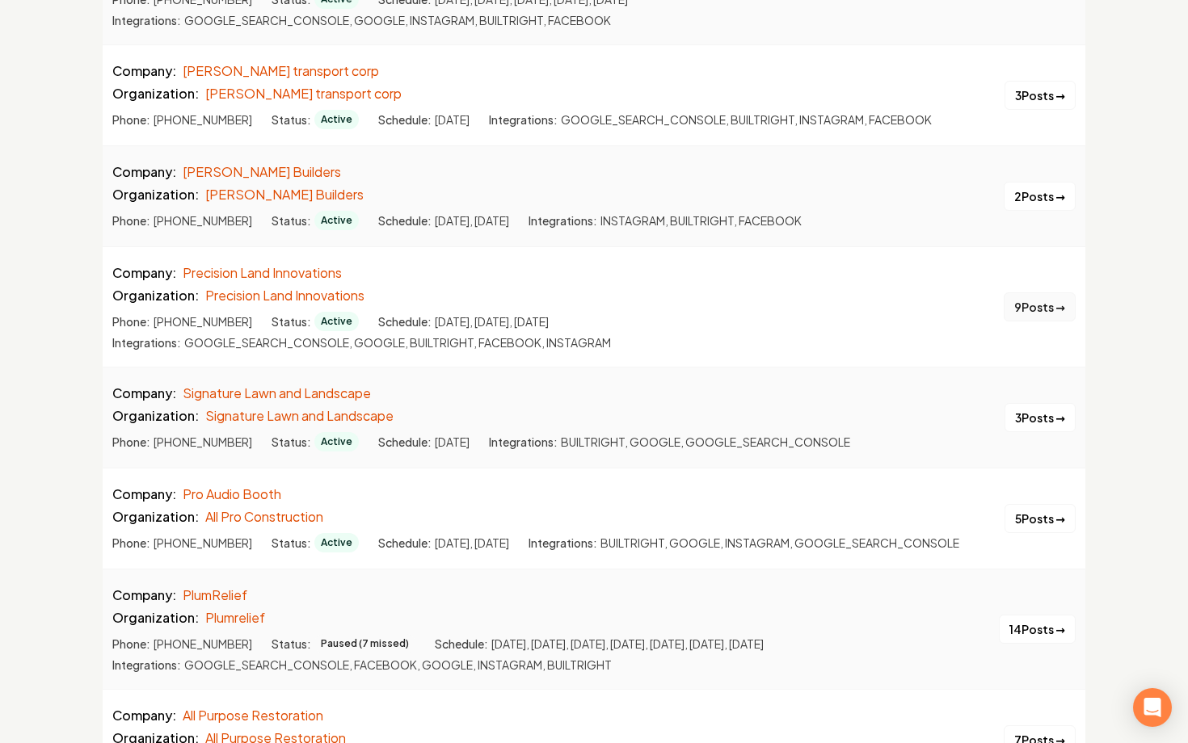
click at [1006, 322] on button "9 Posts →" at bounding box center [1040, 306] width 72 height 29
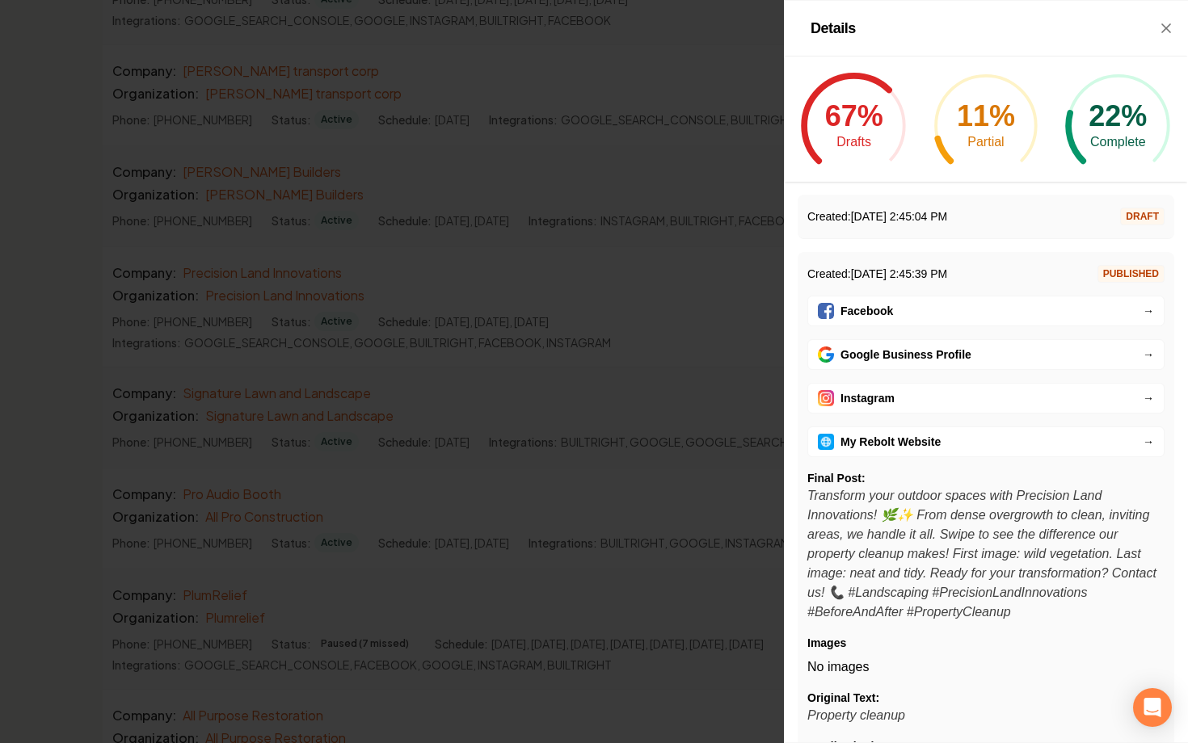
click at [682, 417] on div at bounding box center [594, 371] width 1188 height 743
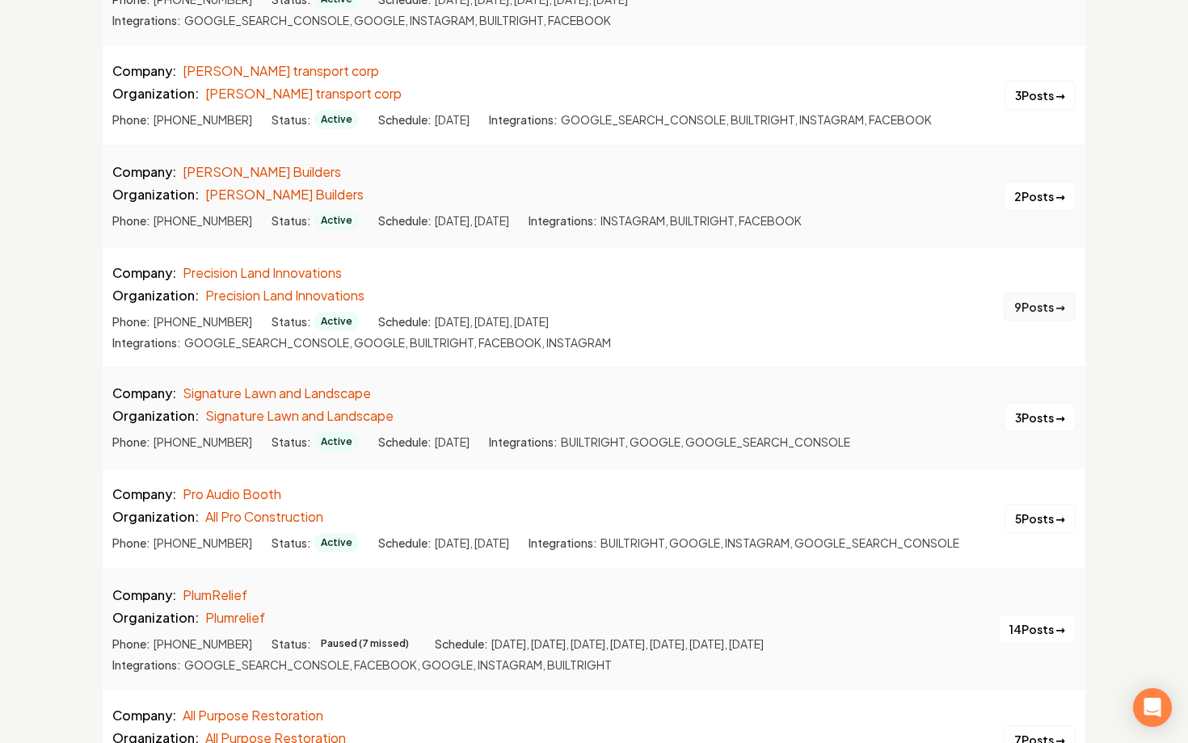
click at [1009, 322] on button "9 Posts →" at bounding box center [1040, 306] width 72 height 29
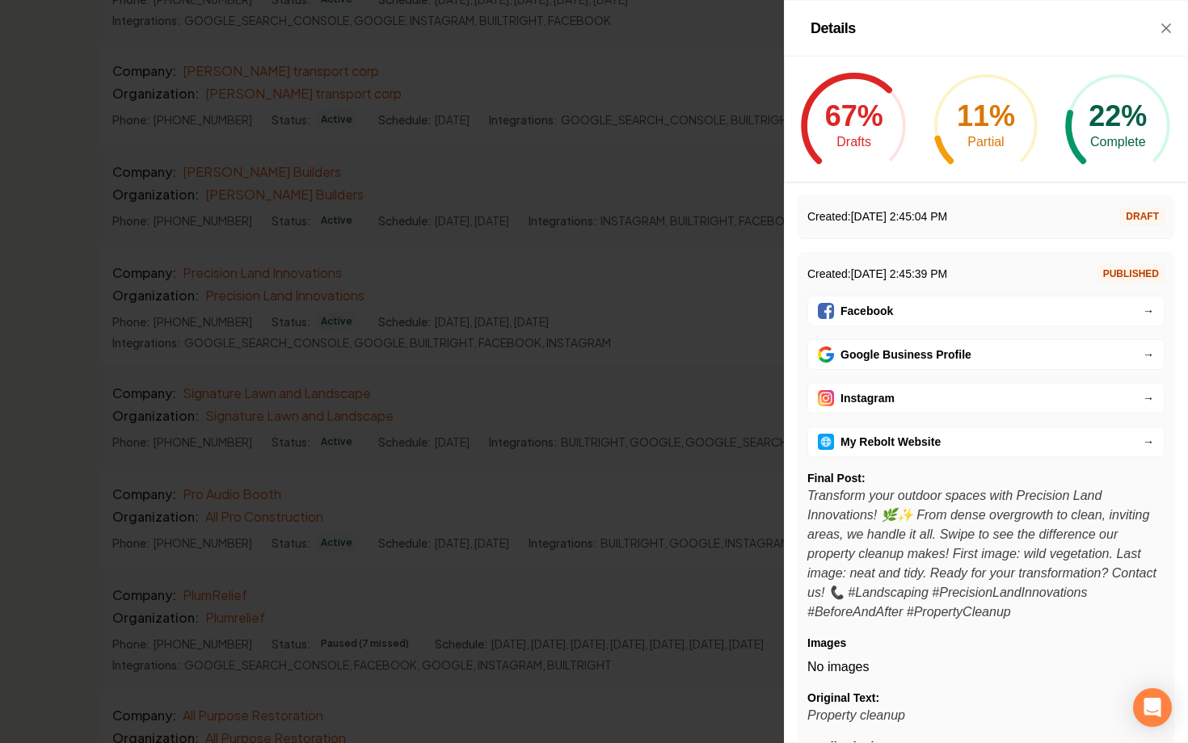
click at [958, 448] on link "My Rebolt Website →" at bounding box center [985, 442] width 357 height 31
click at [279, 324] on div at bounding box center [594, 371] width 1188 height 743
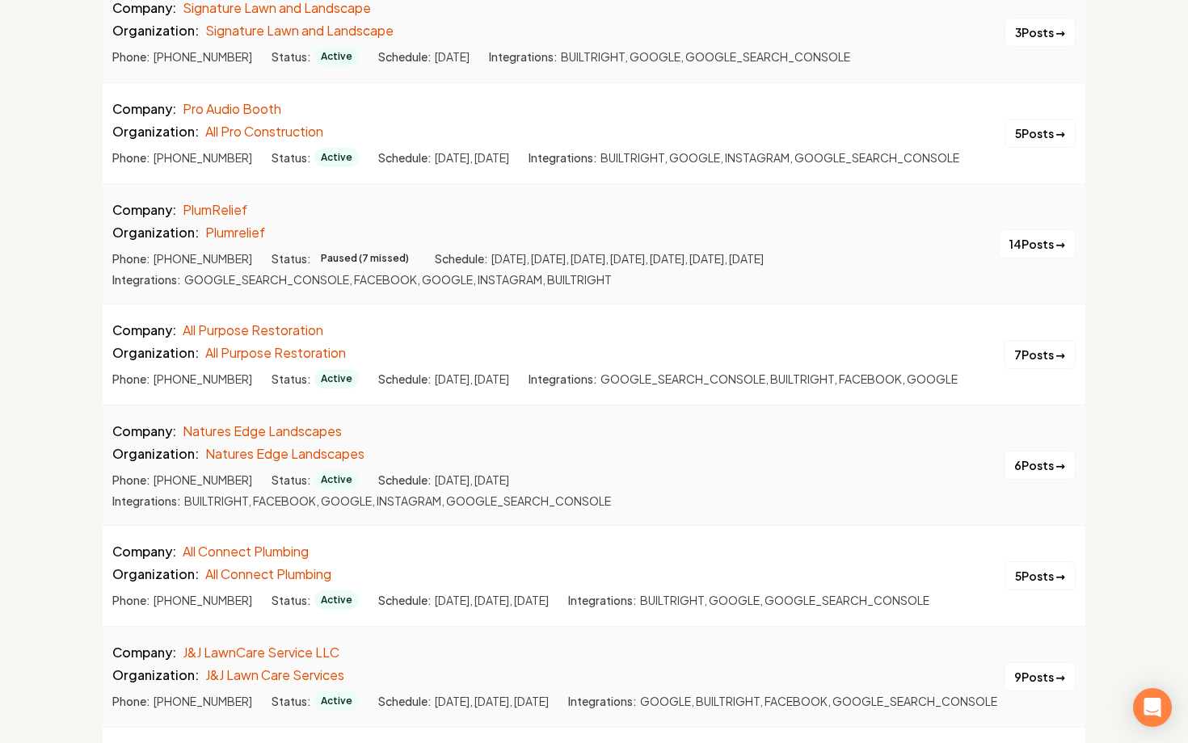
scroll to position [5350, 0]
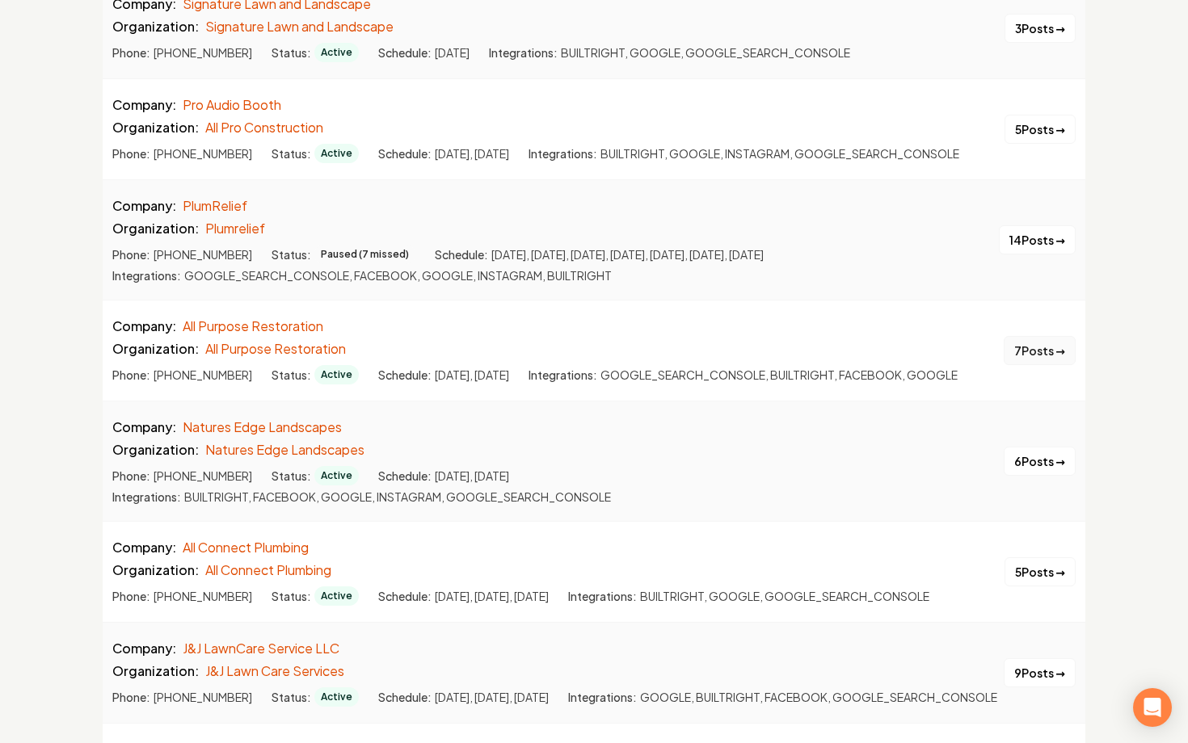
click at [1019, 365] on button "7 Posts →" at bounding box center [1040, 350] width 72 height 29
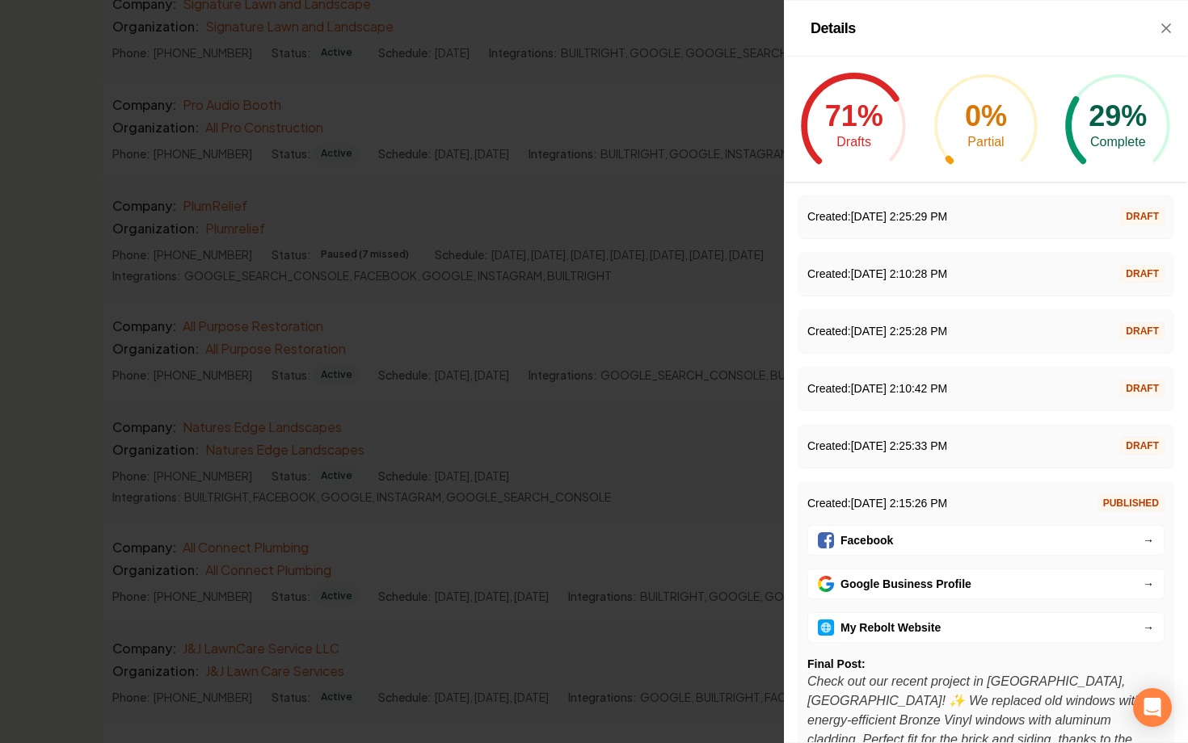
click at [714, 410] on div at bounding box center [594, 371] width 1188 height 743
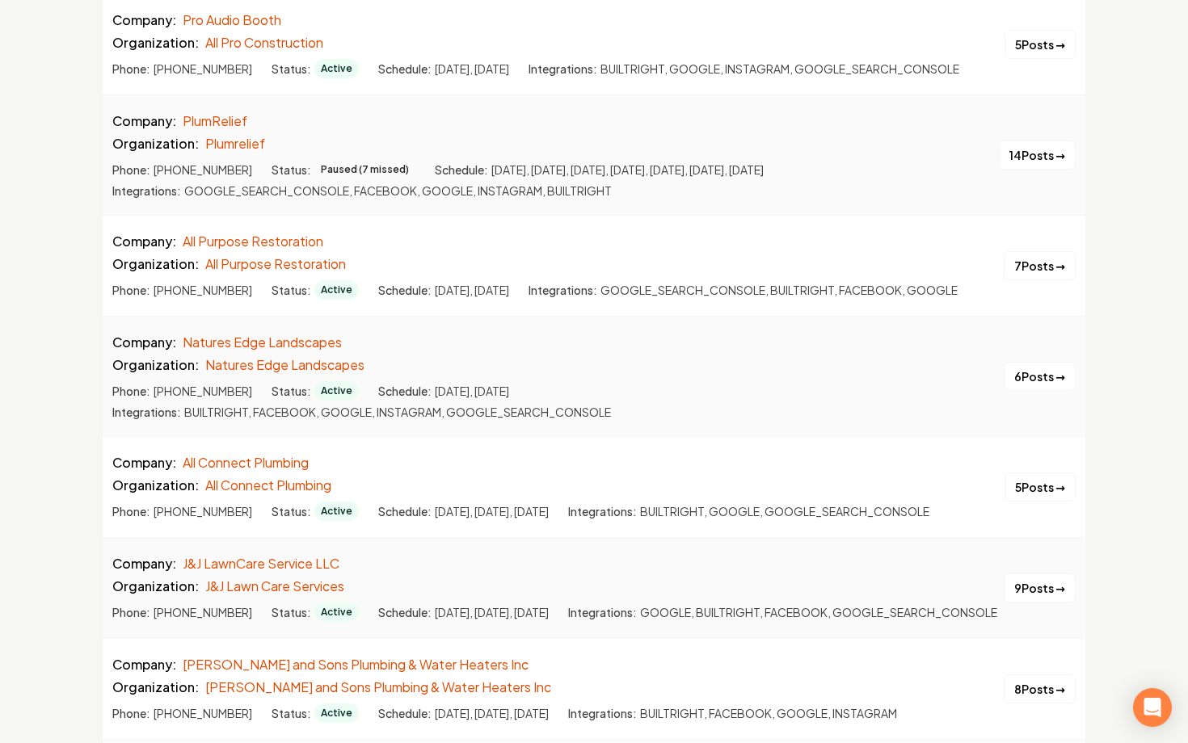
scroll to position [5451, 0]
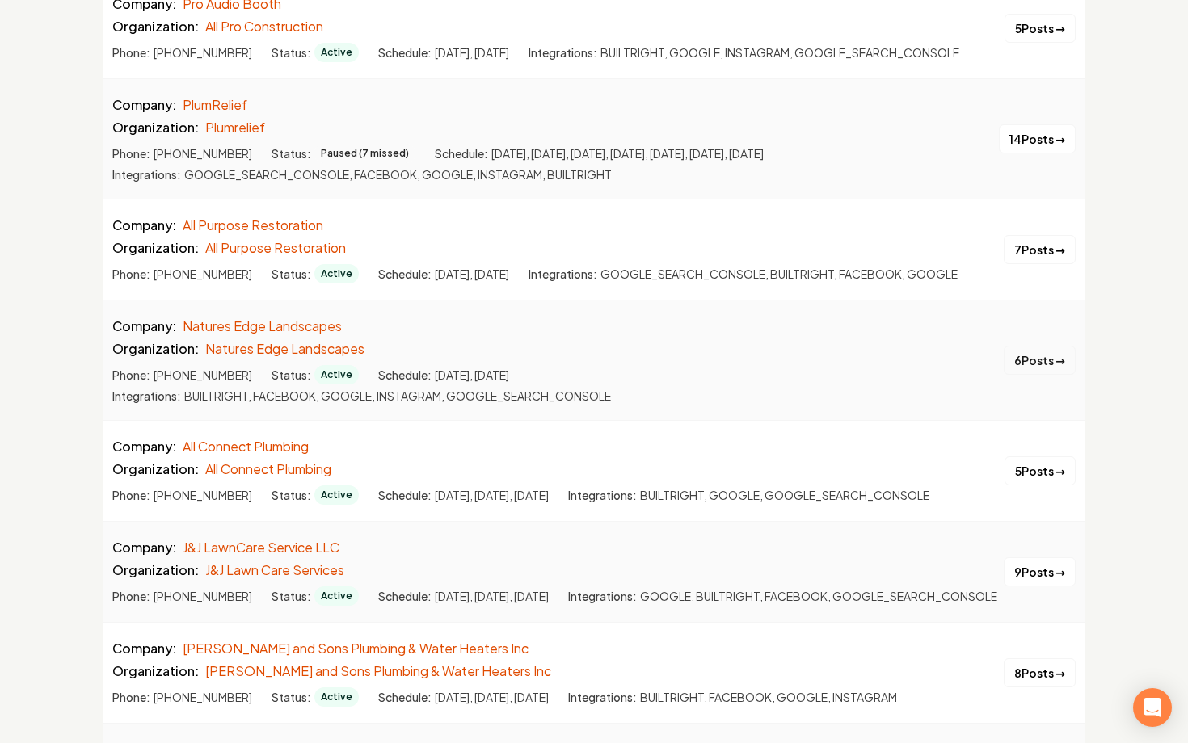
click at [1032, 375] on button "6 Posts →" at bounding box center [1040, 360] width 72 height 29
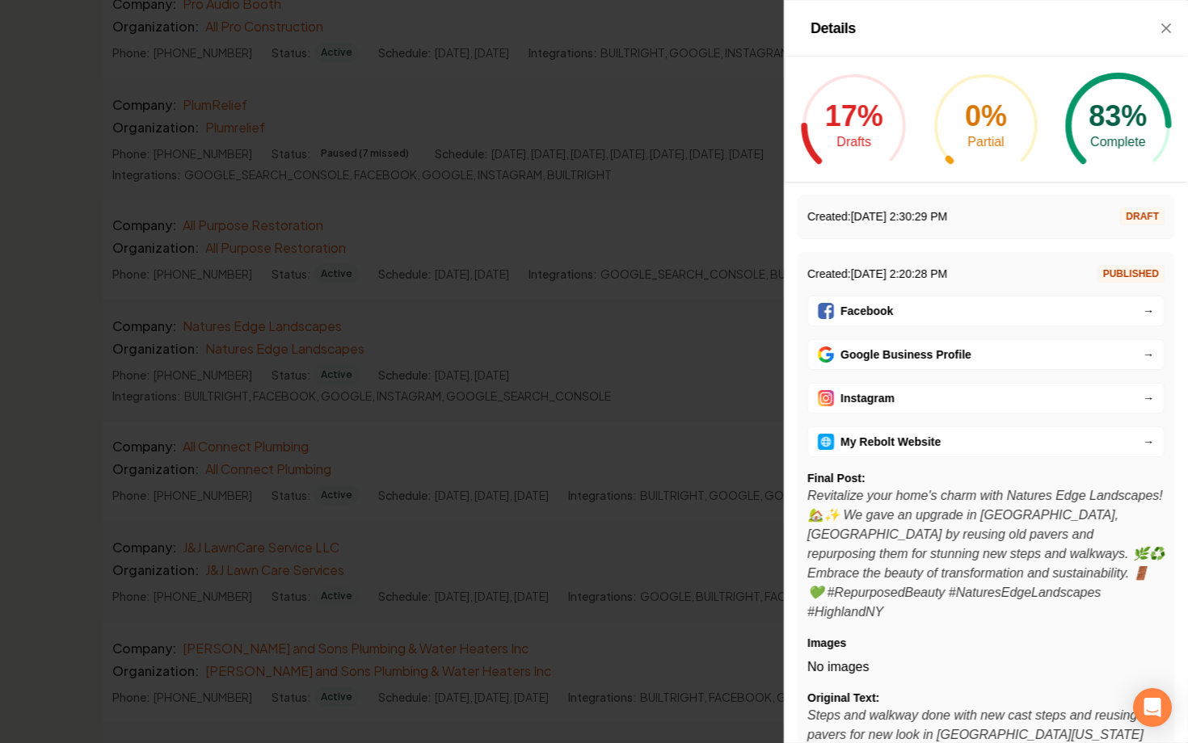
click at [940, 446] on link "My Rebolt Website →" at bounding box center [985, 442] width 357 height 31
click at [284, 358] on div at bounding box center [594, 371] width 1188 height 743
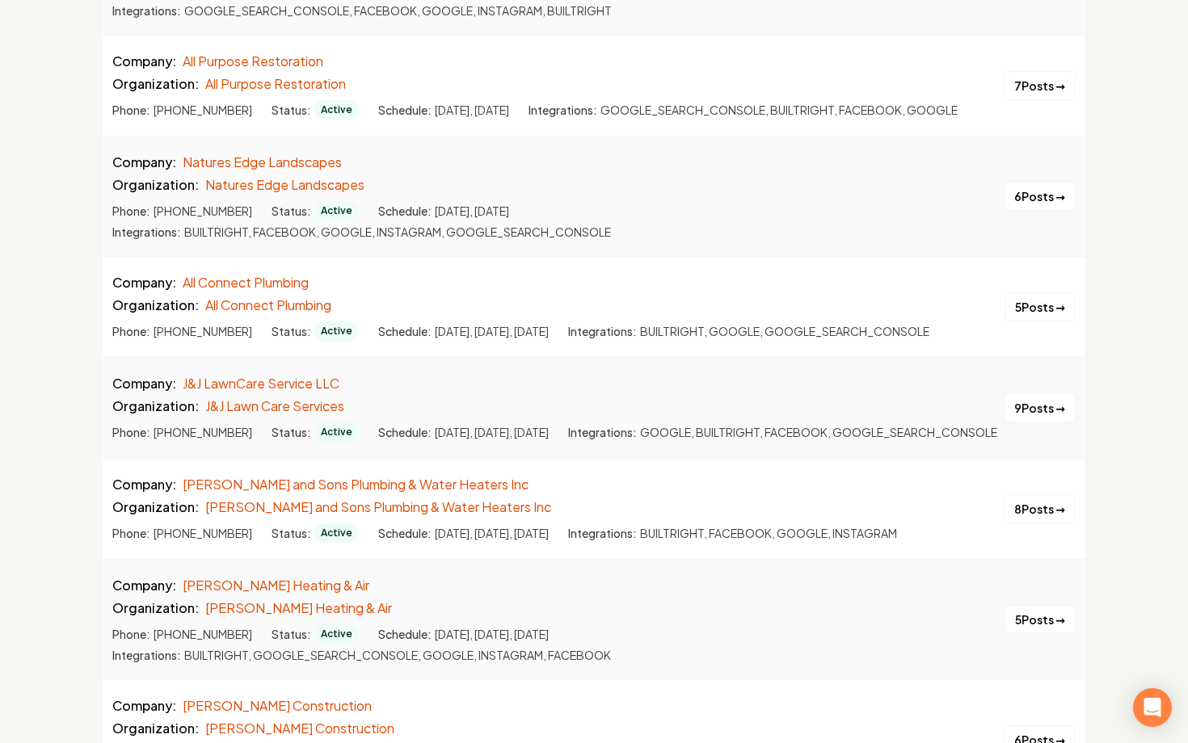
scroll to position [5632, 0]
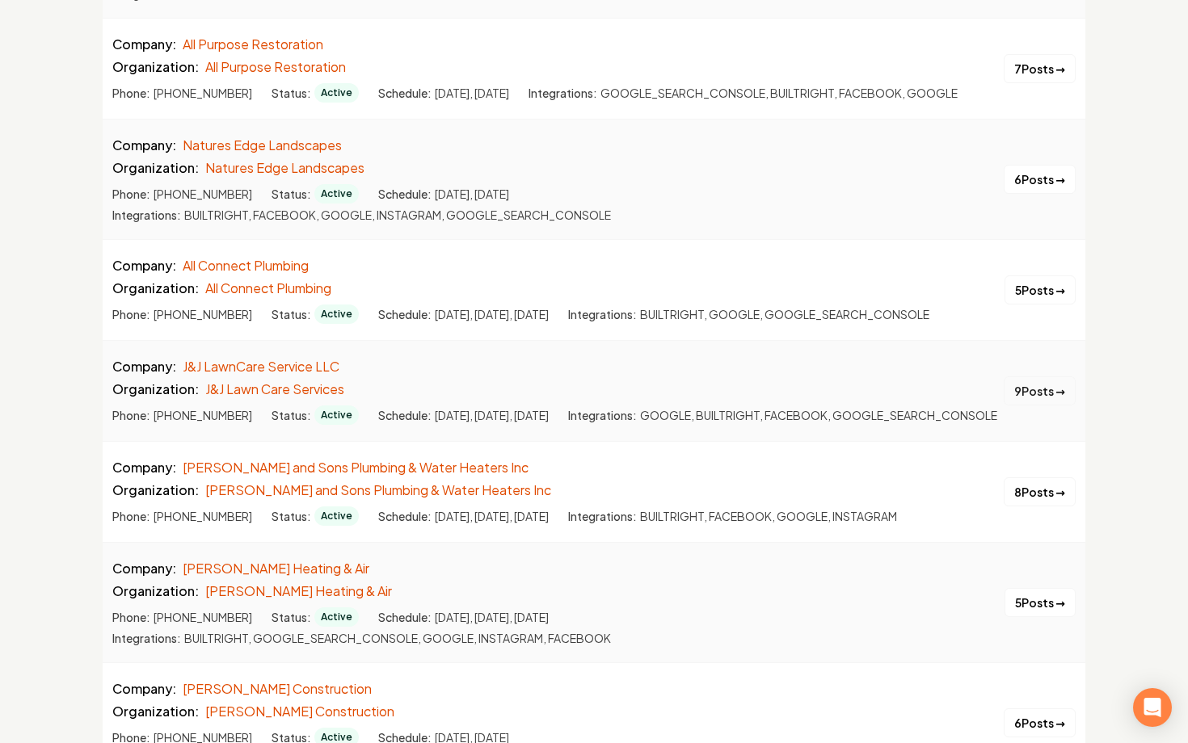
click at [1022, 406] on button "9 Posts →" at bounding box center [1040, 391] width 72 height 29
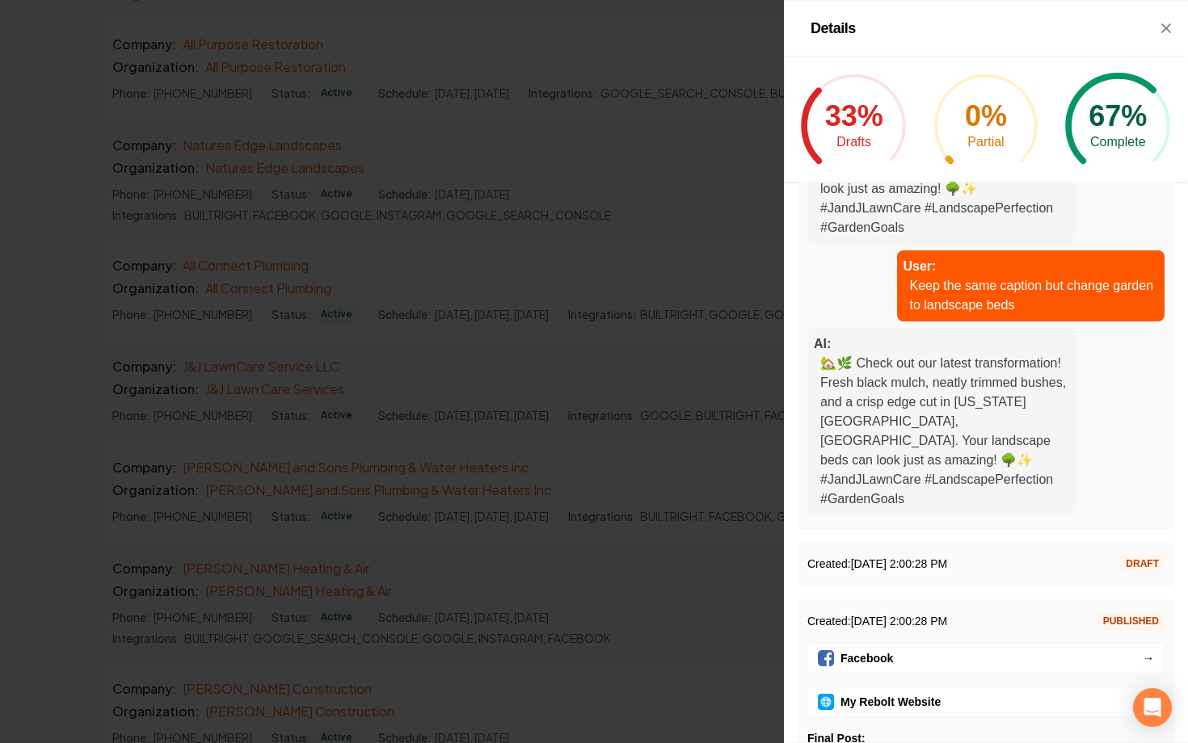
scroll to position [608, 0]
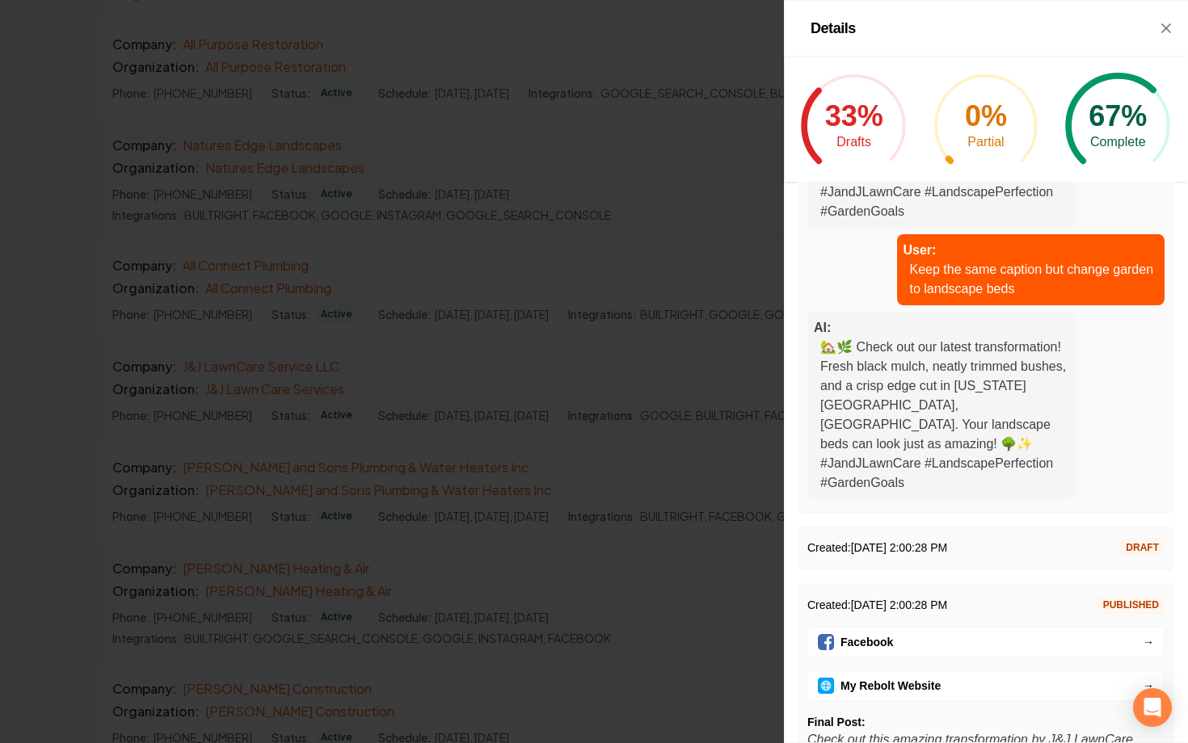
click at [1004, 526] on li "Created: 8/11/2025, 2:00:28 PM DRAFT" at bounding box center [985, 548] width 377 height 44
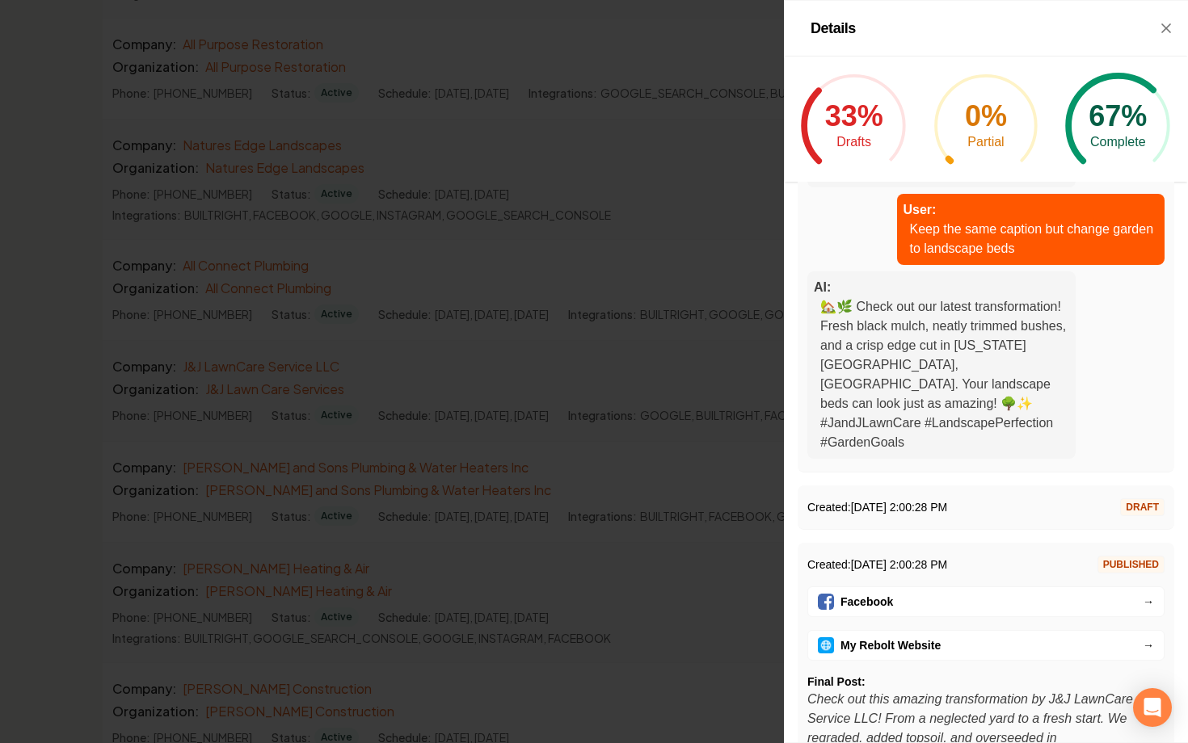
click at [707, 460] on div at bounding box center [594, 371] width 1188 height 743
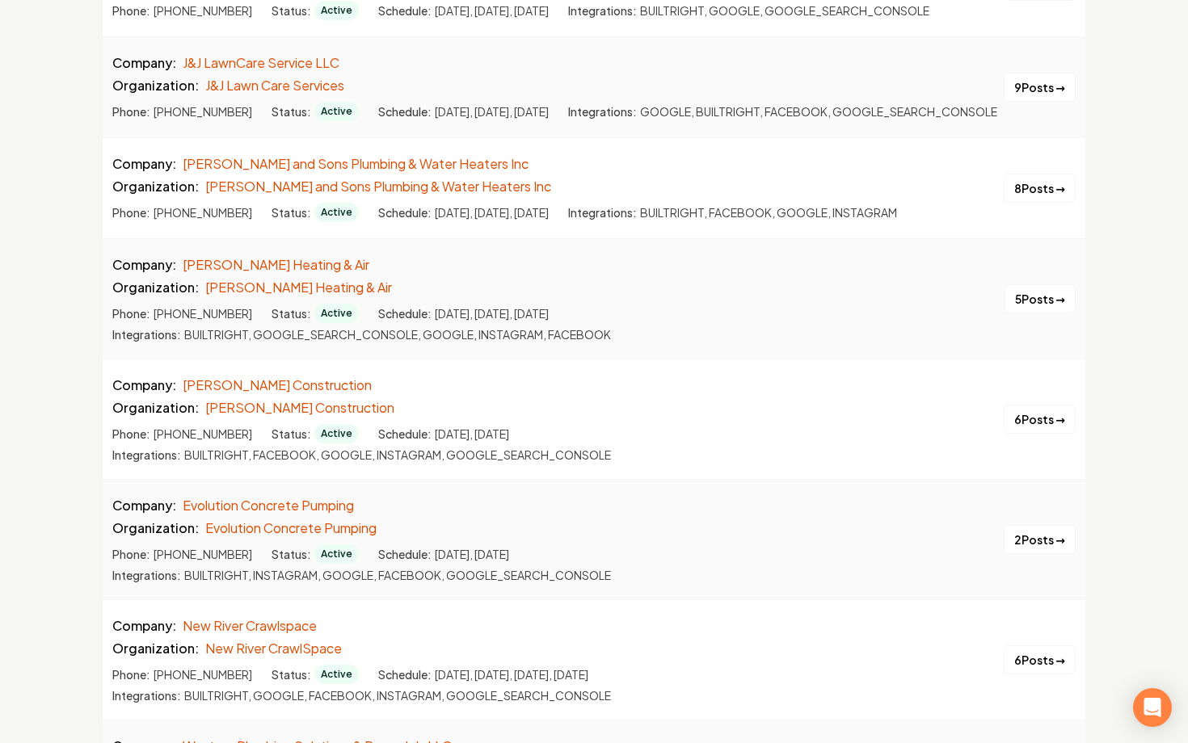
scroll to position [5938, 0]
click at [1009, 432] on button "6 Posts →" at bounding box center [1040, 417] width 72 height 29
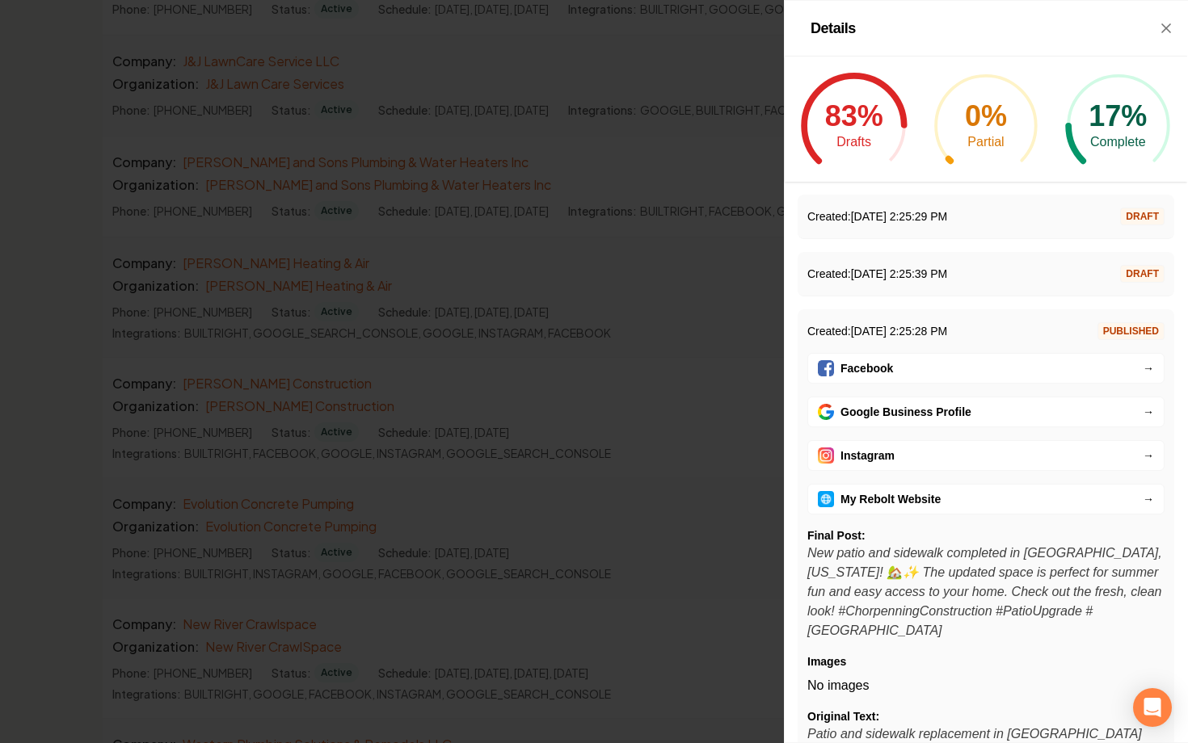
click at [911, 457] on link "Instagram →" at bounding box center [985, 455] width 357 height 31
click at [156, 144] on div at bounding box center [594, 371] width 1188 height 743
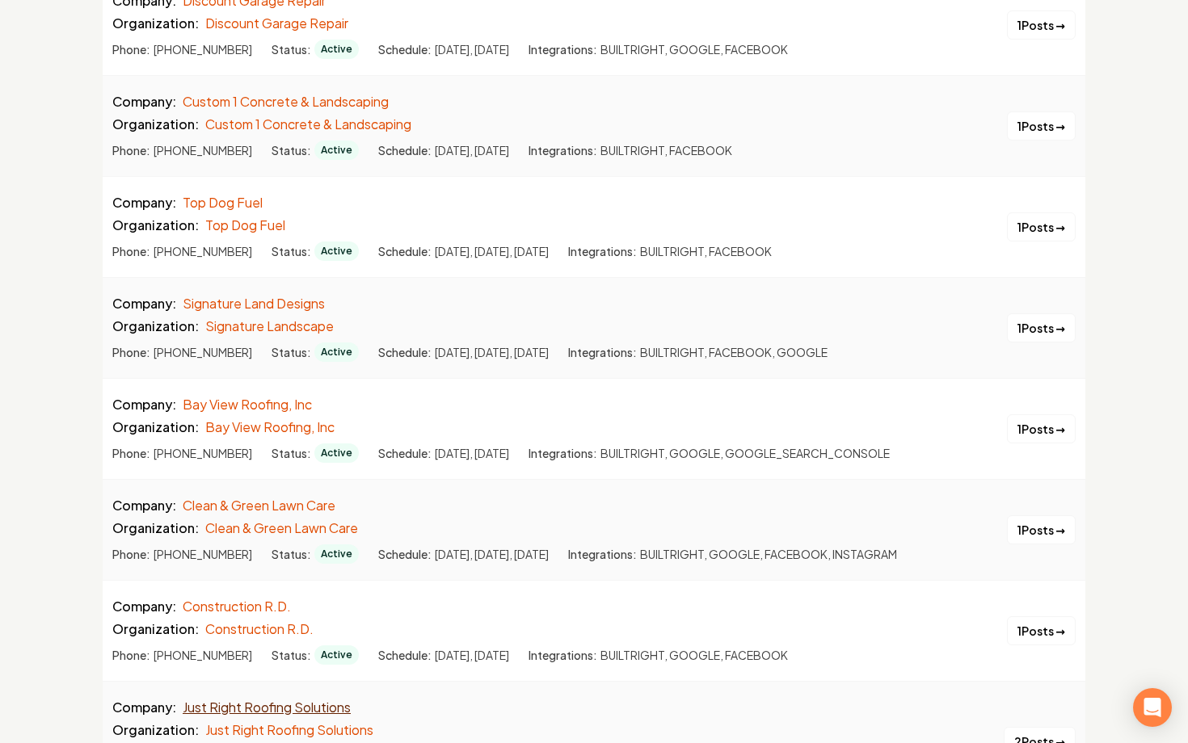
scroll to position [0, 0]
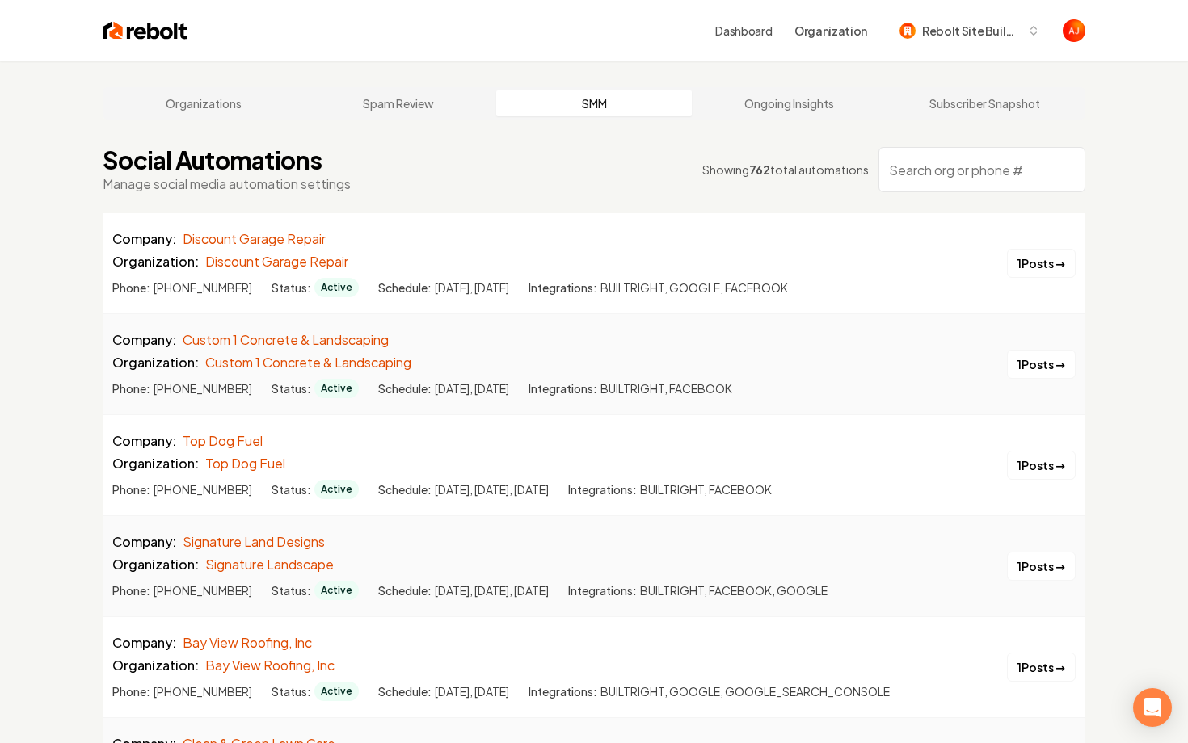
click at [927, 159] on input "search" at bounding box center [981, 169] width 207 height 45
click at [195, 116] on div "Organizations Spam Review SMM Ongoing Insights Subscriber Snapshot" at bounding box center [594, 103] width 983 height 32
click at [200, 102] on link "Organizations" at bounding box center [204, 103] width 196 height 26
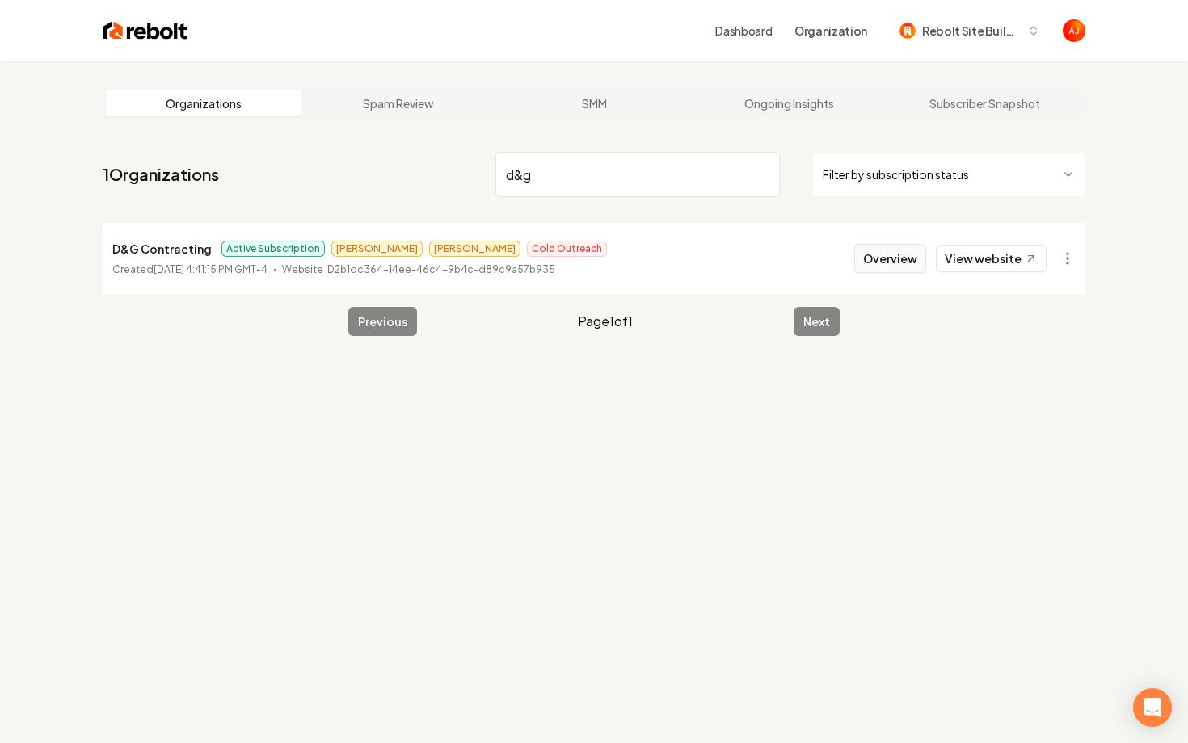
type input "d&g"
click at [869, 263] on button "Overview" at bounding box center [890, 258] width 72 height 29
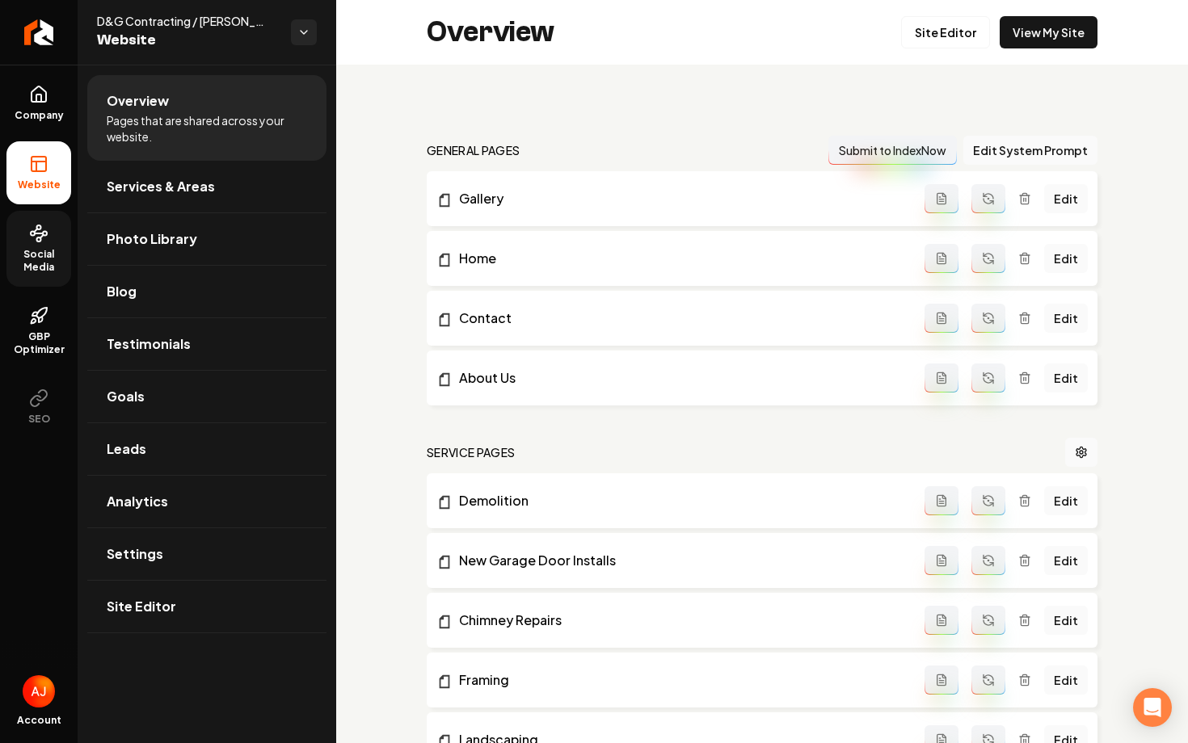
click at [28, 258] on span "Social Media" at bounding box center [38, 261] width 65 height 26
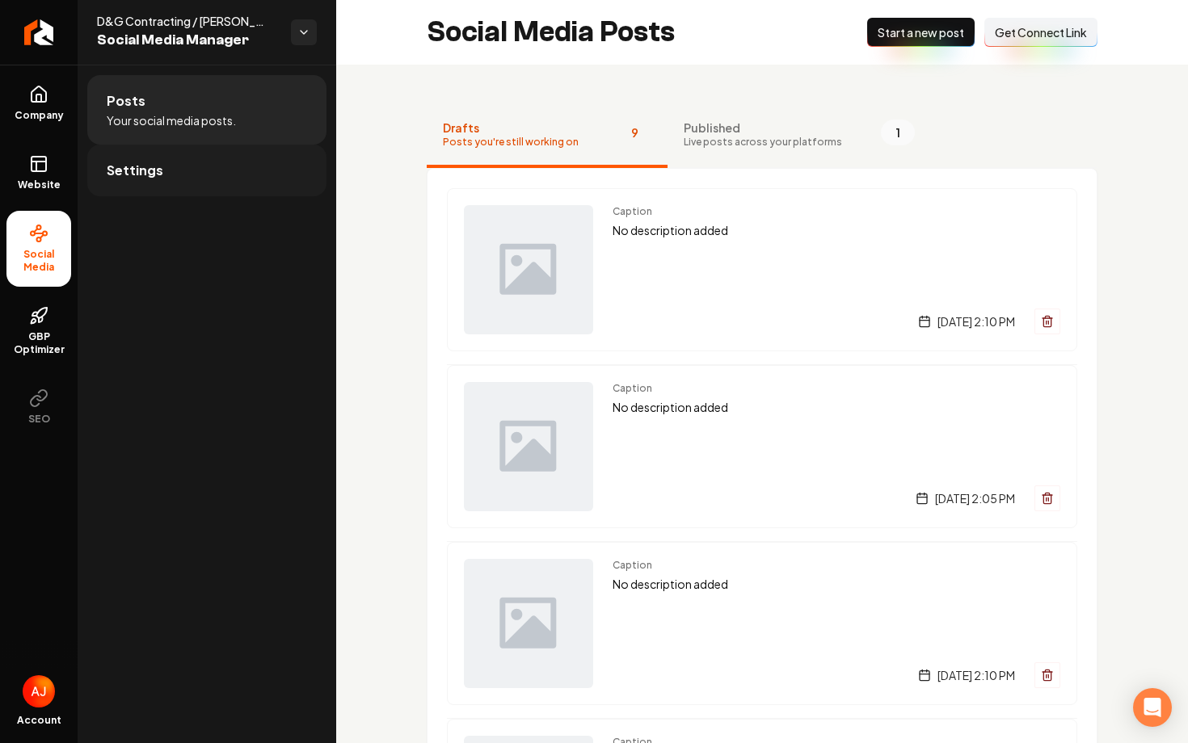
click at [229, 185] on link "Settings" at bounding box center [206, 171] width 239 height 52
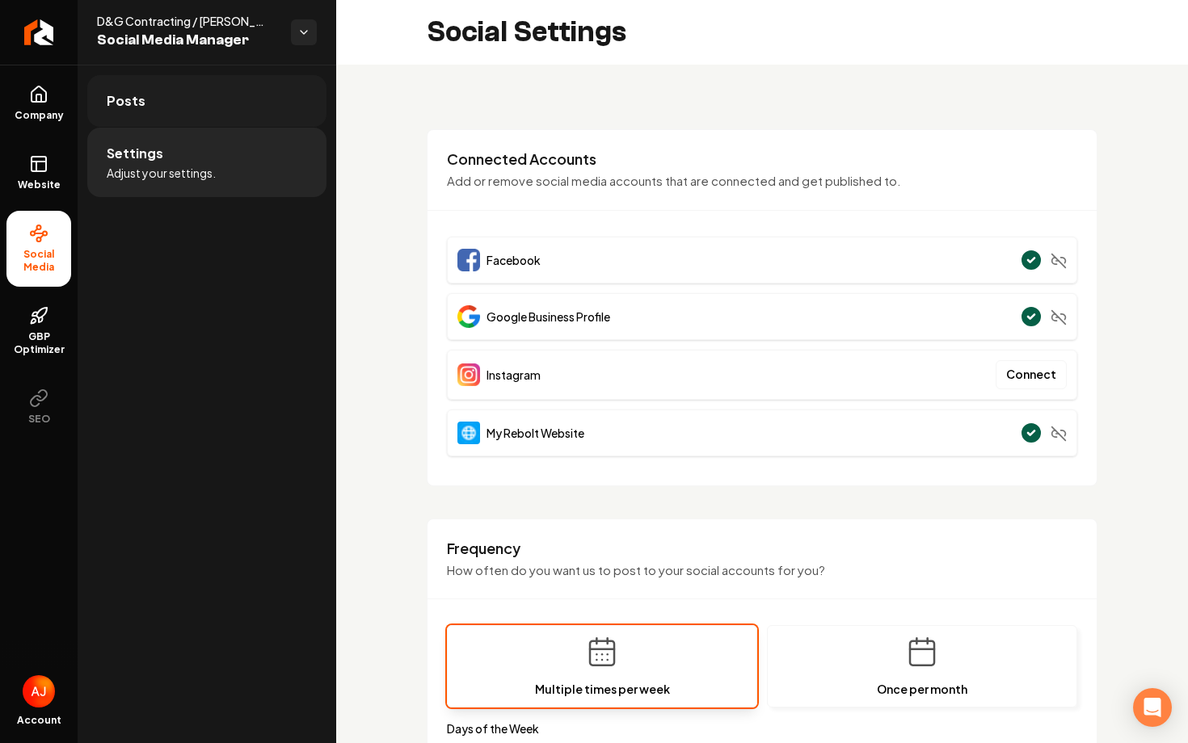
click at [131, 107] on span "Posts" at bounding box center [126, 100] width 39 height 19
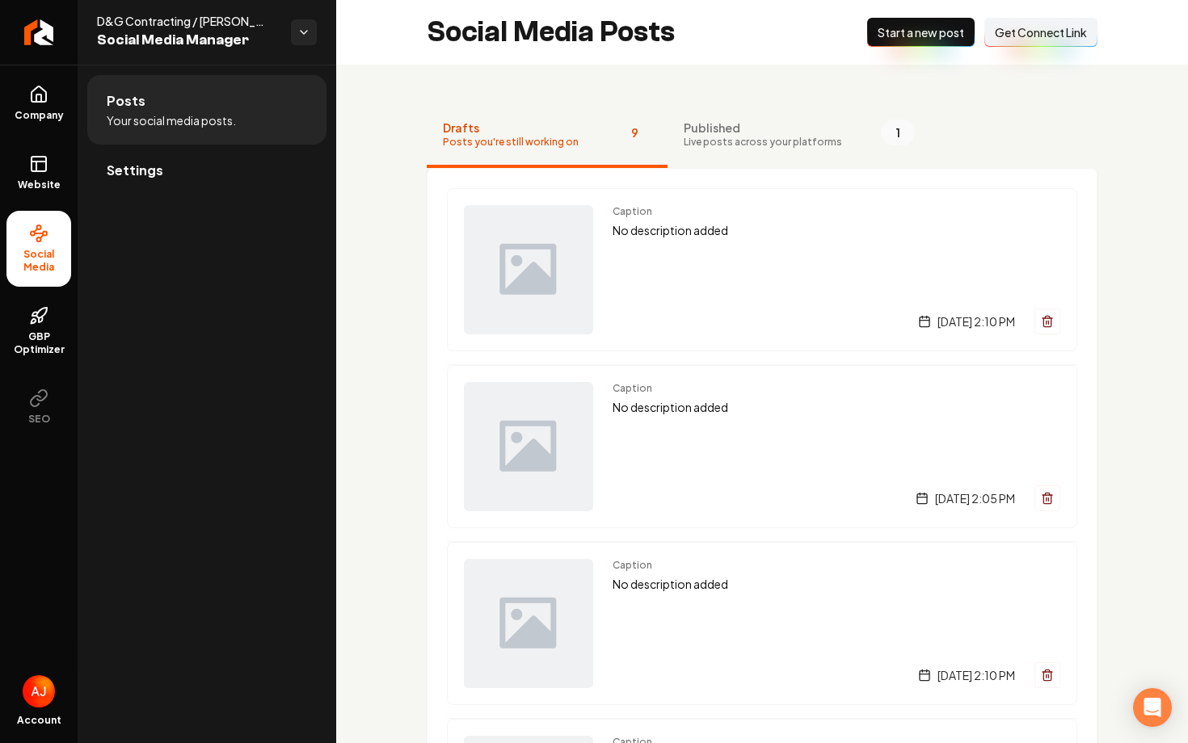
click at [1015, 25] on span "Get Connect Link" at bounding box center [1041, 32] width 92 height 16
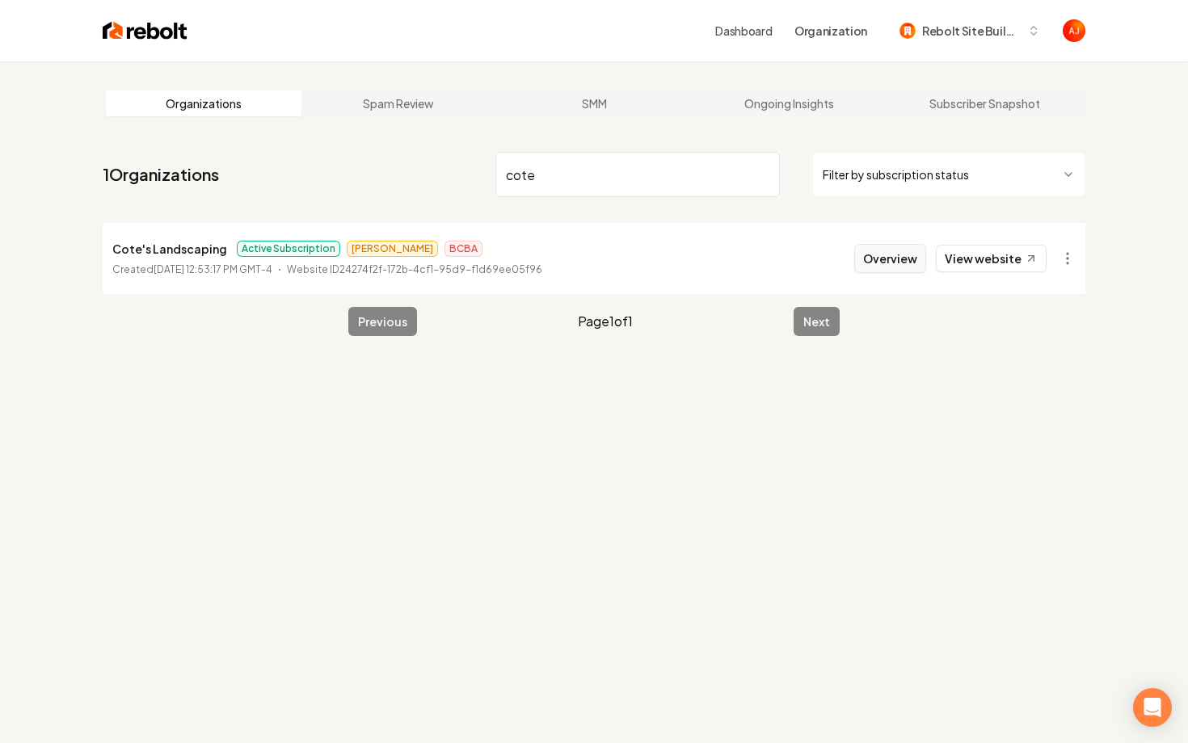
type input "cote"
click at [882, 264] on button "Overview" at bounding box center [890, 258] width 72 height 29
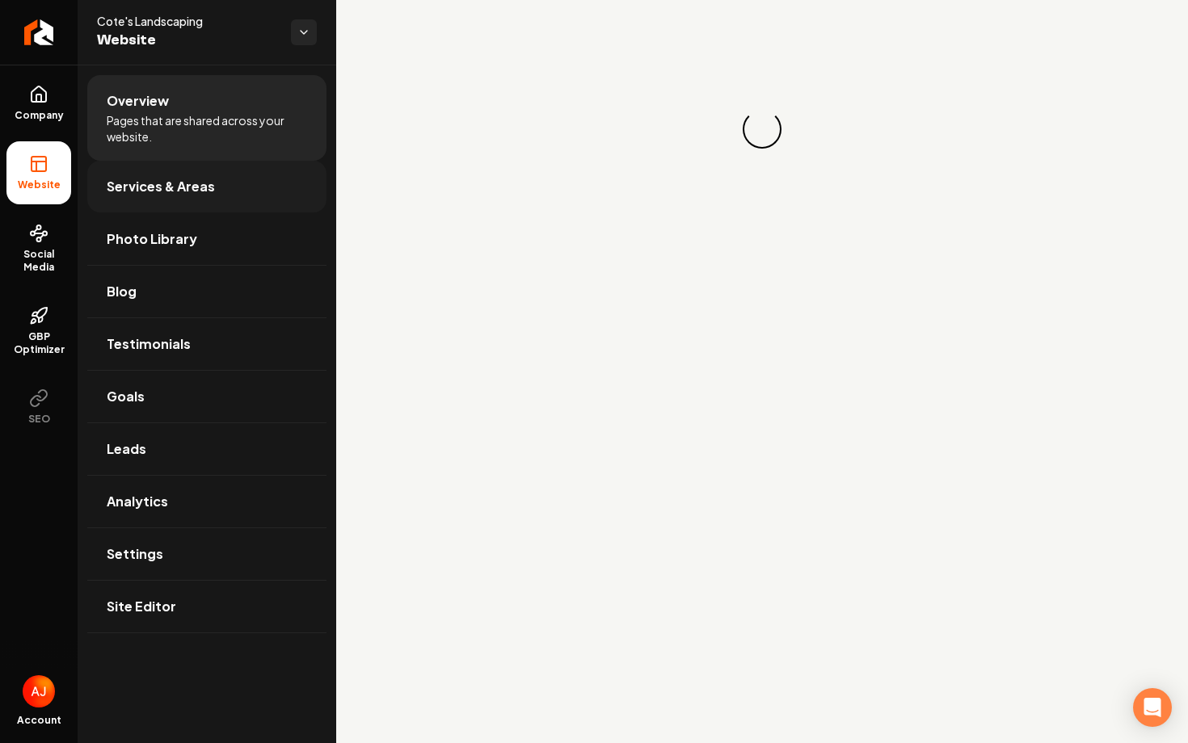
click at [167, 180] on span "Services & Areas" at bounding box center [161, 186] width 108 height 19
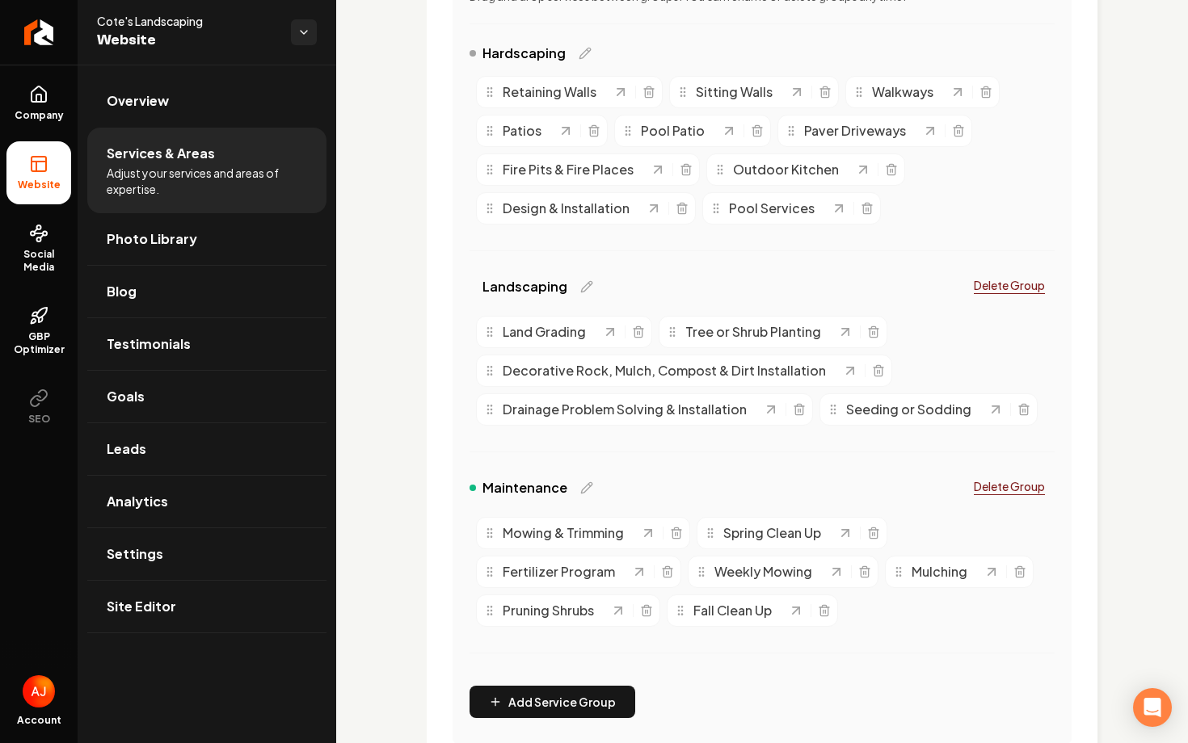
scroll to position [398, 0]
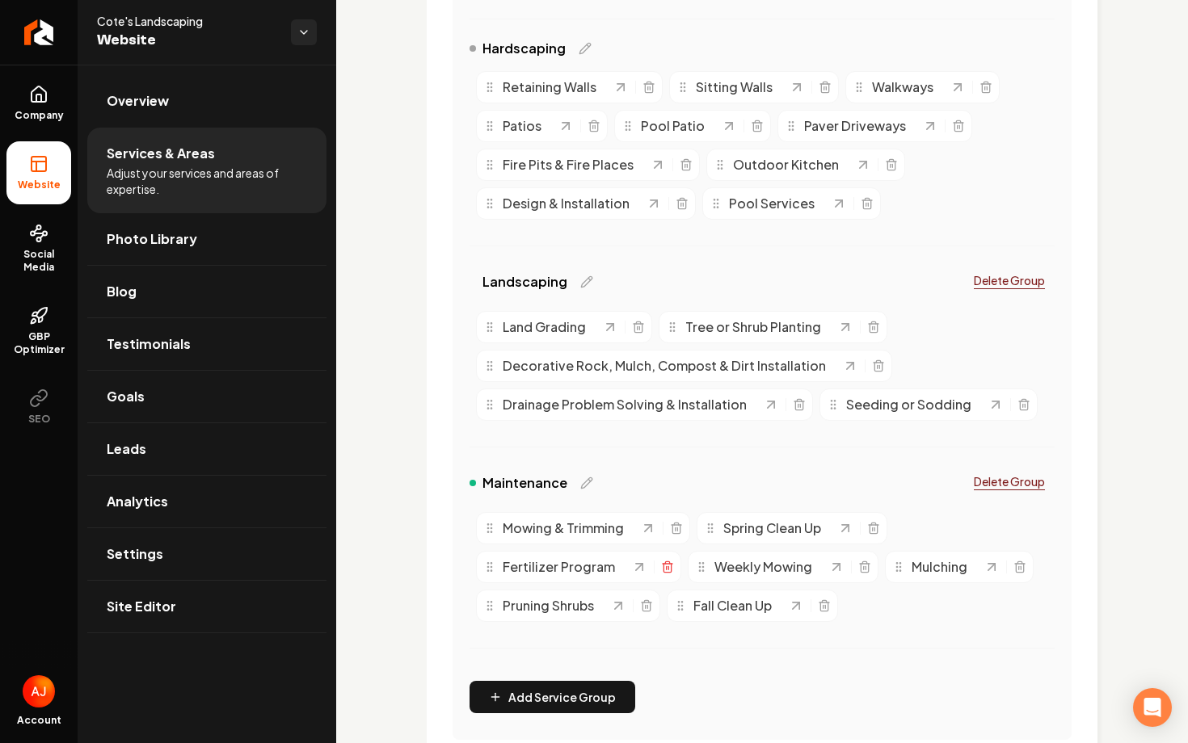
click at [665, 572] on icon "Main content area" at bounding box center [666, 568] width 7 height 9
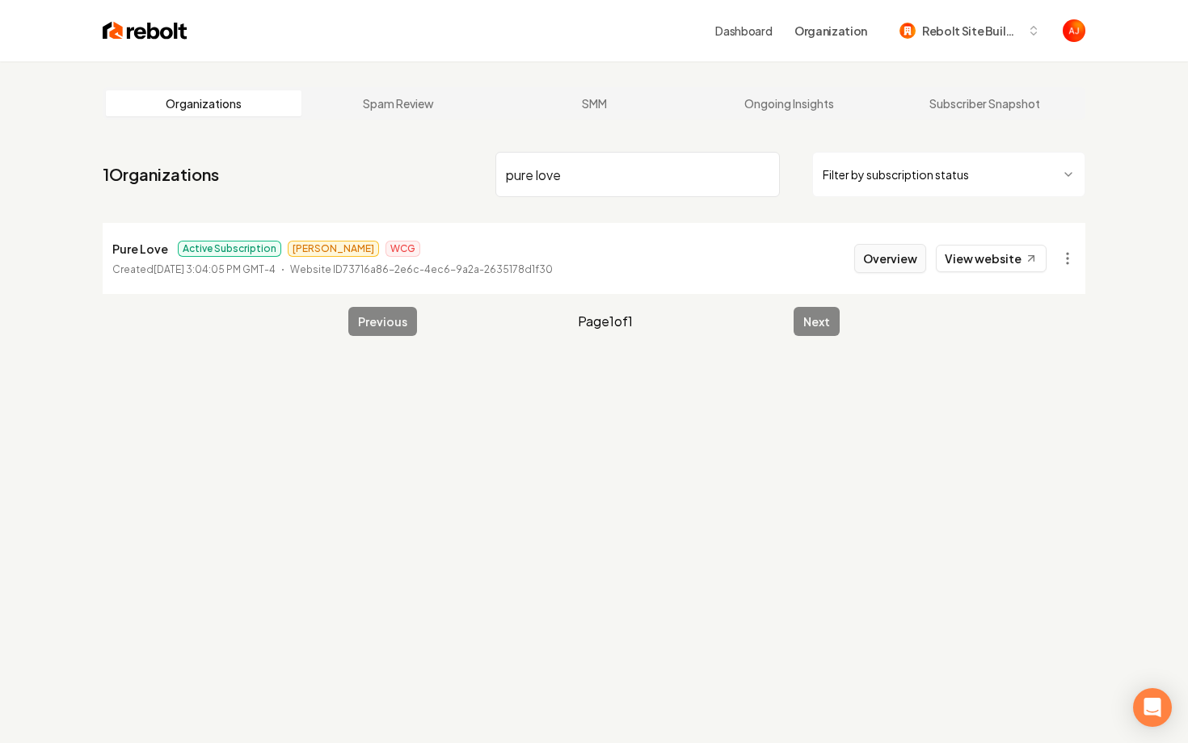
type input "pure love"
click at [865, 263] on button "Overview" at bounding box center [890, 258] width 72 height 29
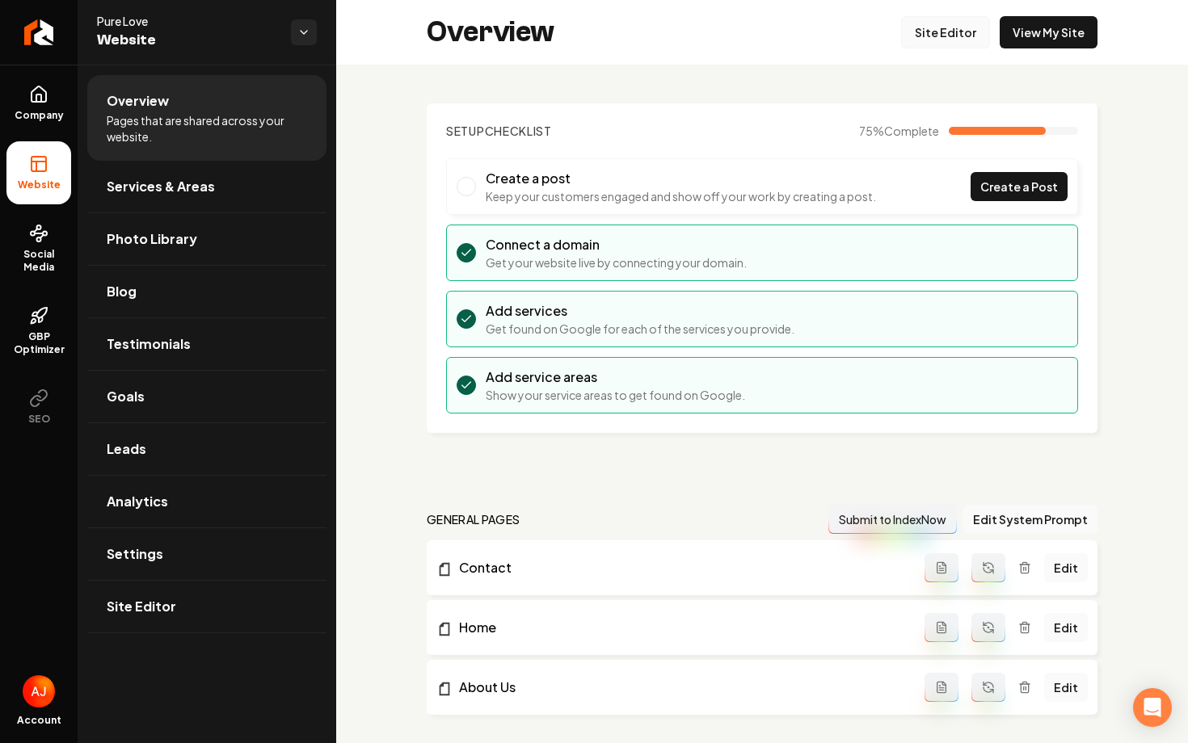
click at [942, 29] on link "Site Editor" at bounding box center [945, 32] width 89 height 32
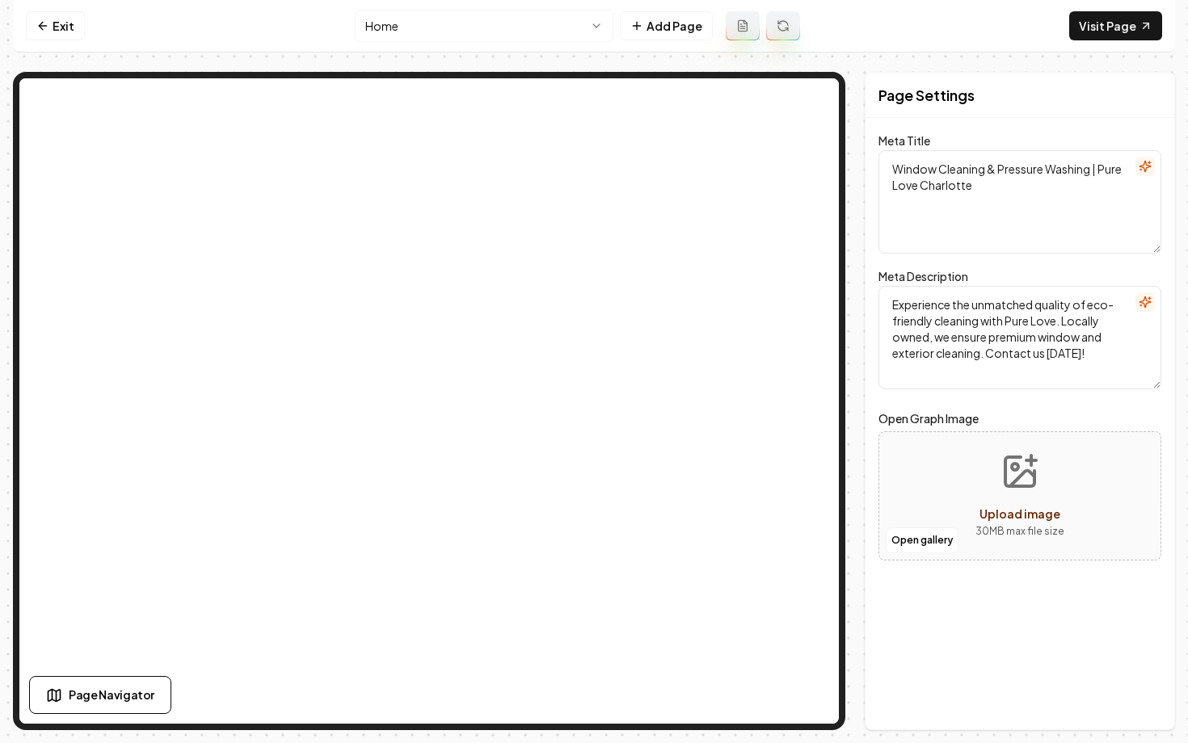
click at [436, 18] on html "Computer Required This feature is only available on a computer. Please switch t…" at bounding box center [594, 371] width 1188 height 743
click at [1093, 34] on link "Visit Page" at bounding box center [1115, 25] width 93 height 29
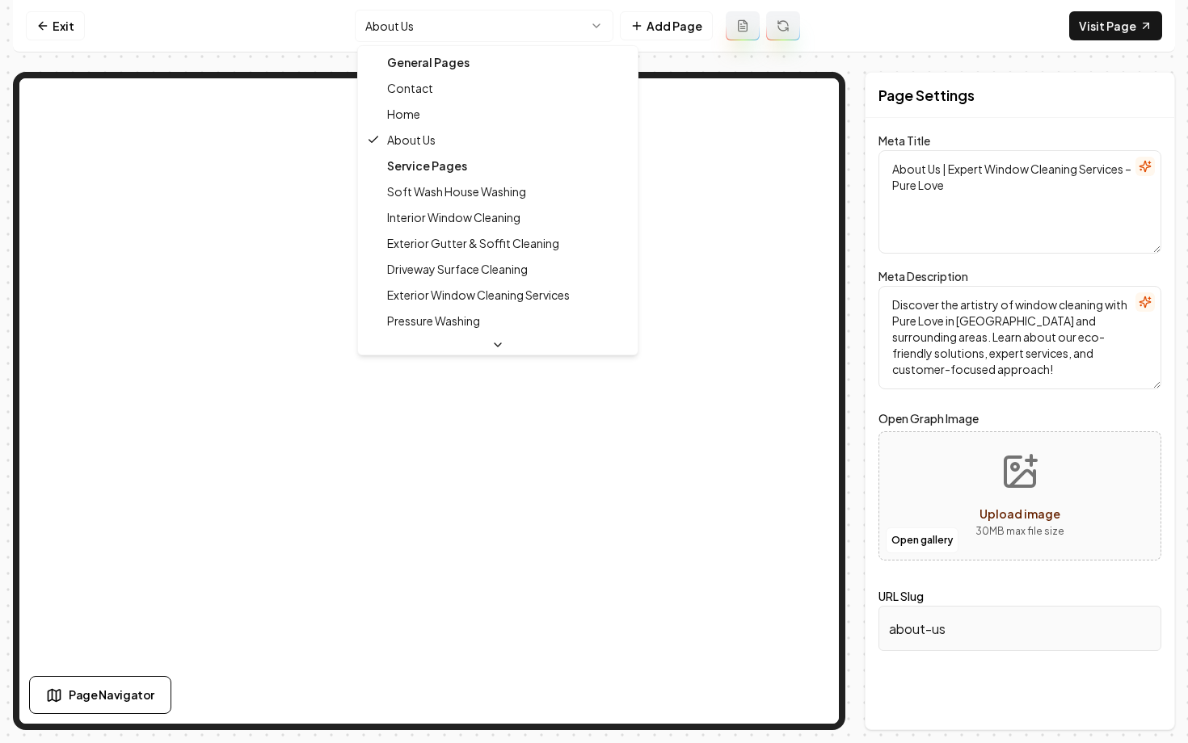
click at [419, 27] on html "Computer Required This feature is only available on a computer. Please switch t…" at bounding box center [594, 371] width 1188 height 743
type textarea "Window Cleaning & Pressure Washing | Pure Love Charlotte"
type textarea "Experience the unmatched quality of eco-friendly cleaning with Pure Love. Local…"
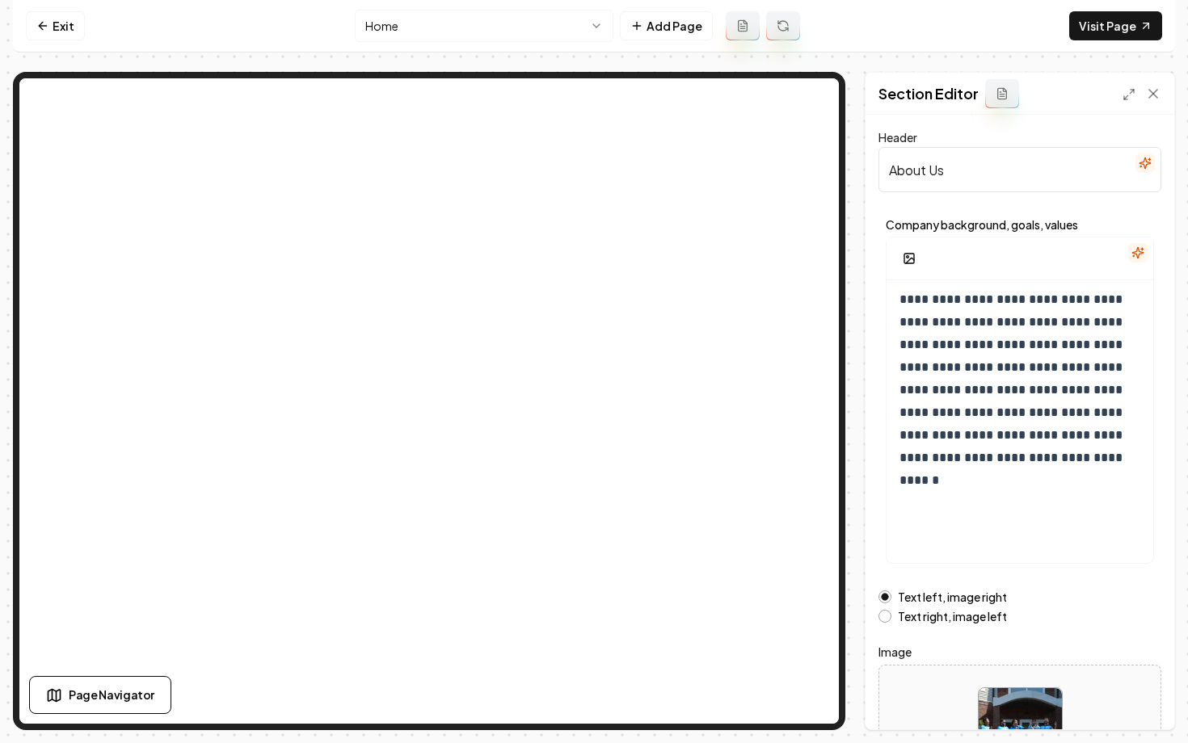
scroll to position [129, 0]
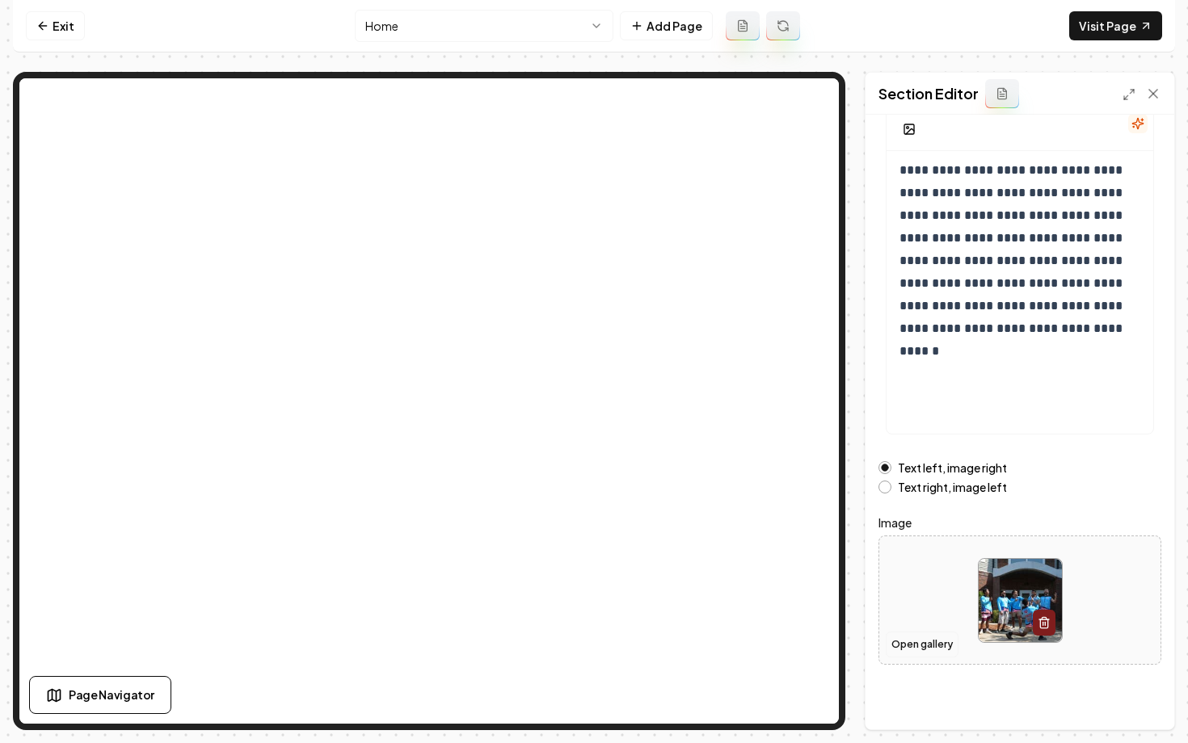
click at [924, 650] on button "Open gallery" at bounding box center [922, 645] width 73 height 26
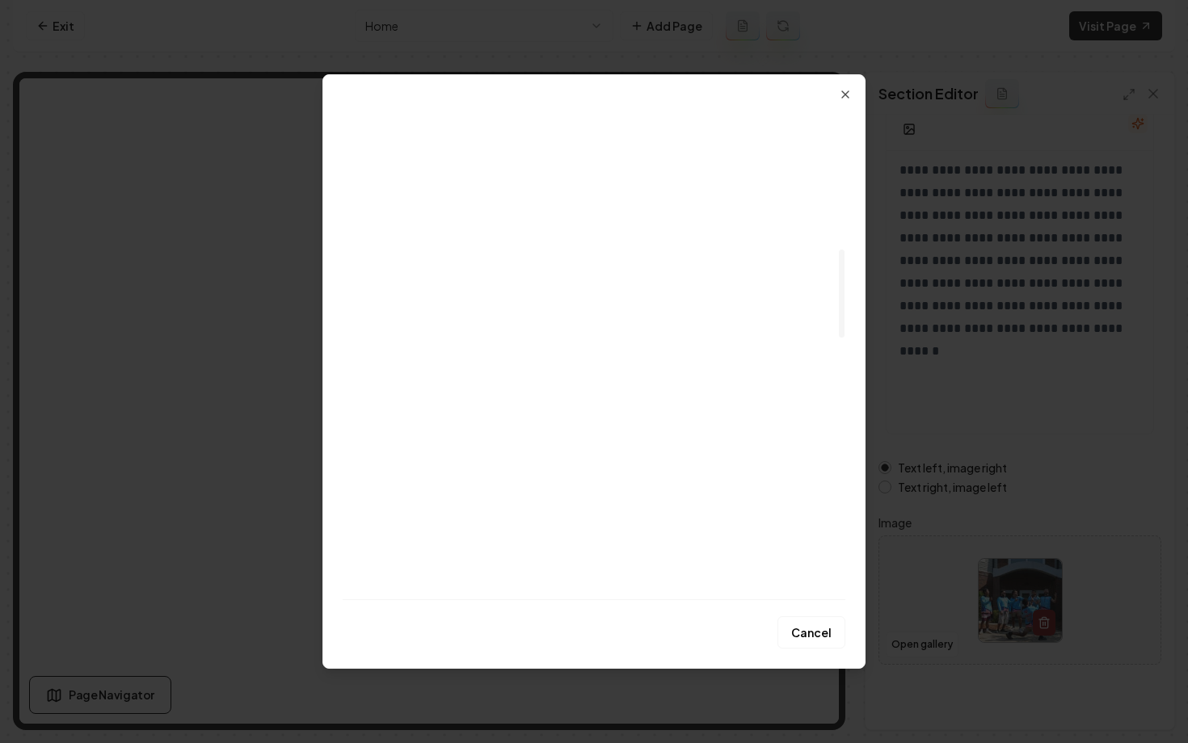
scroll to position [784, 0]
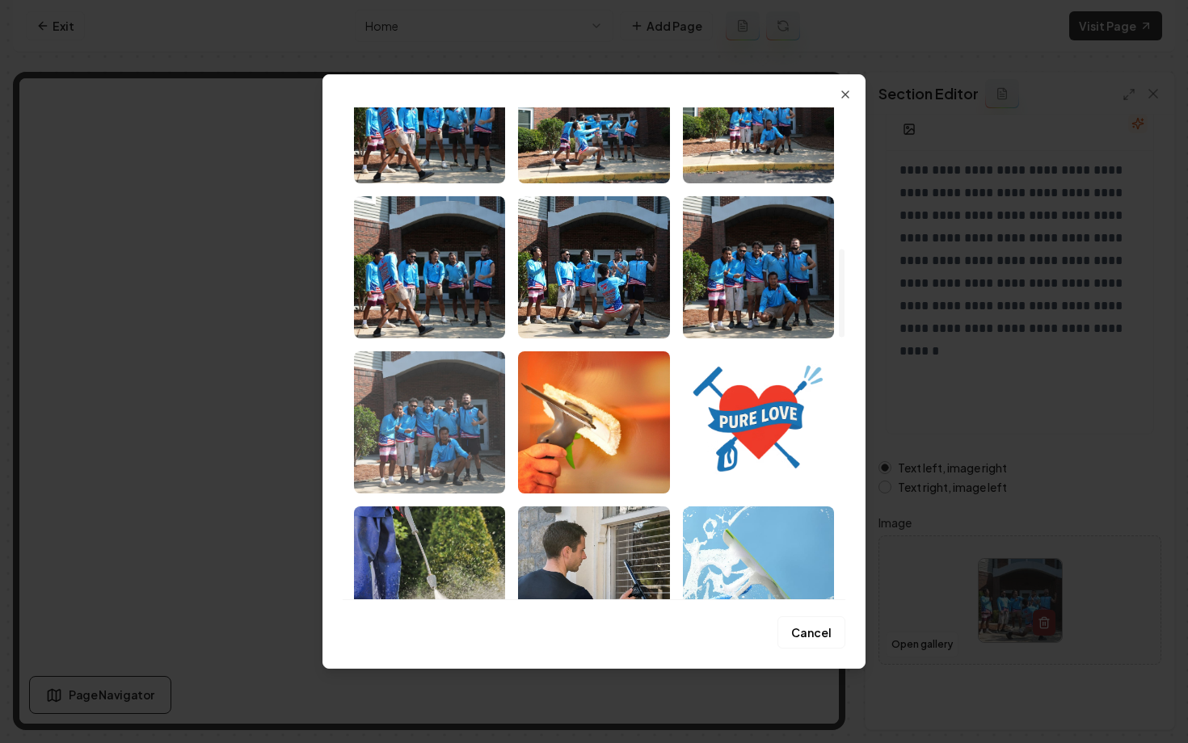
click at [410, 454] on img "Select image image_689de4065c7cd75eb8f0d448.JPG" at bounding box center [429, 422] width 151 height 142
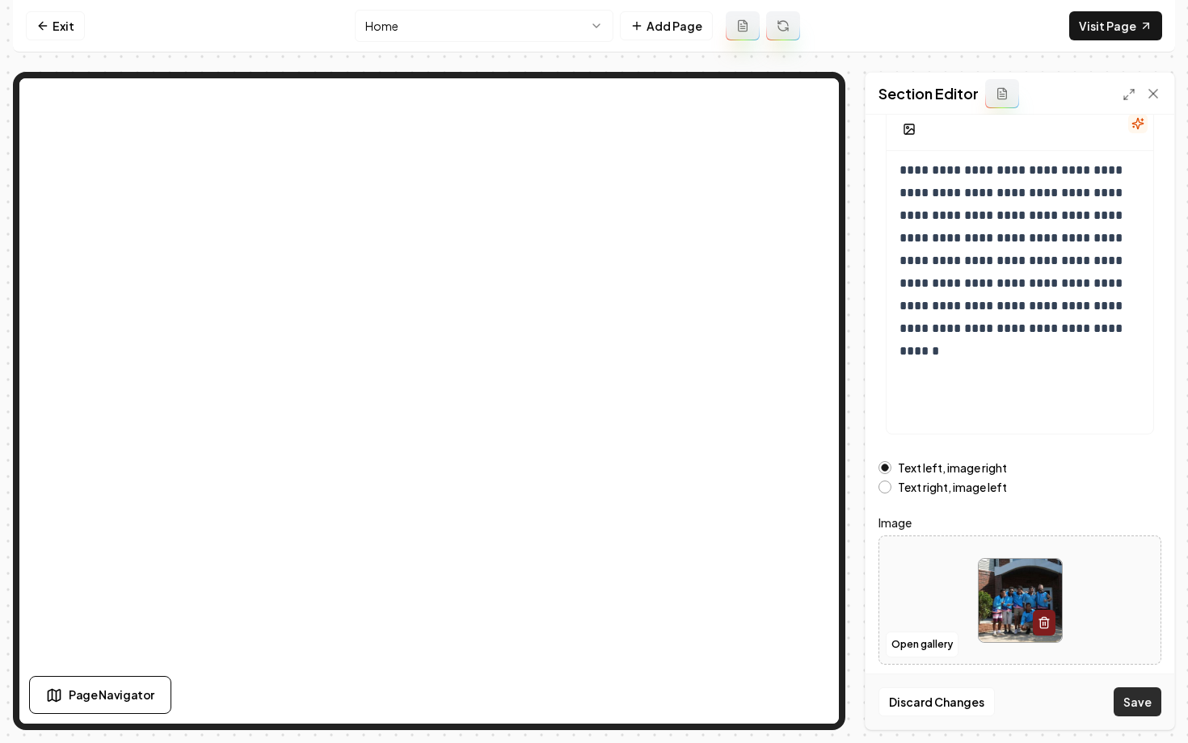
click at [1130, 705] on button "Save" at bounding box center [1137, 702] width 48 height 29
click at [49, 27] on link "Exit" at bounding box center [55, 25] width 59 height 29
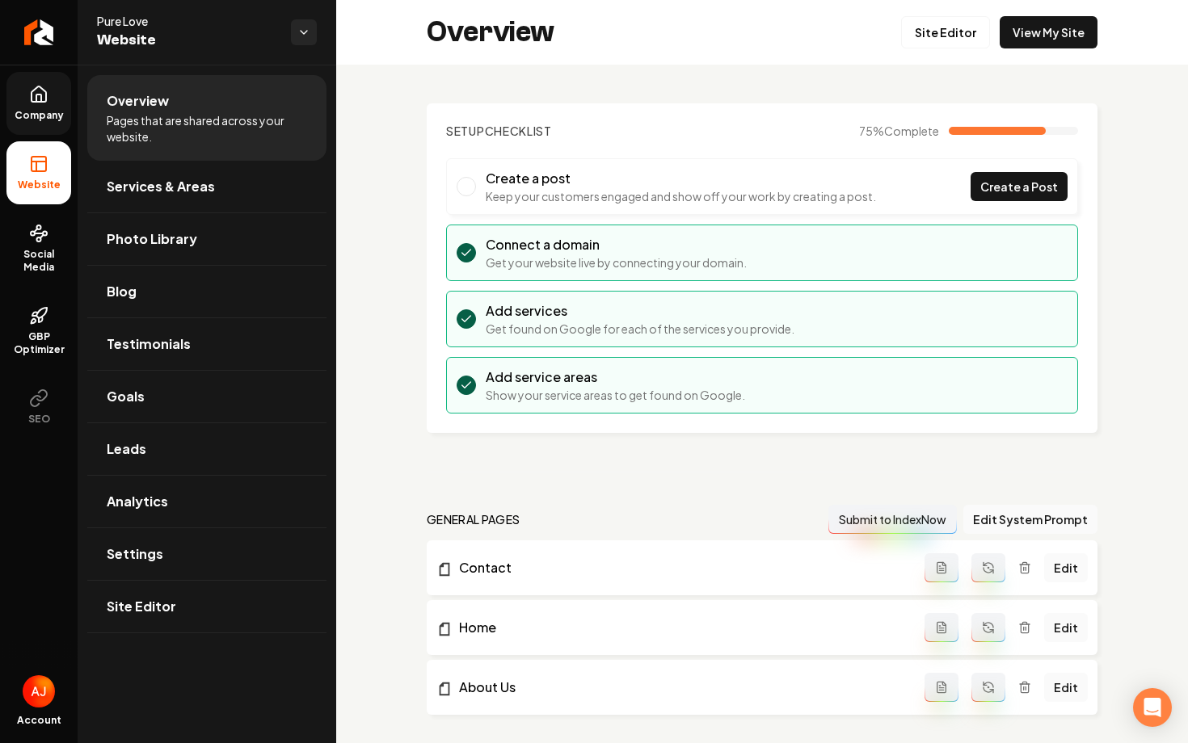
click at [44, 113] on span "Company" at bounding box center [39, 115] width 62 height 13
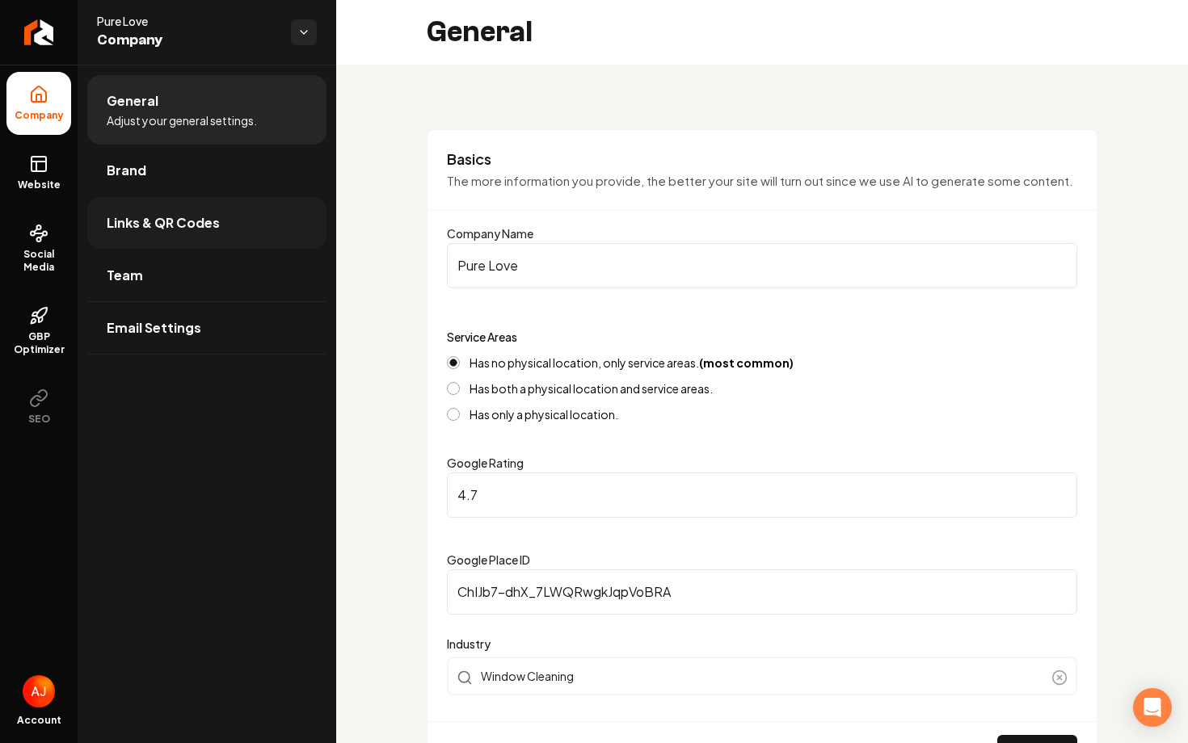
click at [160, 225] on span "Links & QR Codes" at bounding box center [163, 222] width 113 height 19
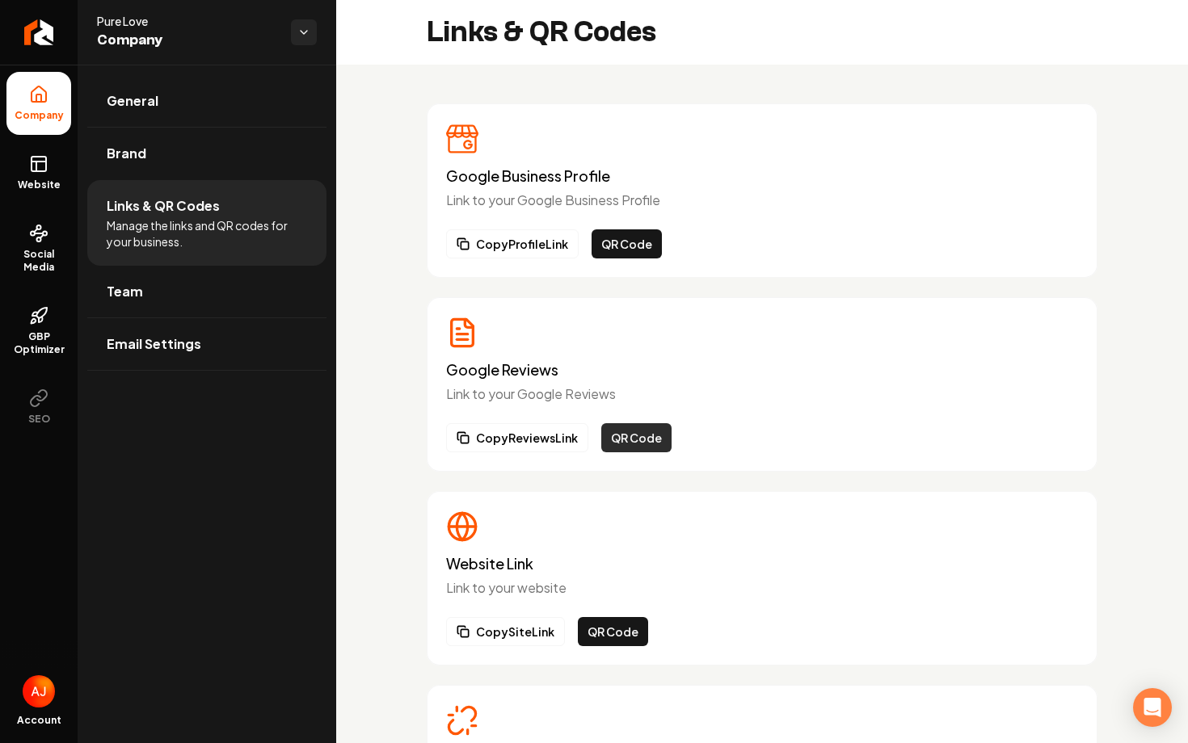
scroll to position [155, 0]
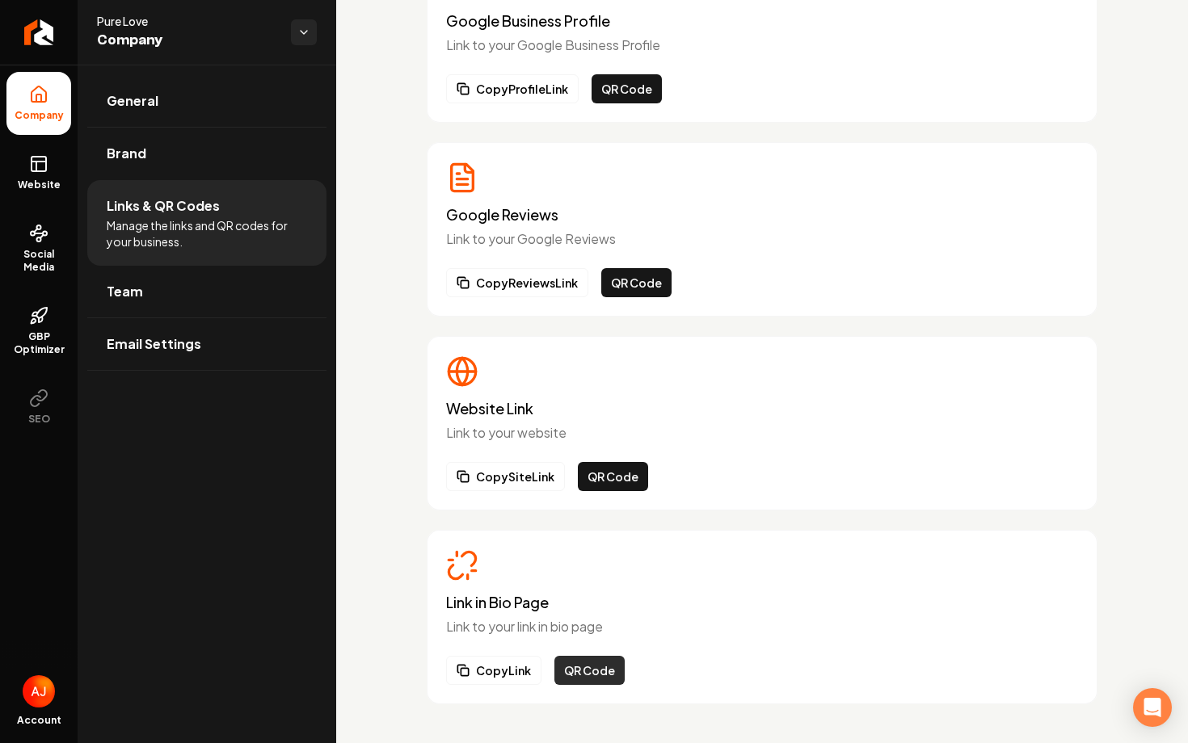
click at [612, 667] on button "QR Code" at bounding box center [589, 670] width 70 height 29
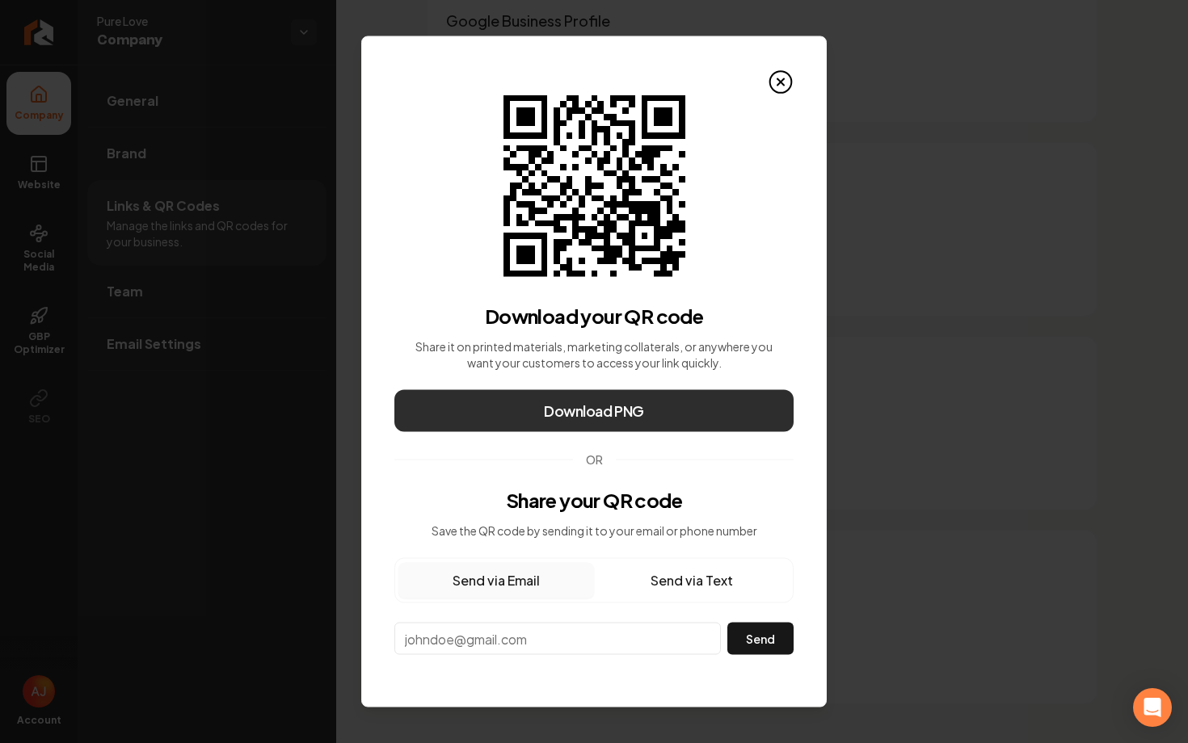
click at [696, 406] on button "Download PNG" at bounding box center [593, 411] width 399 height 42
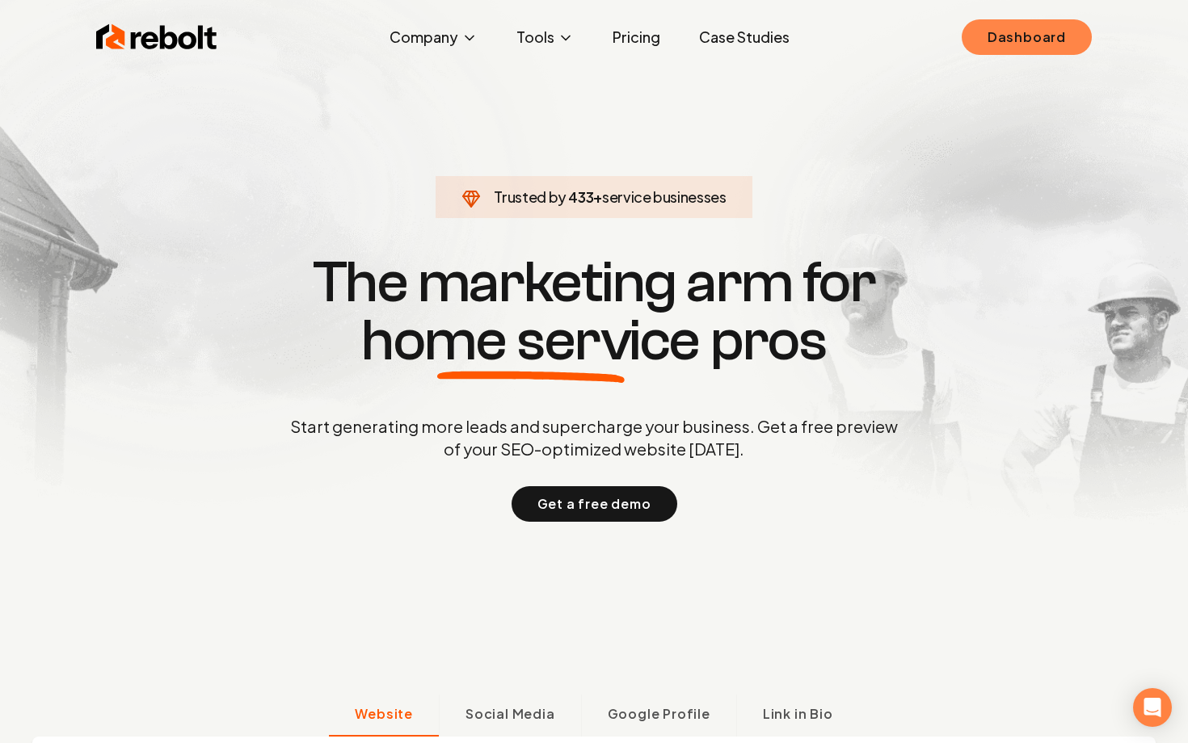
click at [1021, 41] on link "Dashboard" at bounding box center [1027, 37] width 130 height 36
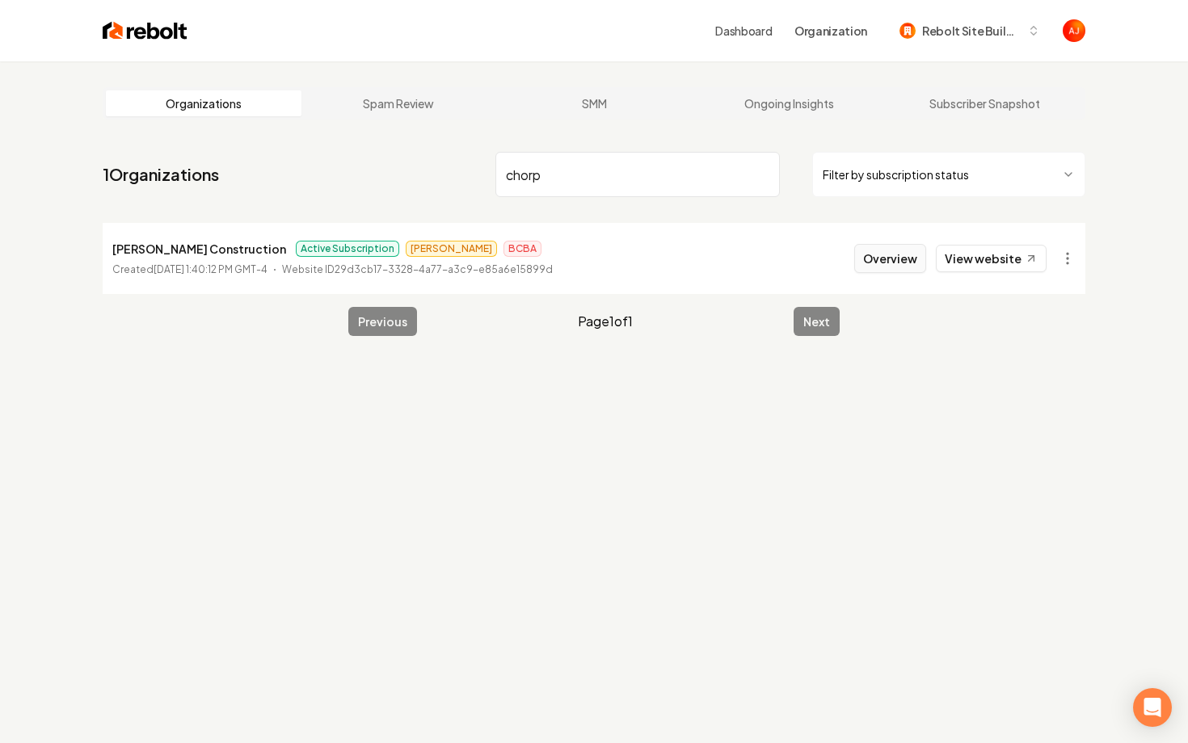
type input "chorp"
click at [865, 251] on button "Overview" at bounding box center [890, 258] width 72 height 29
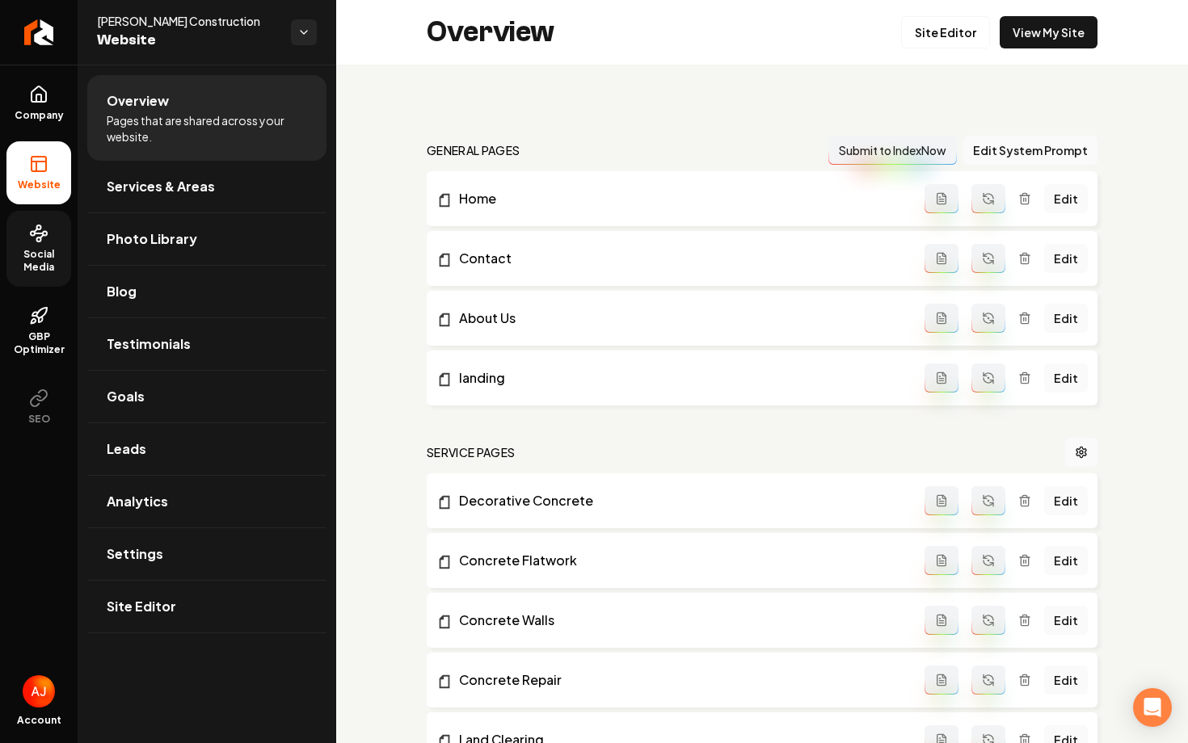
click at [40, 254] on span "Social Media" at bounding box center [38, 261] width 65 height 26
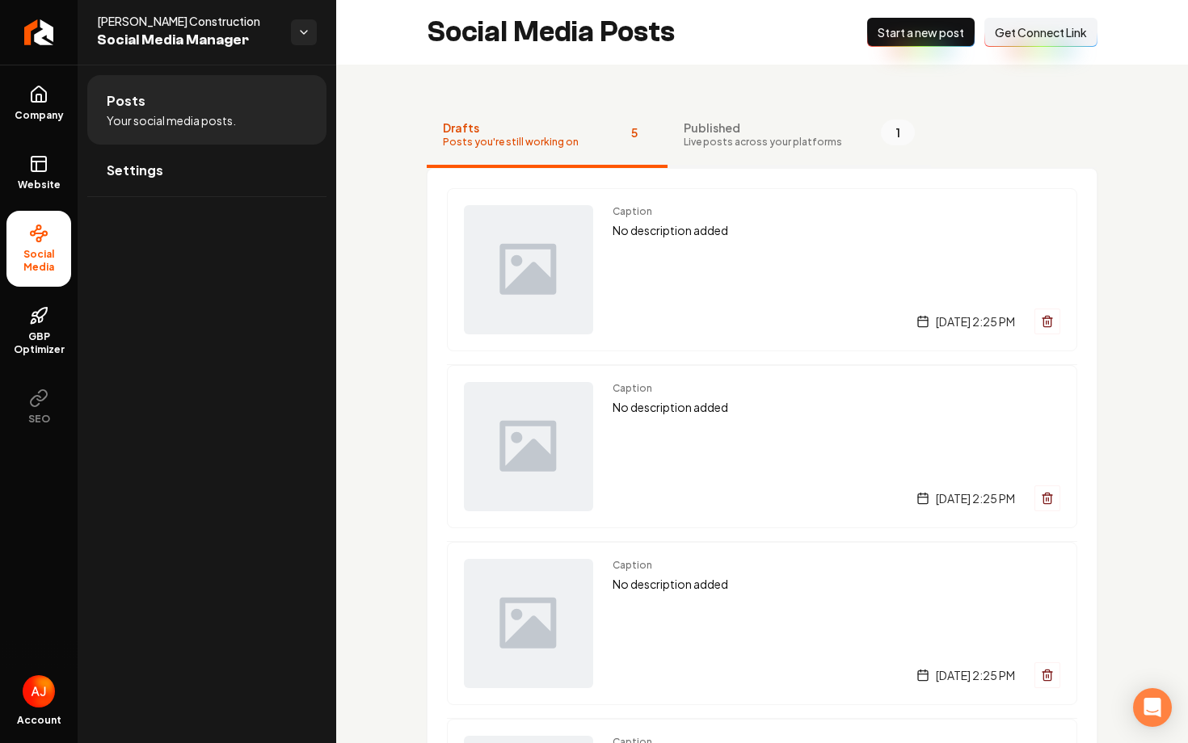
click at [717, 133] on span "Published" at bounding box center [763, 128] width 158 height 16
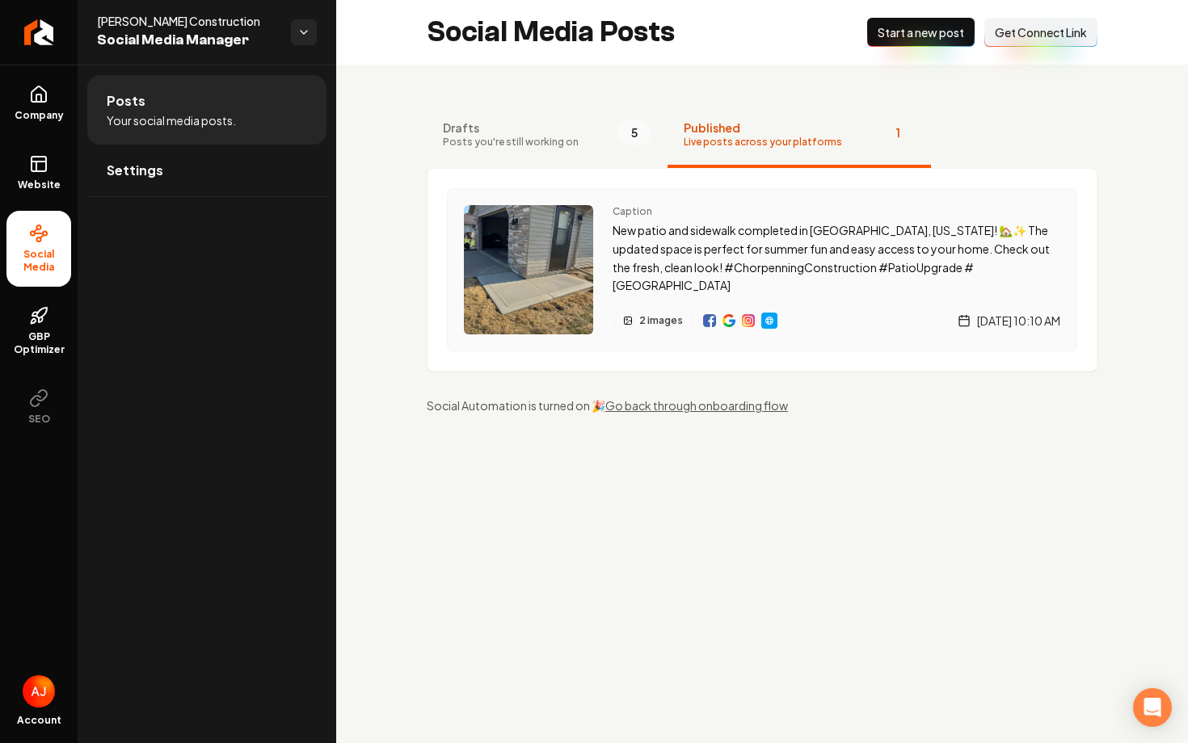
click at [709, 325] on img "Main content area" at bounding box center [709, 320] width 13 height 13
click at [746, 321] on img "Main content area" at bounding box center [748, 320] width 13 height 13
click at [180, 168] on link "Settings" at bounding box center [206, 171] width 239 height 52
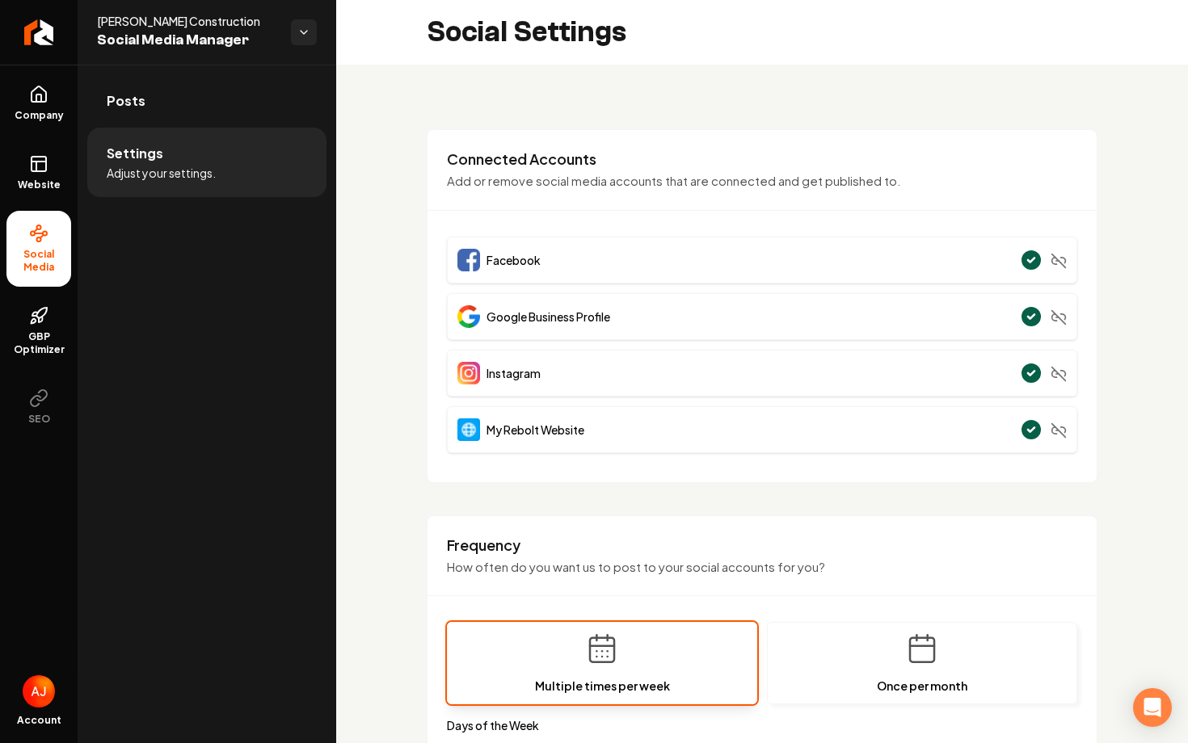
drag, startPoint x: 1062, startPoint y: 372, endPoint x: 1143, endPoint y: 352, distance: 83.9
click at [1143, 352] on div "**********" at bounding box center [762, 756] width 852 height 1382
click at [1058, 382] on icon "Main content area" at bounding box center [1058, 374] width 16 height 16
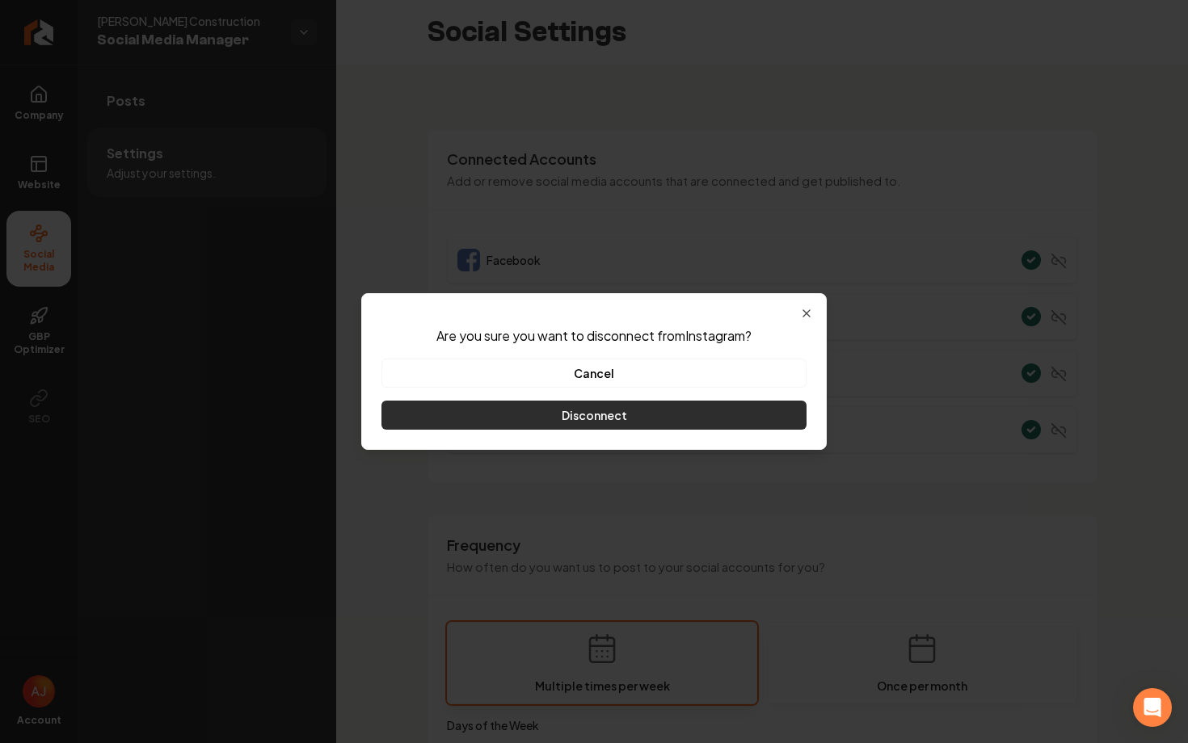
click at [687, 408] on button "Disconnect" at bounding box center [593, 415] width 425 height 29
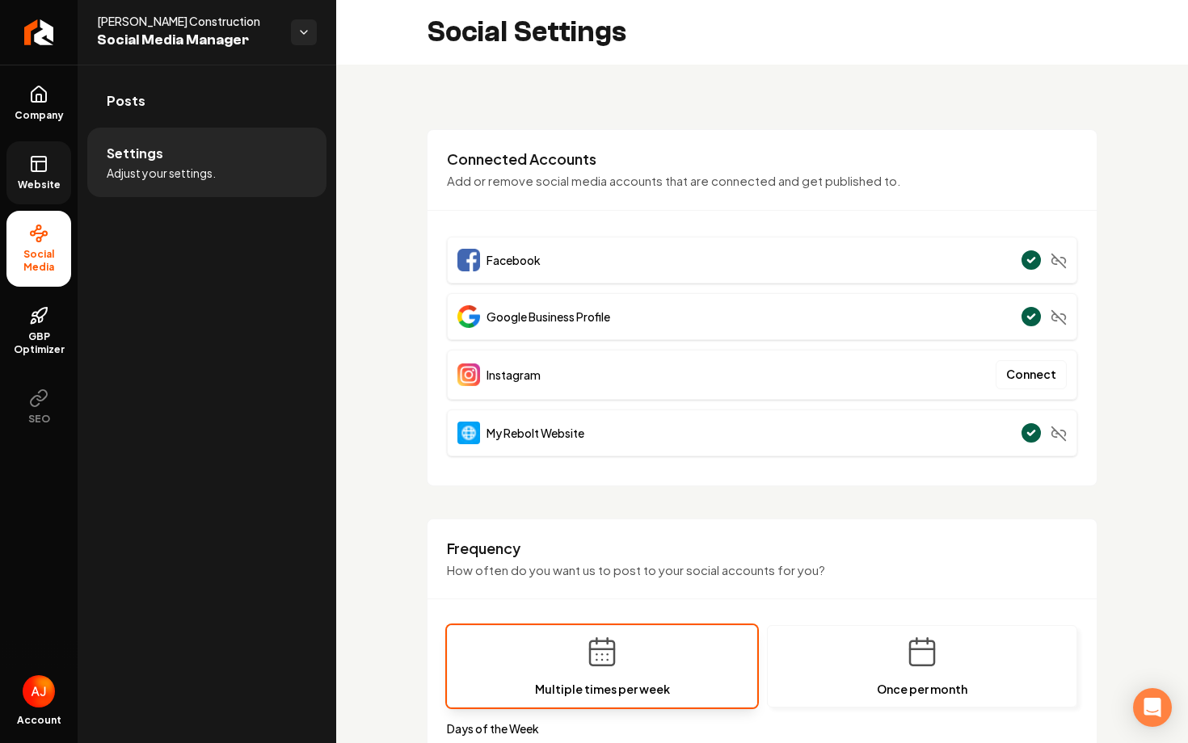
click at [40, 177] on link "Website" at bounding box center [38, 172] width 65 height 63
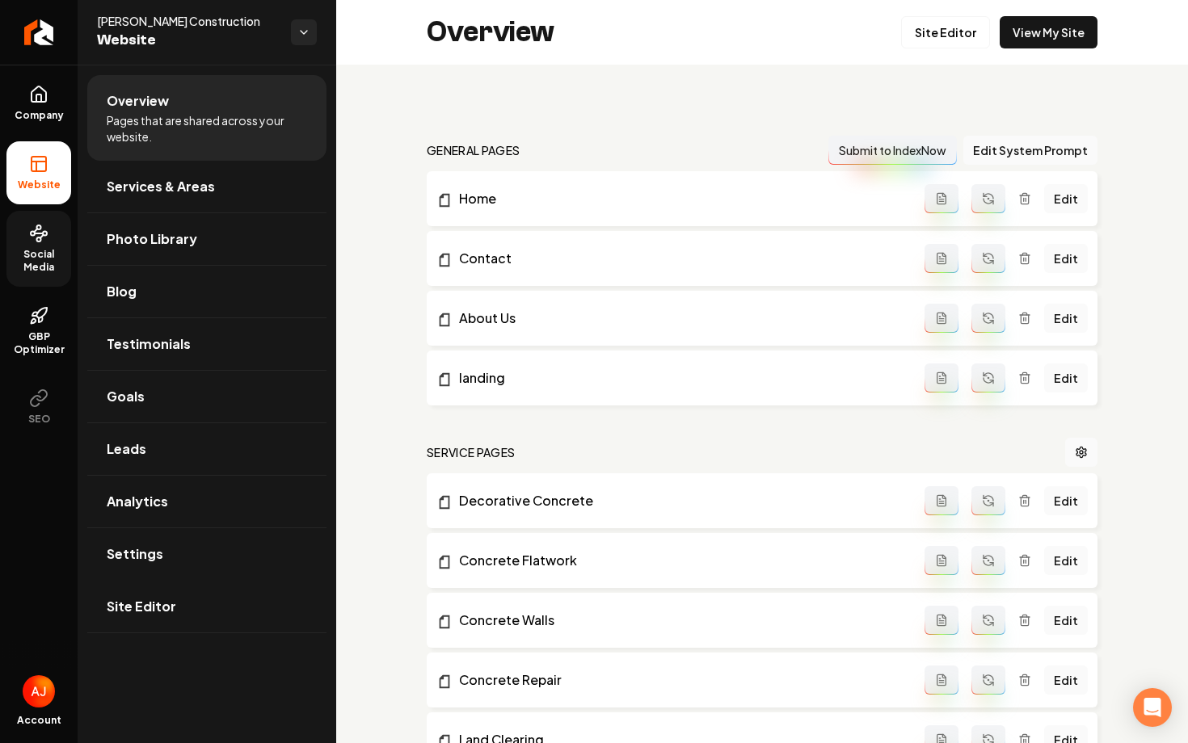
click at [27, 221] on link "Social Media" at bounding box center [38, 249] width 65 height 76
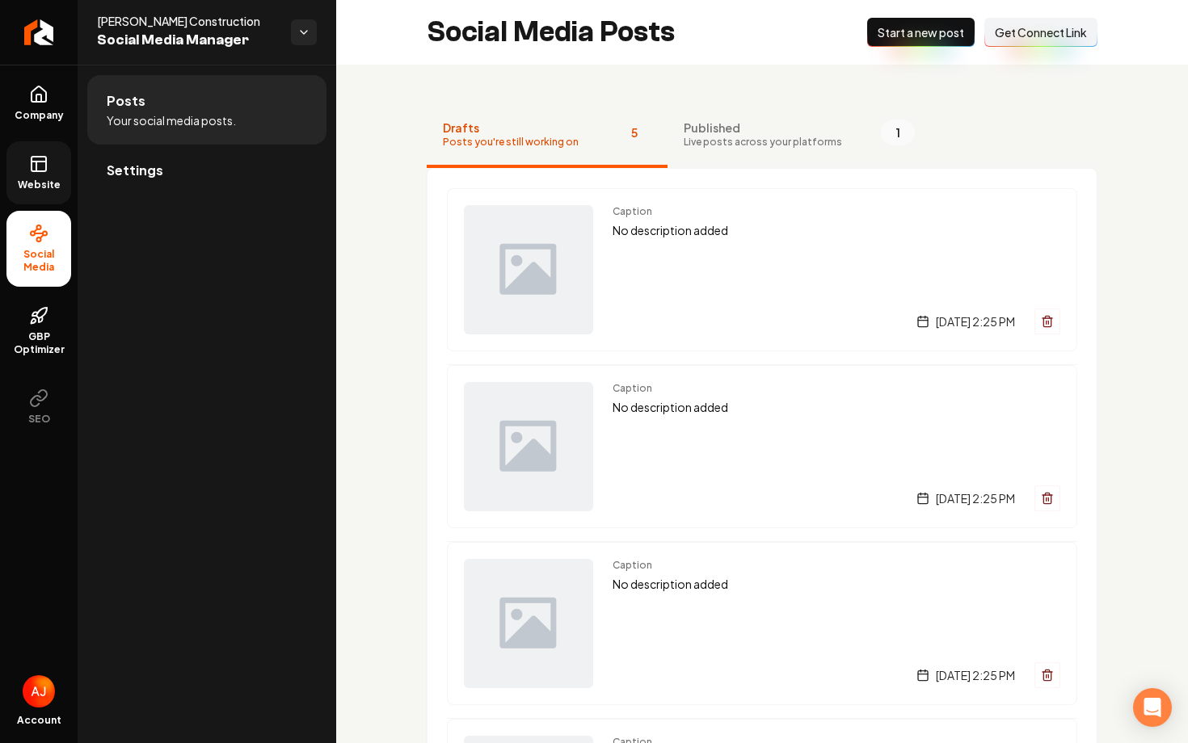
click at [36, 162] on icon at bounding box center [36, 167] width 0 height 10
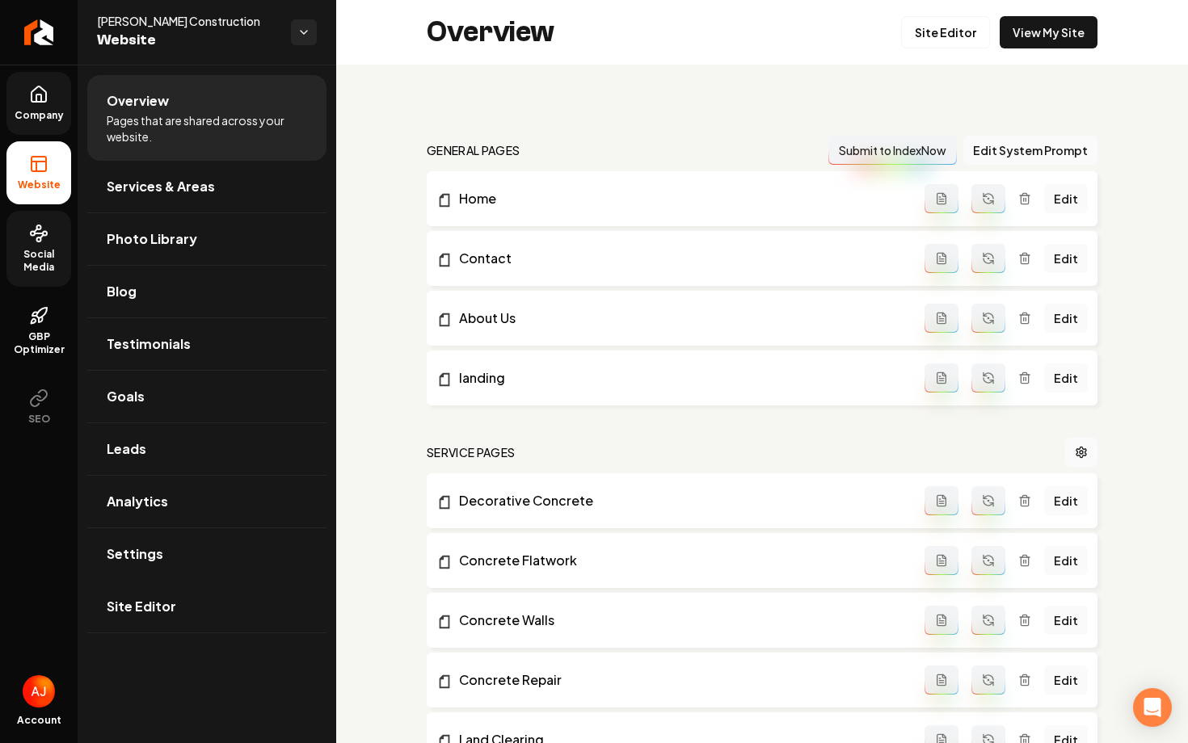
click at [43, 109] on span "Company" at bounding box center [39, 115] width 62 height 13
